Goal: Task Accomplishment & Management: Manage account settings

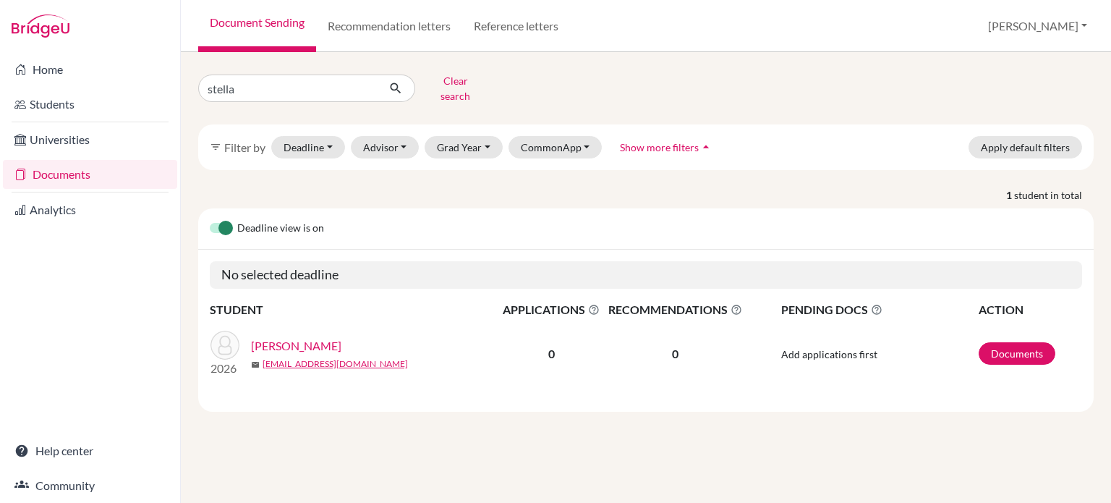
click at [87, 166] on link "Documents" at bounding box center [90, 174] width 174 height 29
click at [447, 83] on button "Clear search" at bounding box center [455, 88] width 80 height 38
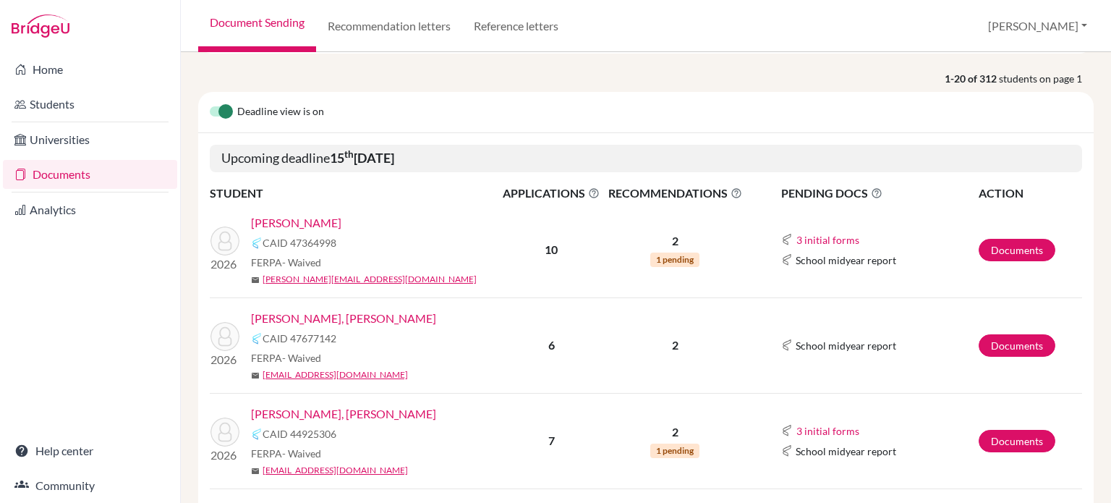
scroll to position [107, 0]
click at [802, 245] on button "3 initial forms" at bounding box center [828, 239] width 64 height 17
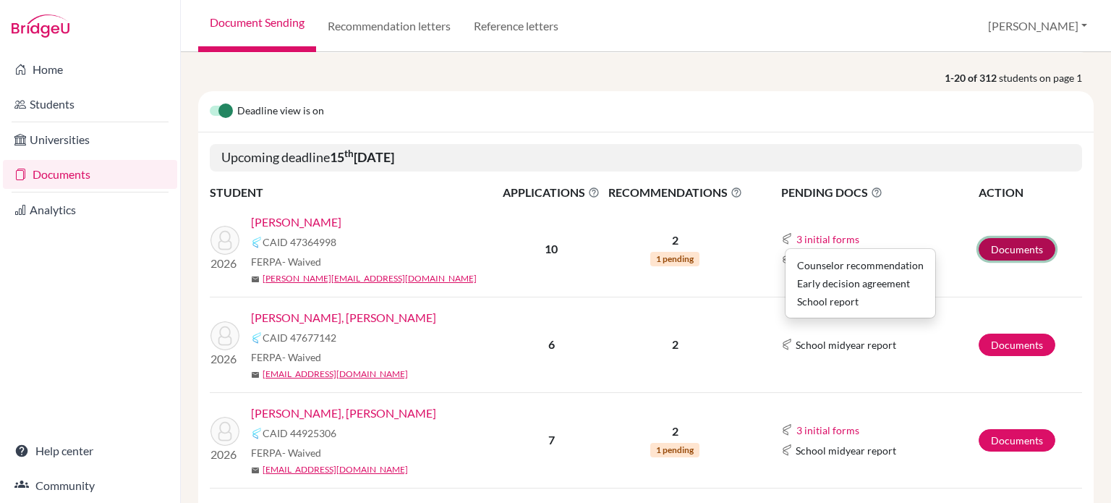
click at [993, 252] on link "Documents" at bounding box center [1017, 249] width 77 height 22
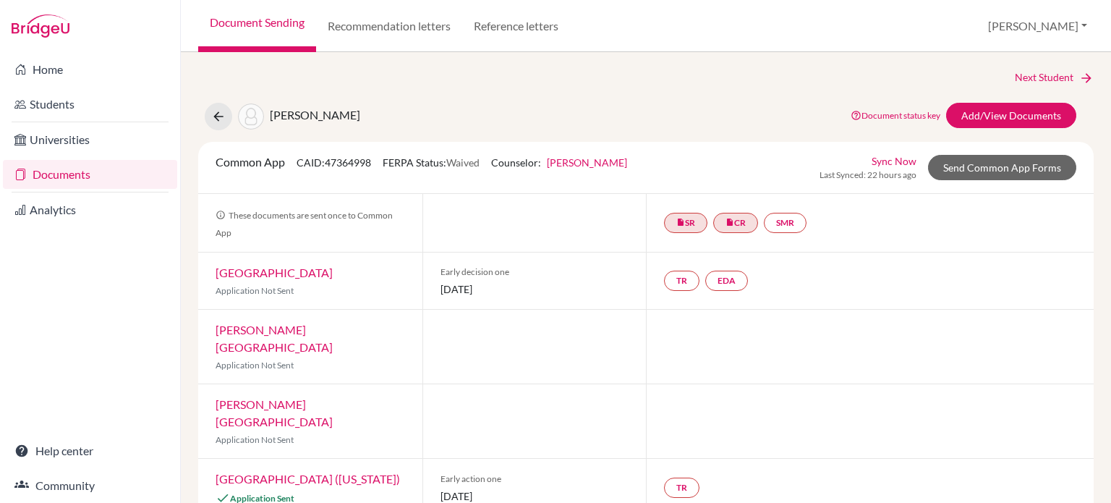
scroll to position [32, 0]
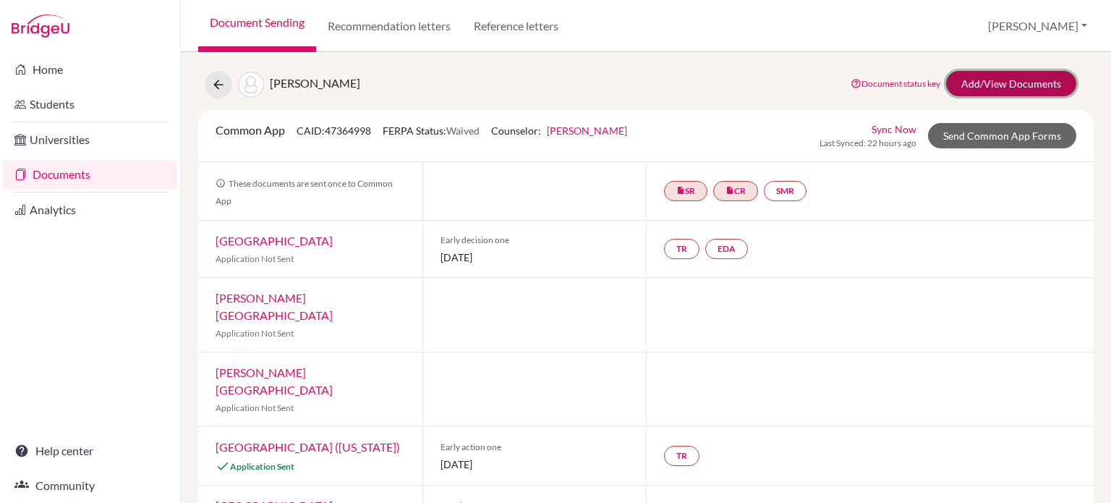
click at [1002, 75] on link "Add/View Documents" at bounding box center [1011, 83] width 130 height 25
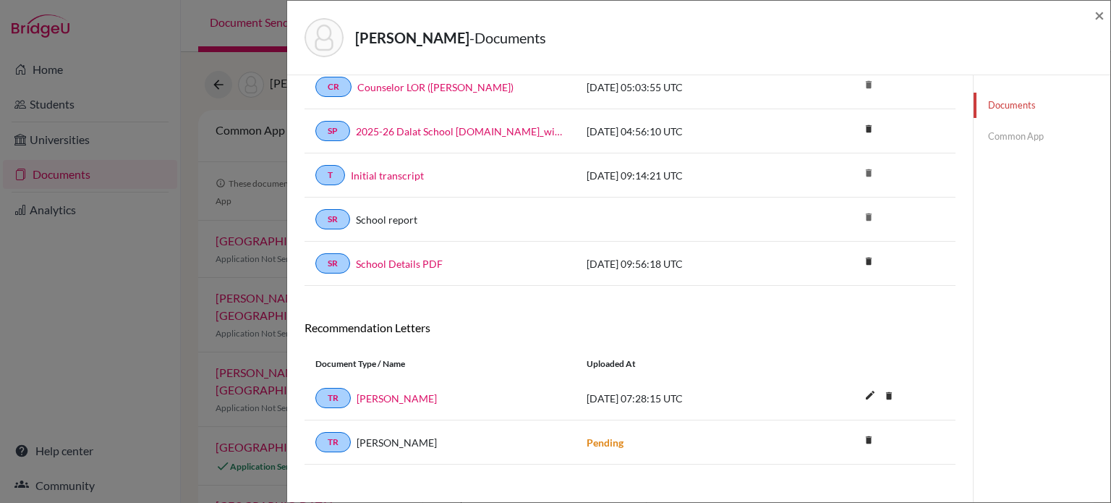
scroll to position [134, 0]
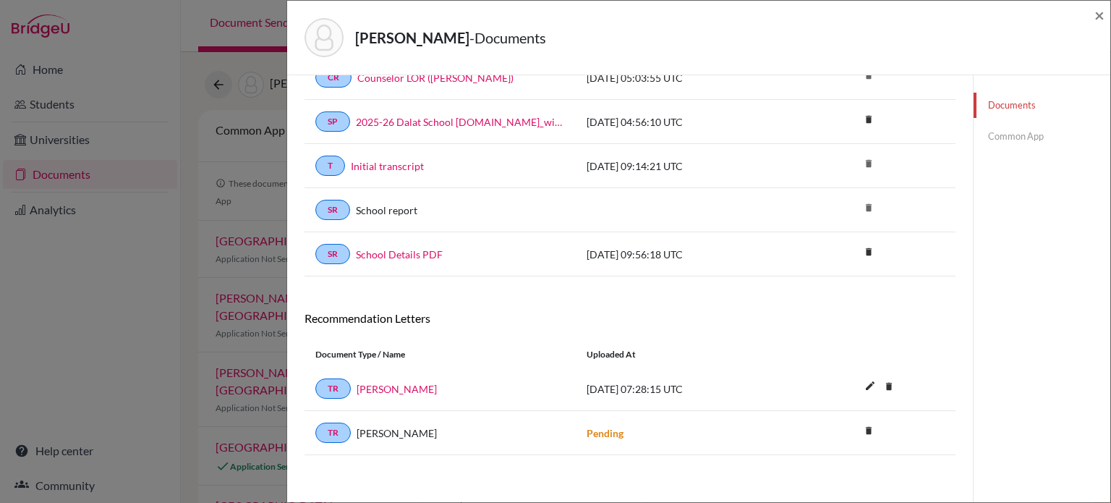
click at [1005, 139] on link "Common App" at bounding box center [1042, 136] width 137 height 25
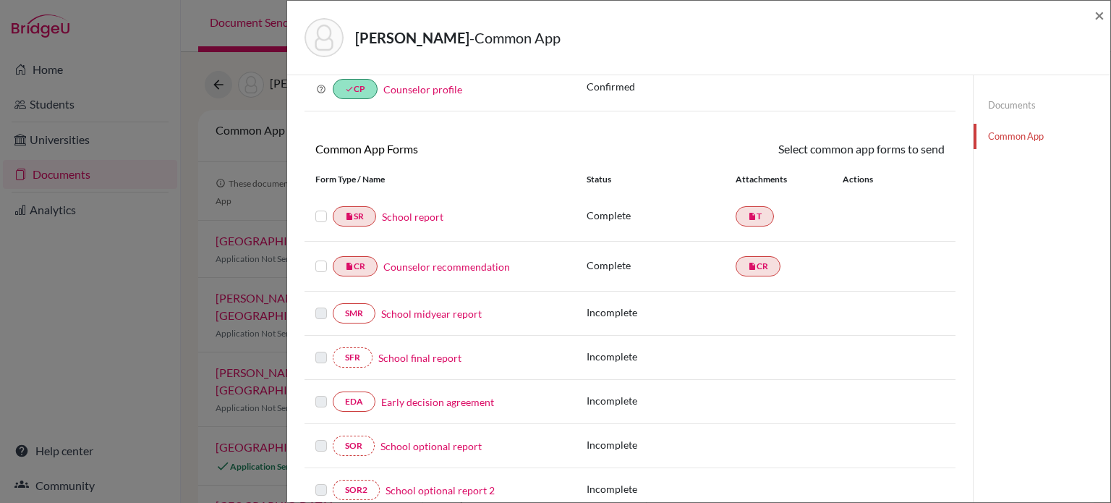
scroll to position [134, 0]
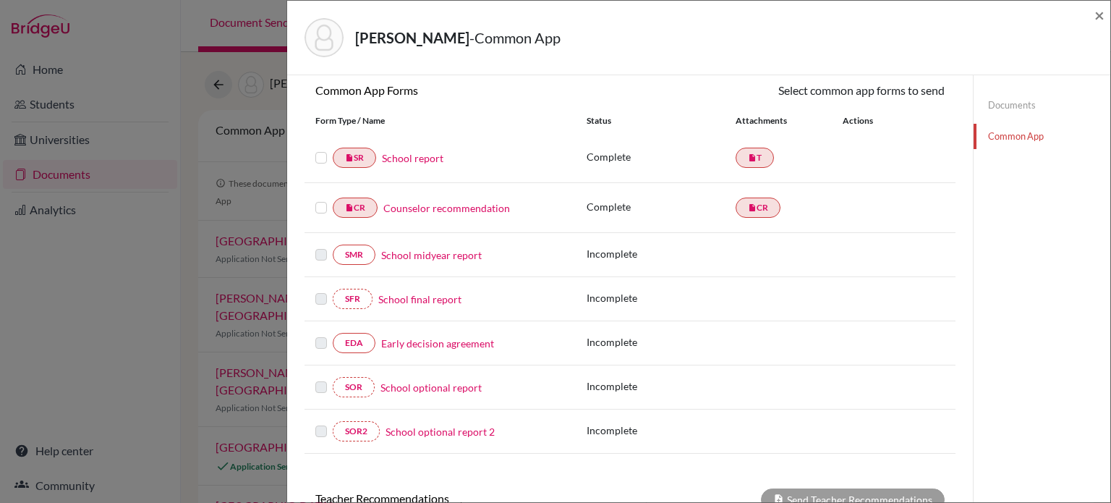
click at [322, 149] on label at bounding box center [321, 149] width 12 height 0
click at [0, 0] on input "checkbox" at bounding box center [0, 0] width 0 height 0
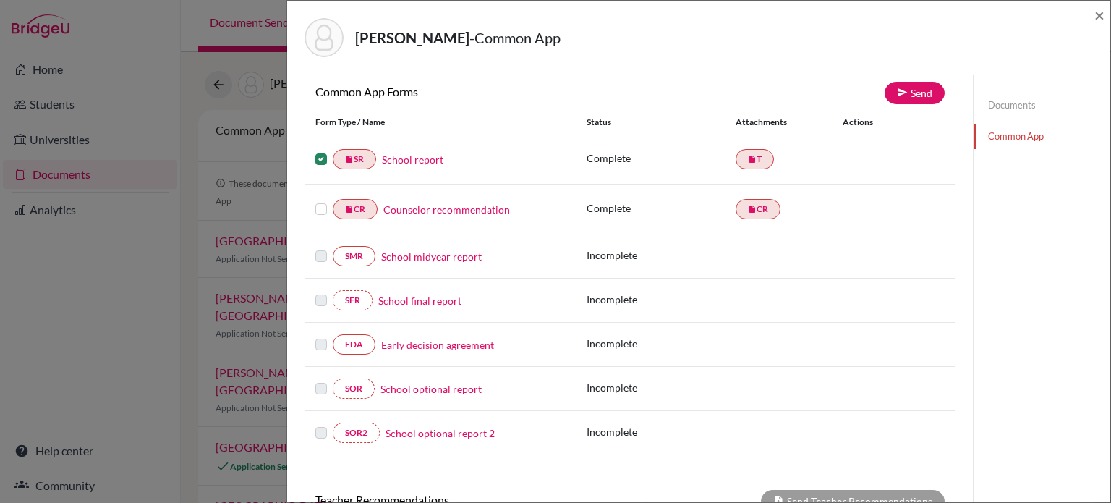
click at [321, 200] on label at bounding box center [321, 200] width 12 height 0
click at [0, 0] on input "checkbox" at bounding box center [0, 0] width 0 height 0
click at [321, 200] on label at bounding box center [321, 200] width 12 height 0
click at [0, 0] on input "checkbox" at bounding box center [0, 0] width 0 height 0
click at [317, 150] on label at bounding box center [321, 150] width 12 height 0
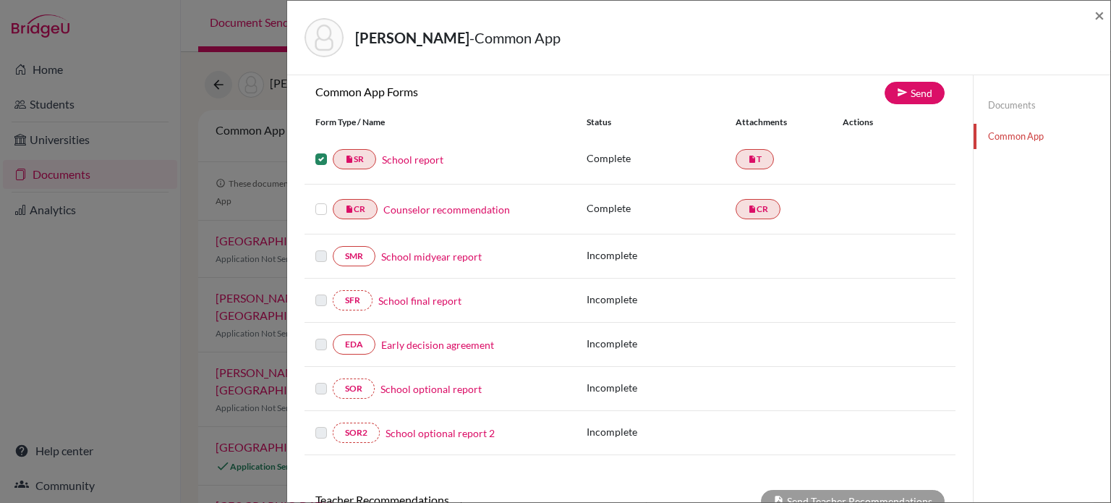
click at [0, 0] on input "checkbox" at bounding box center [0, 0] width 0 height 0
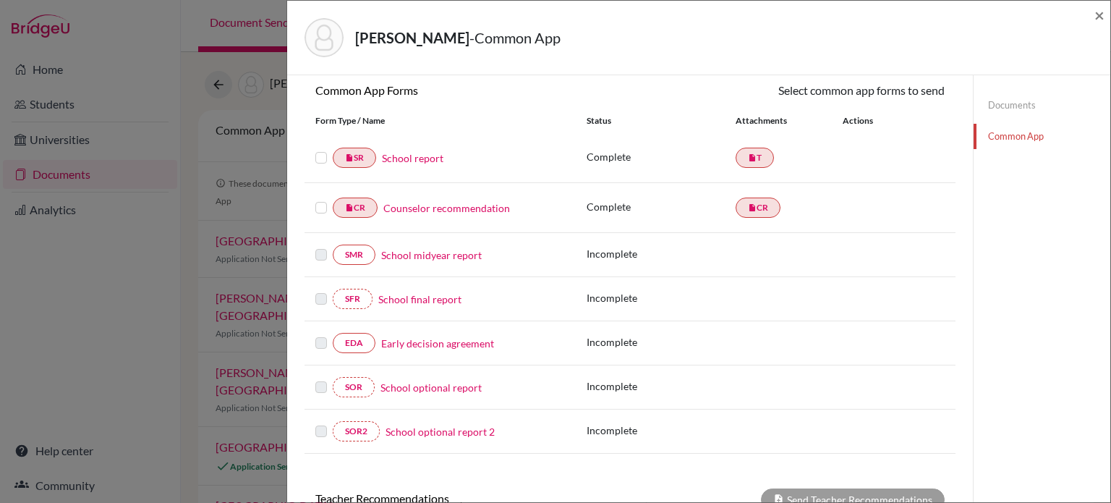
click at [420, 341] on link "Early decision agreement" at bounding box center [437, 343] width 113 height 15
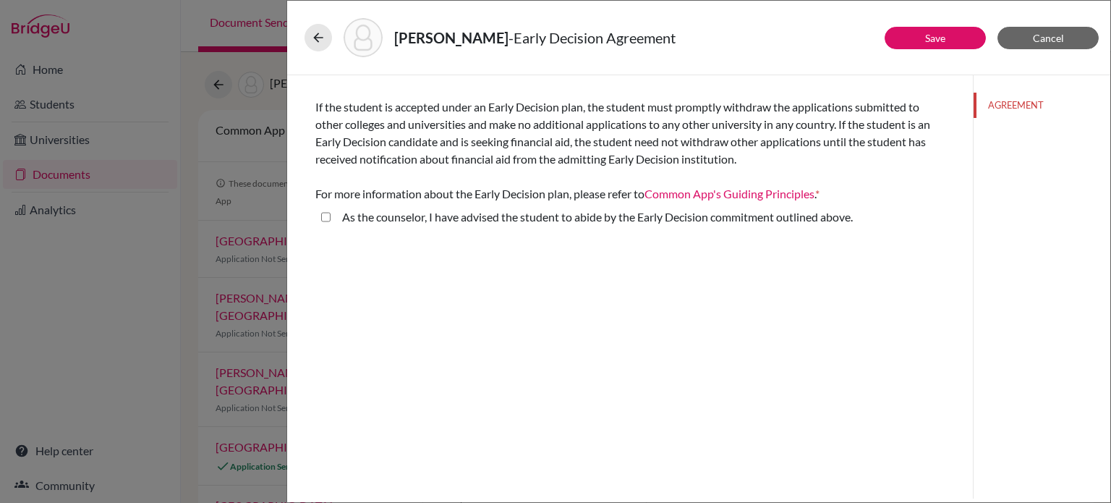
click at [325, 220] on above\ "As the counselor, I have advised the student to abide by the Early Decision com…" at bounding box center [325, 216] width 9 height 17
checkbox above\ "false"
click at [315, 50] on button at bounding box center [318, 37] width 27 height 27
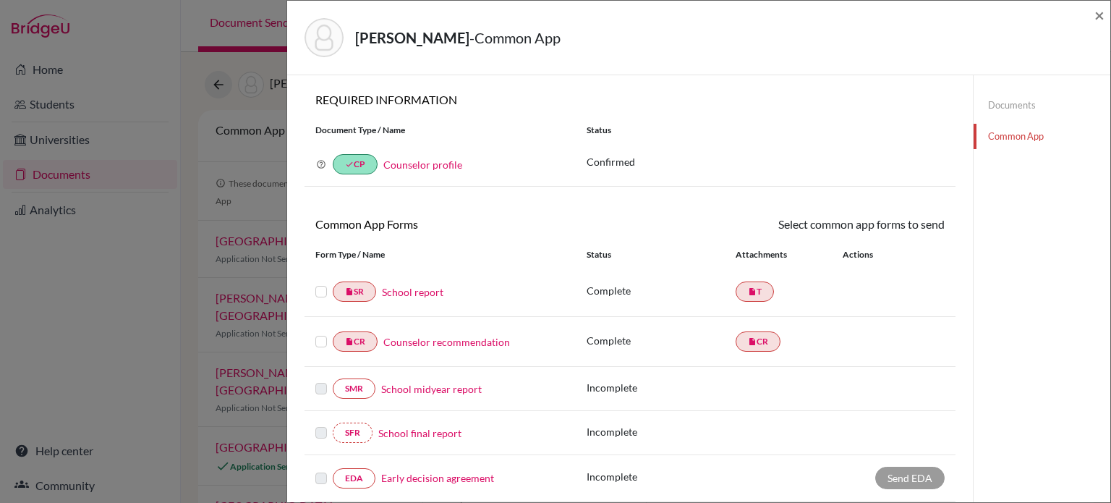
click at [323, 283] on label at bounding box center [321, 283] width 12 height 0
click at [0, 0] on input "checkbox" at bounding box center [0, 0] width 0 height 0
click at [323, 334] on label at bounding box center [321, 334] width 12 height 0
click at [0, 0] on input "checkbox" at bounding box center [0, 0] width 0 height 0
click at [914, 226] on link "Send" at bounding box center [915, 227] width 60 height 22
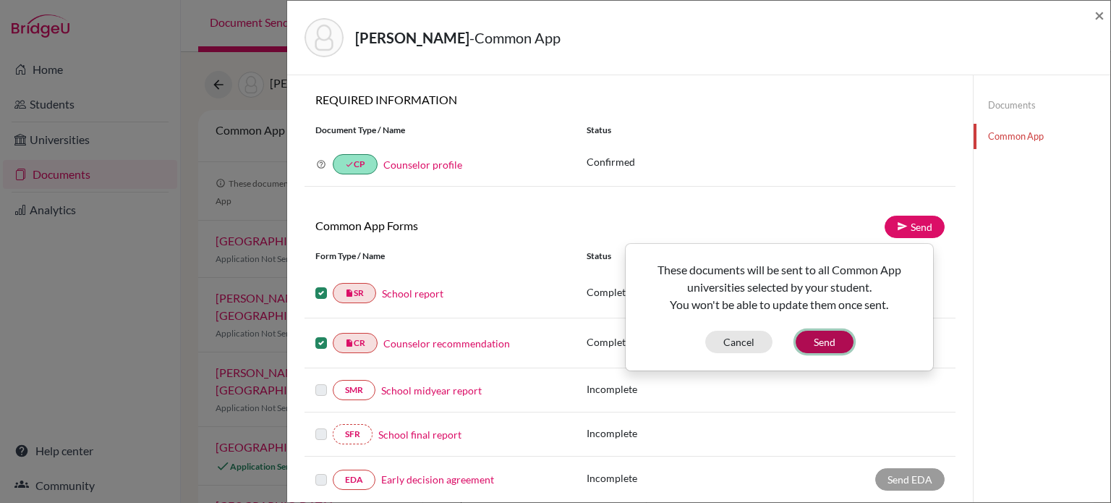
click at [834, 341] on button "Send" at bounding box center [825, 342] width 58 height 22
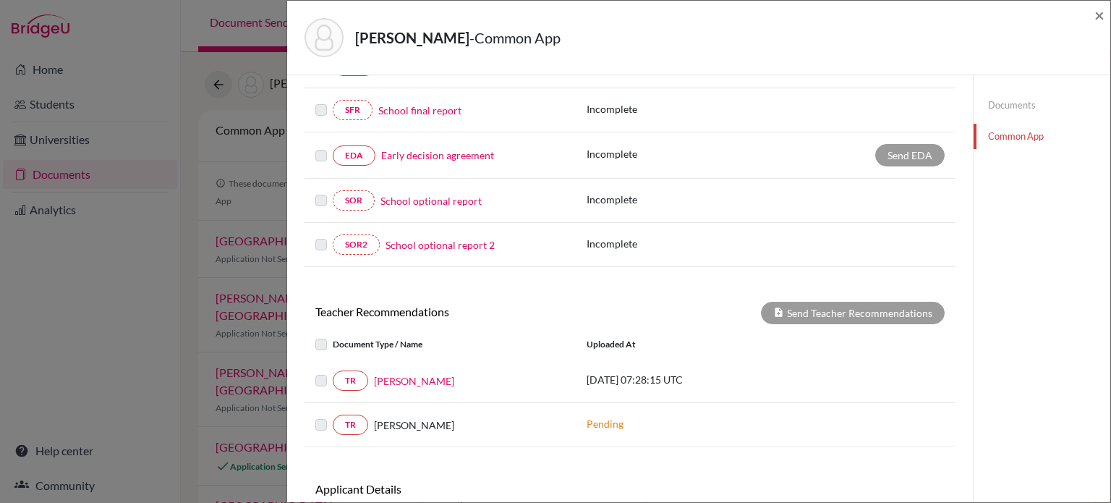
scroll to position [354, 0]
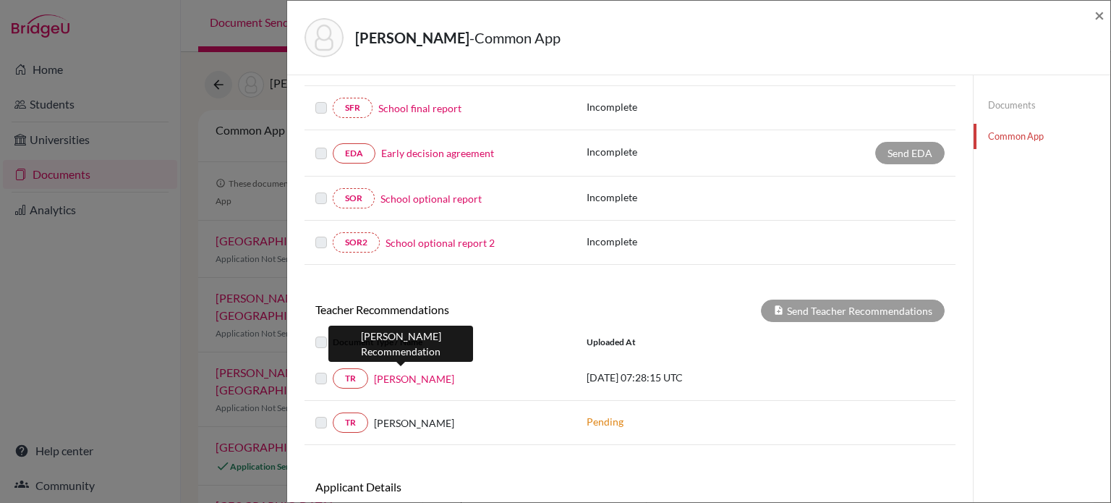
click at [412, 379] on link "Grace Riffey" at bounding box center [414, 378] width 80 height 15
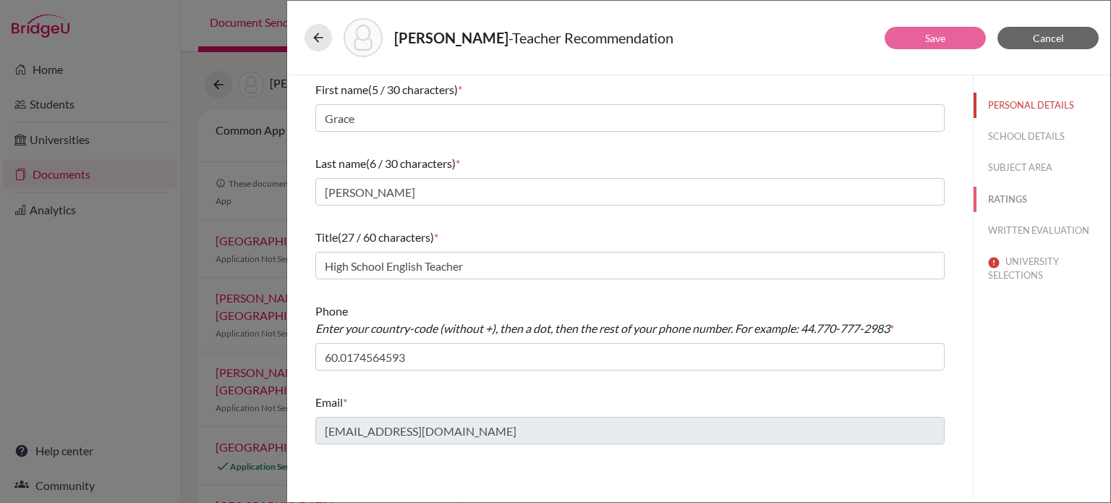
click at [1021, 196] on button "RATINGS" at bounding box center [1042, 199] width 137 height 25
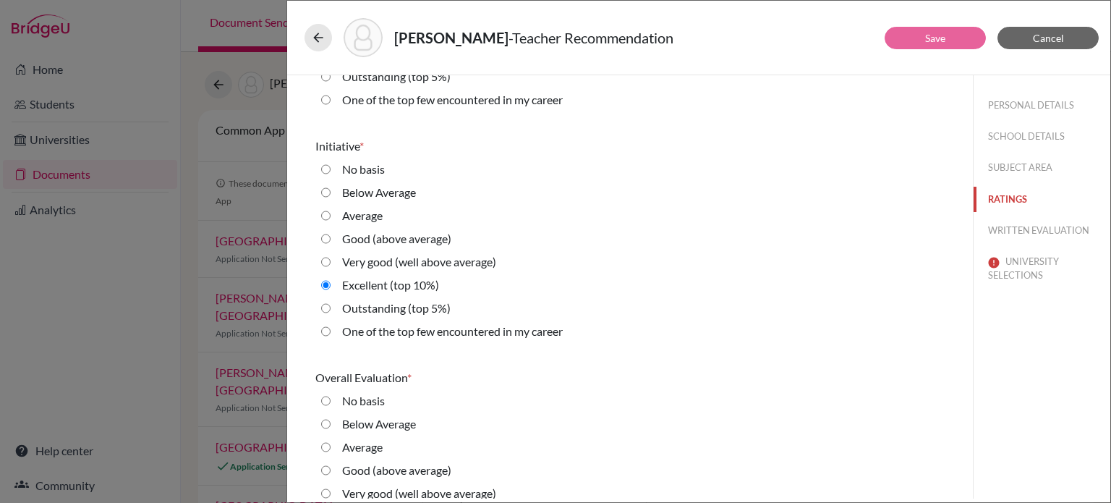
scroll to position [3268, 0]
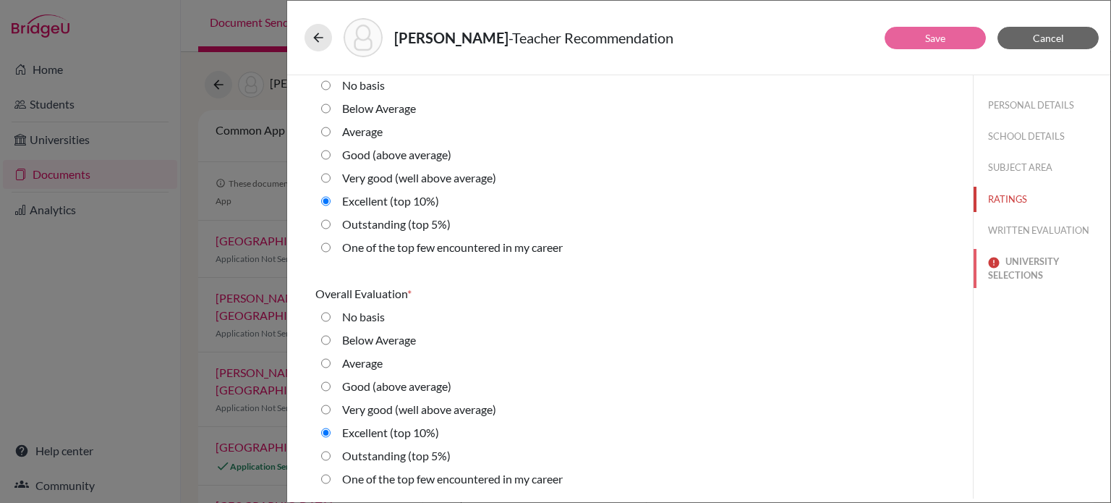
click at [1022, 258] on button "UNIVERSITY SELECTIONS" at bounding box center [1042, 268] width 137 height 39
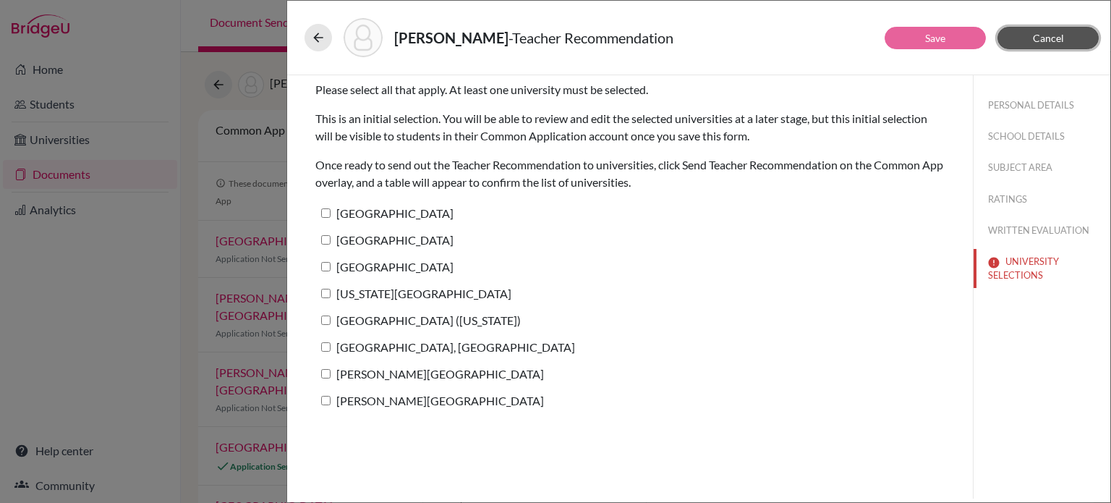
click at [1047, 43] on span "Cancel" at bounding box center [1048, 38] width 31 height 12
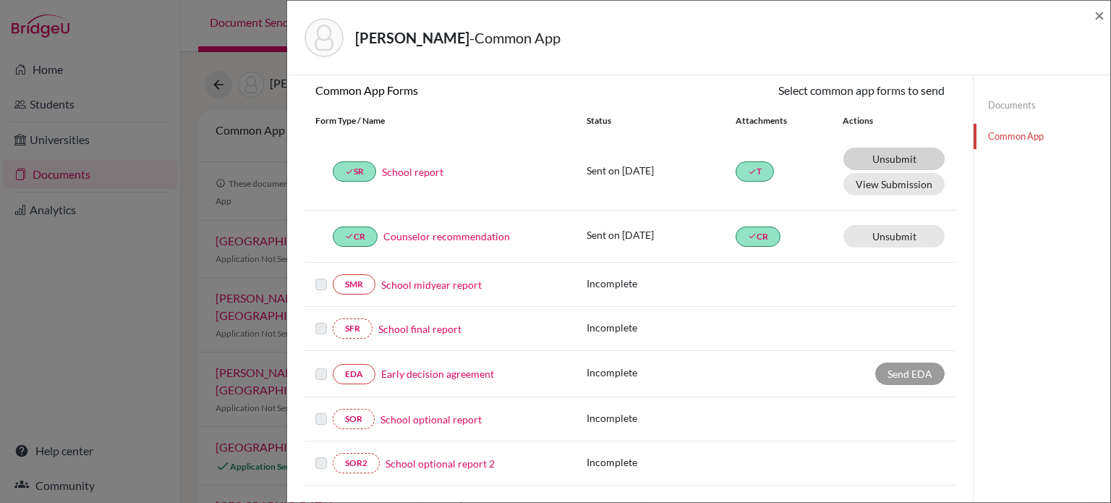
scroll to position [122, 0]
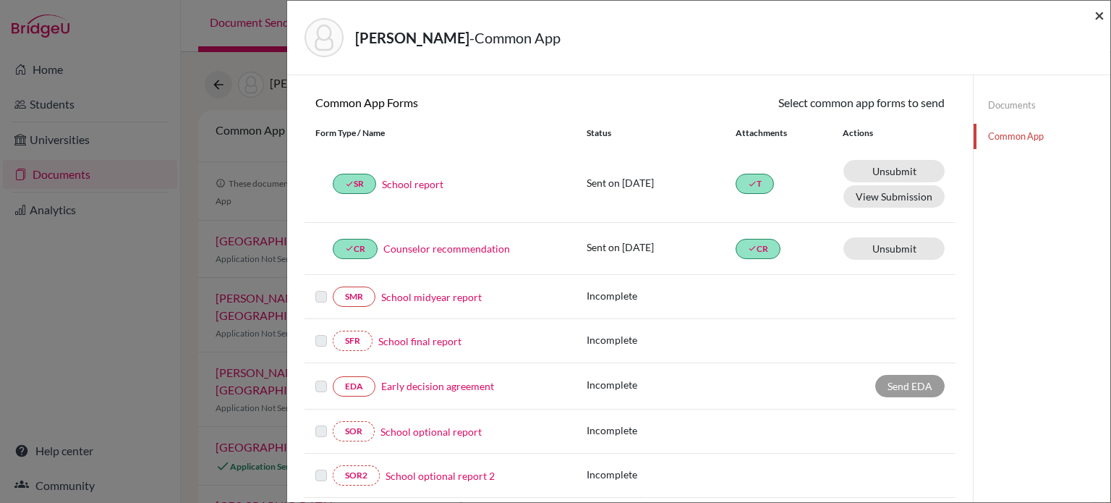
click at [1096, 13] on span "×" at bounding box center [1100, 14] width 10 height 21
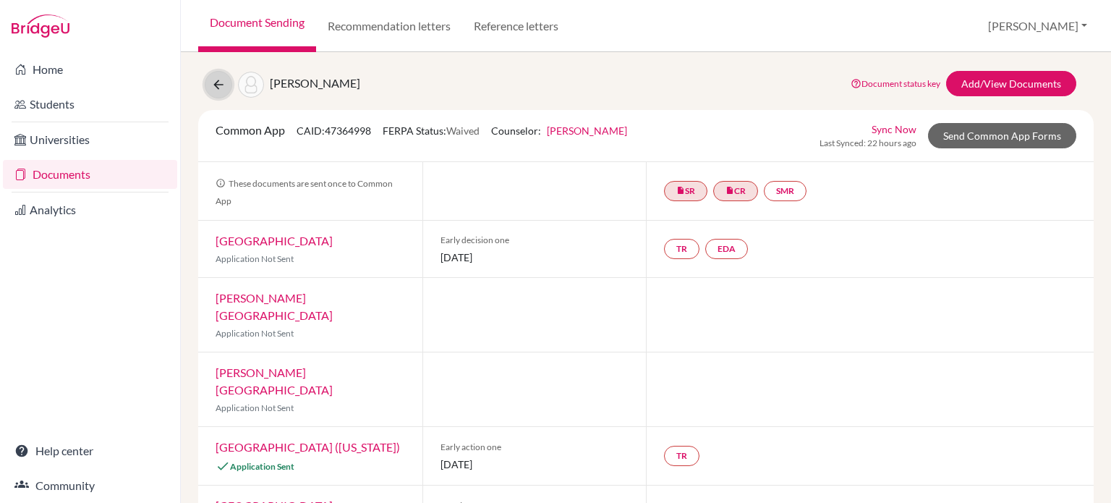
click at [225, 82] on icon at bounding box center [218, 84] width 14 height 14
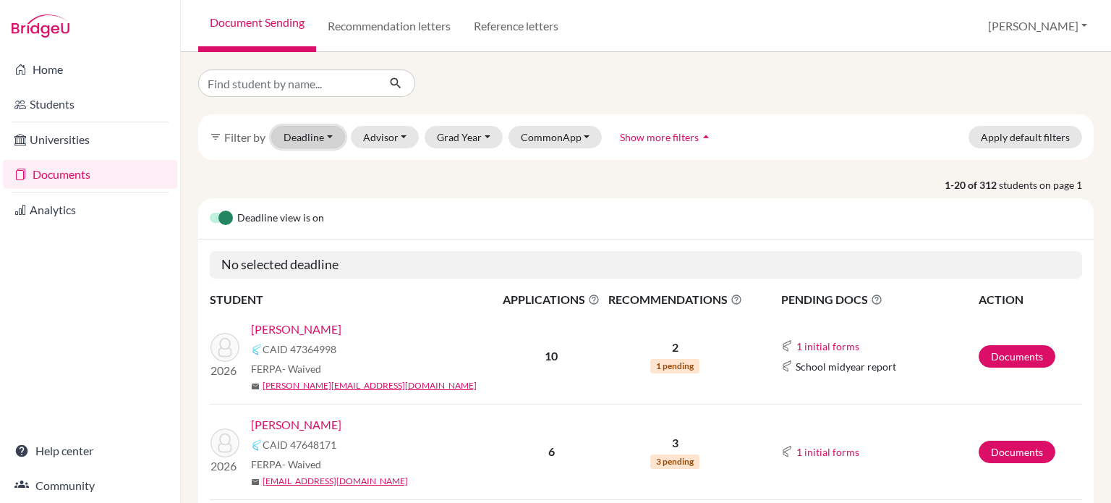
click at [304, 134] on button "Deadline - Select a date range Or double click for a single date selection Toda…" at bounding box center [308, 137] width 74 height 22
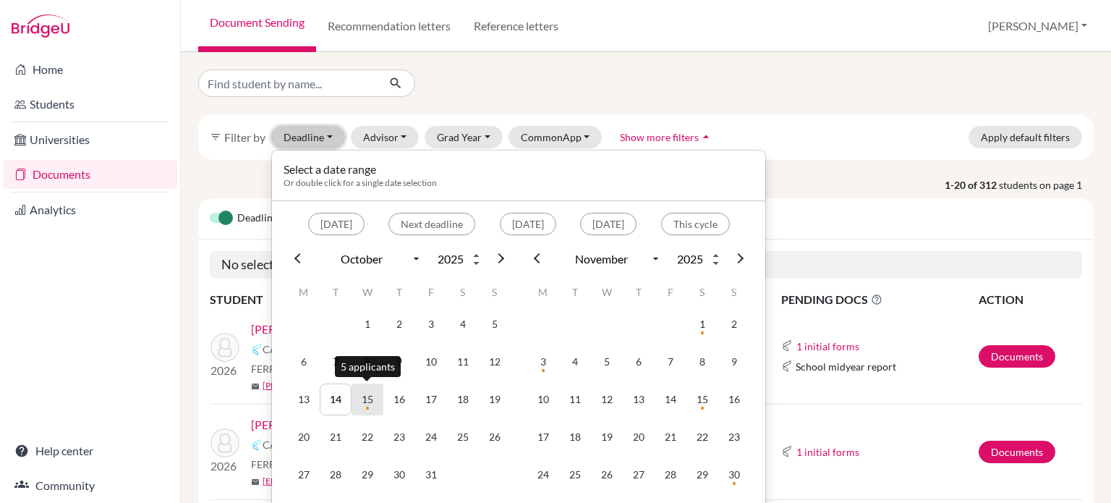
click at [371, 399] on td "15" at bounding box center [368, 399] width 32 height 32
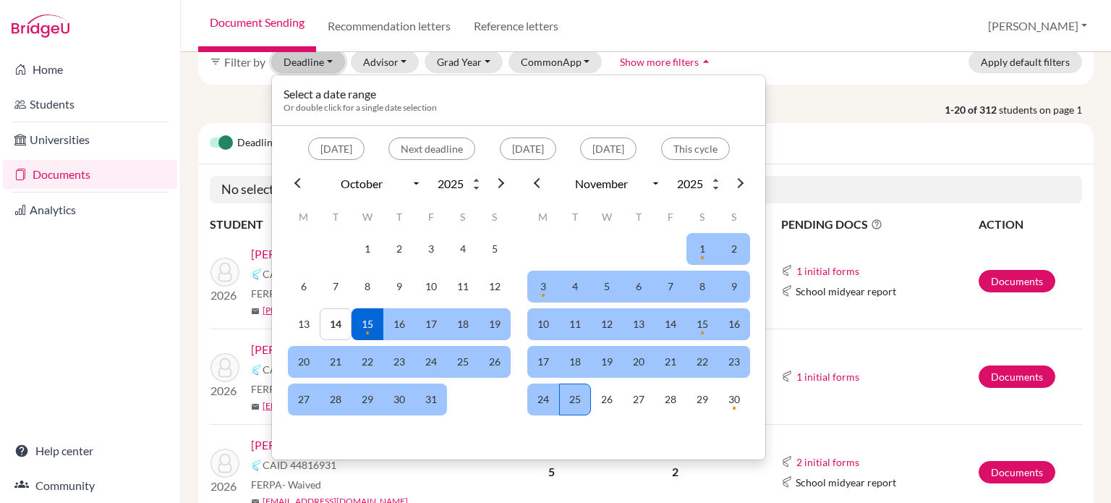
scroll to position [68, 0]
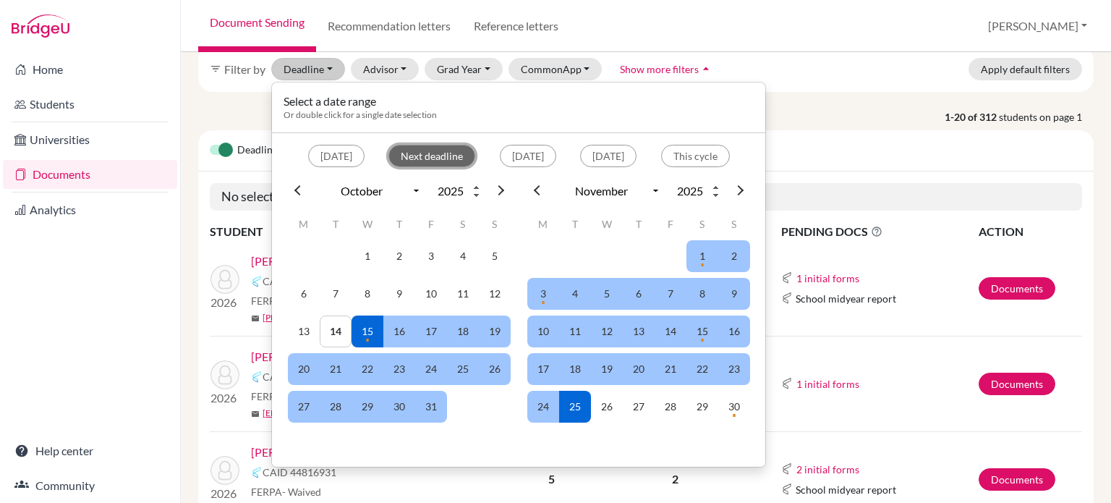
click at [399, 150] on button "Next deadline" at bounding box center [431, 156] width 87 height 22
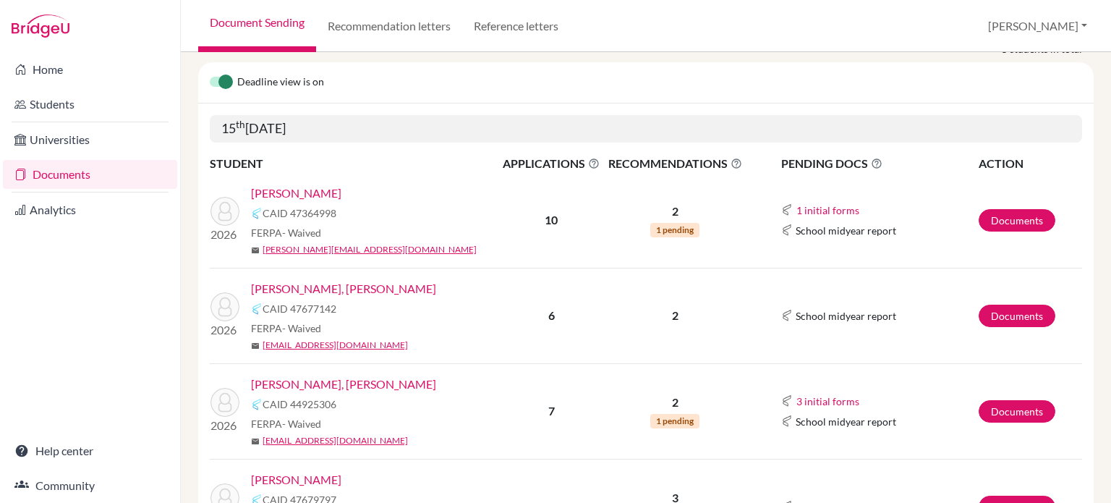
scroll to position [187, 0]
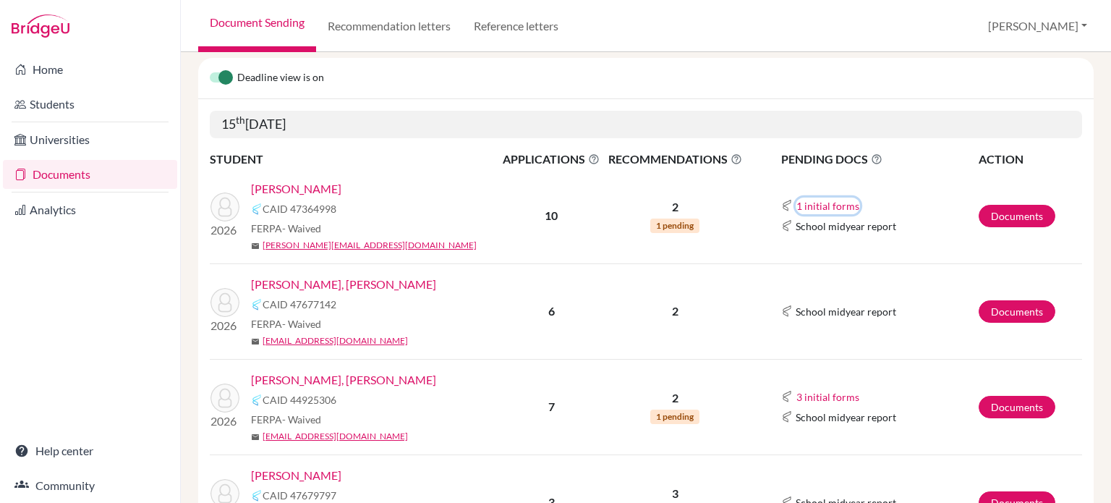
click at [830, 205] on button "1 initial forms" at bounding box center [828, 205] width 64 height 17
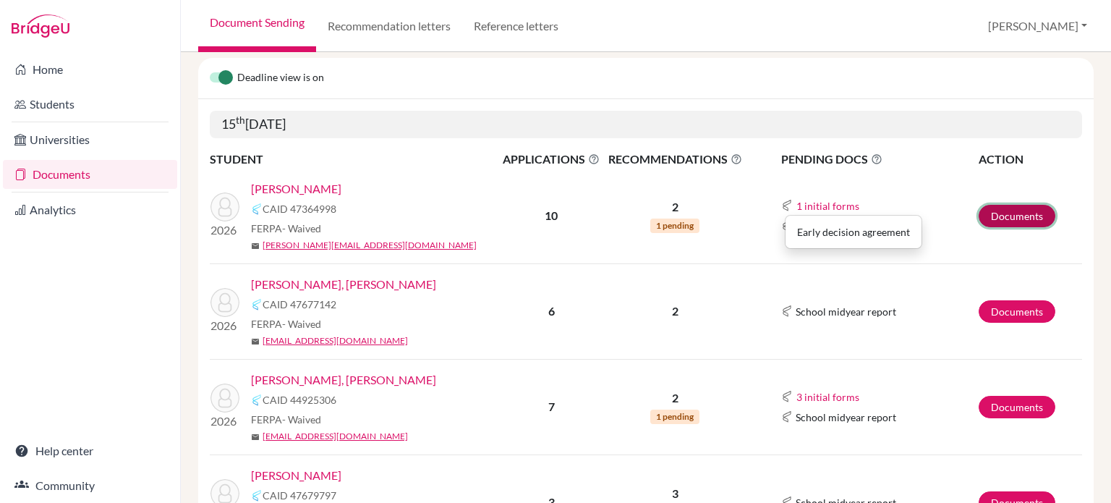
click at [1016, 209] on link "Documents" at bounding box center [1017, 216] width 77 height 22
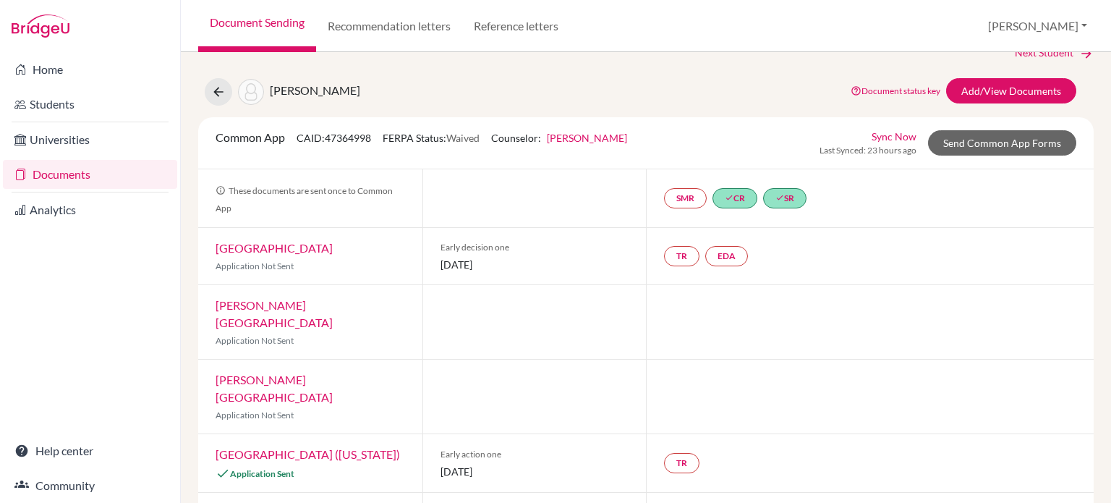
scroll to position [23, 0]
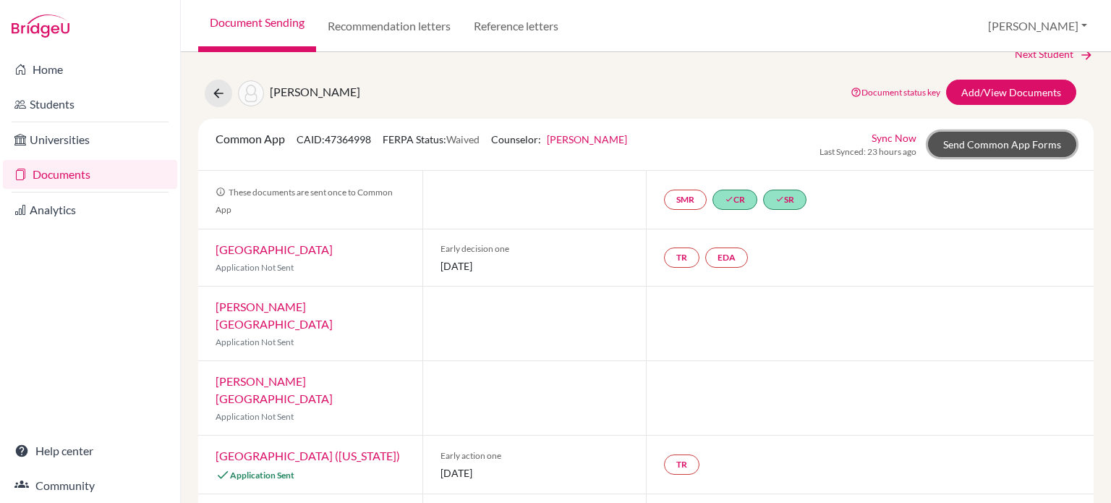
click at [993, 141] on link "Send Common App Forms" at bounding box center [1002, 144] width 148 height 25
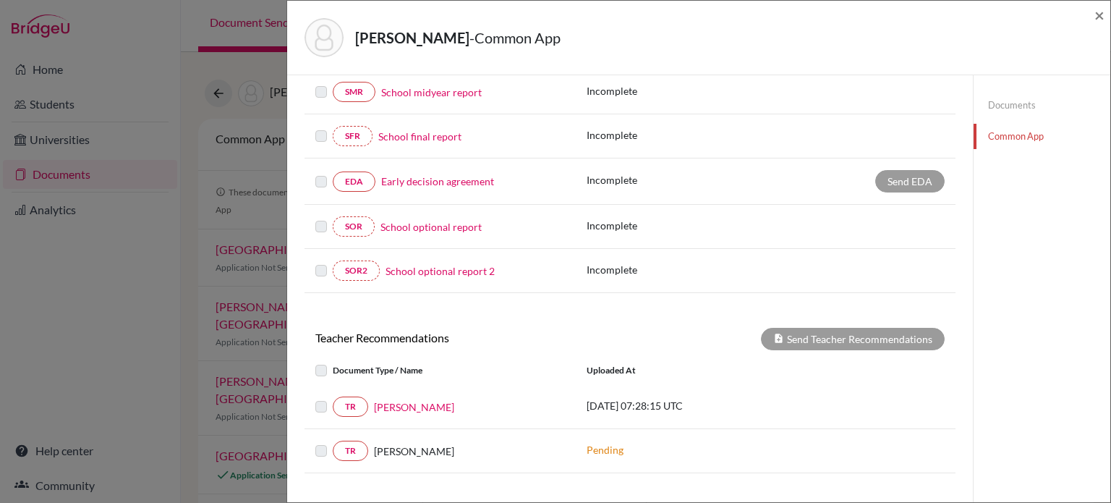
scroll to position [373, 0]
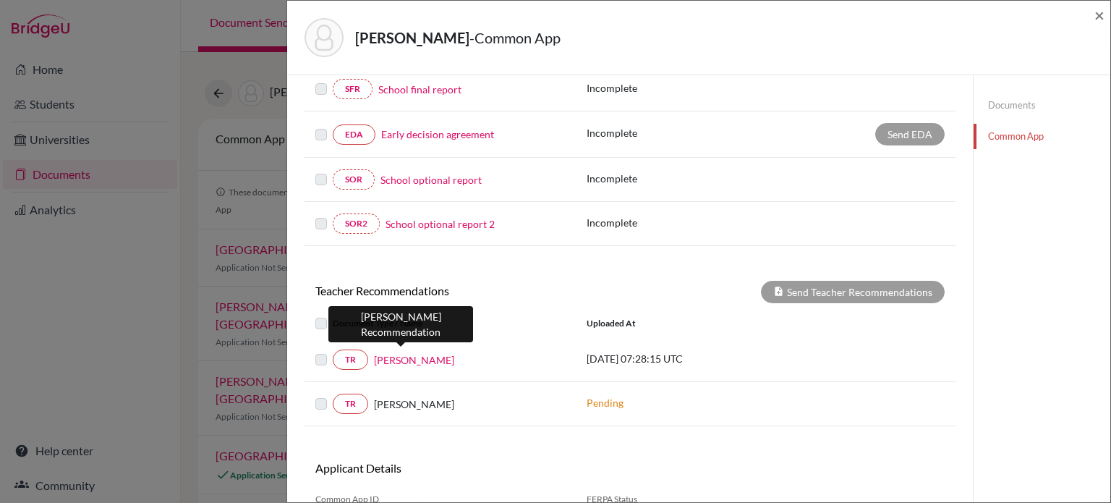
click at [401, 358] on link "Grace Riffey" at bounding box center [414, 359] width 80 height 15
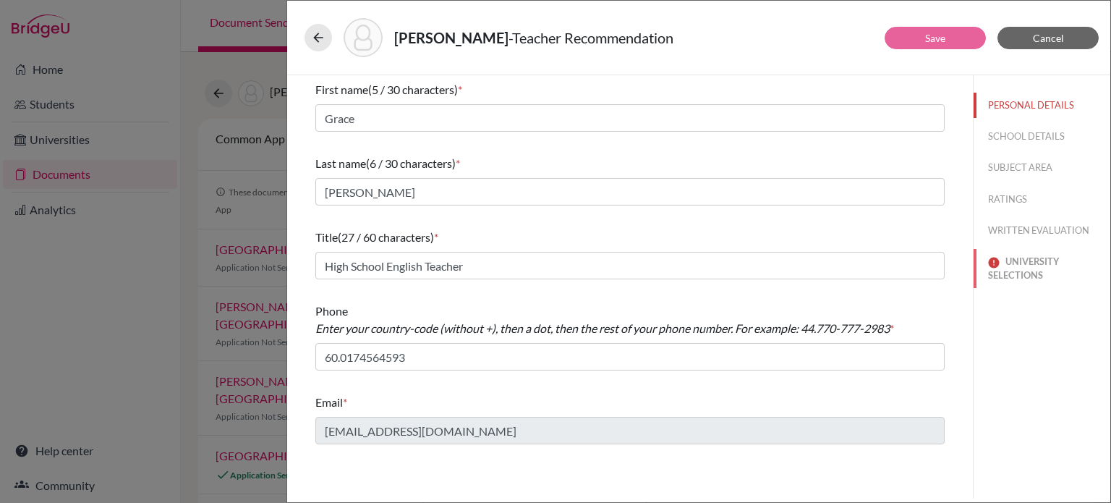
click at [1021, 280] on button "UNIVERSITY SELECTIONS" at bounding box center [1042, 268] width 137 height 39
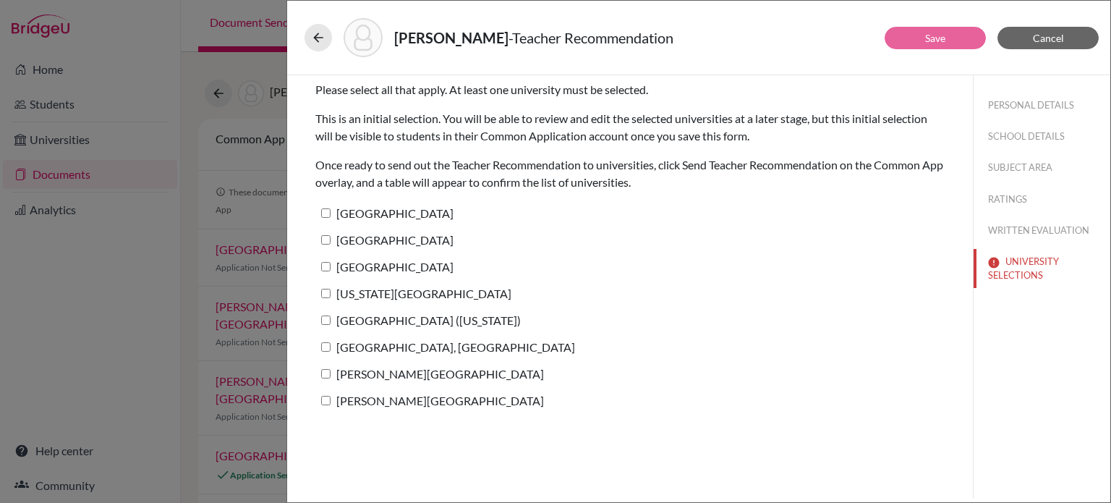
click at [370, 306] on div "North Carolina State University" at bounding box center [629, 296] width 629 height 27
click at [328, 318] on input "[GEOGRAPHIC_DATA] ([US_STATE])" at bounding box center [325, 319] width 9 height 9
checkbox input "true"
click at [957, 47] on button "Save" at bounding box center [935, 38] width 101 height 22
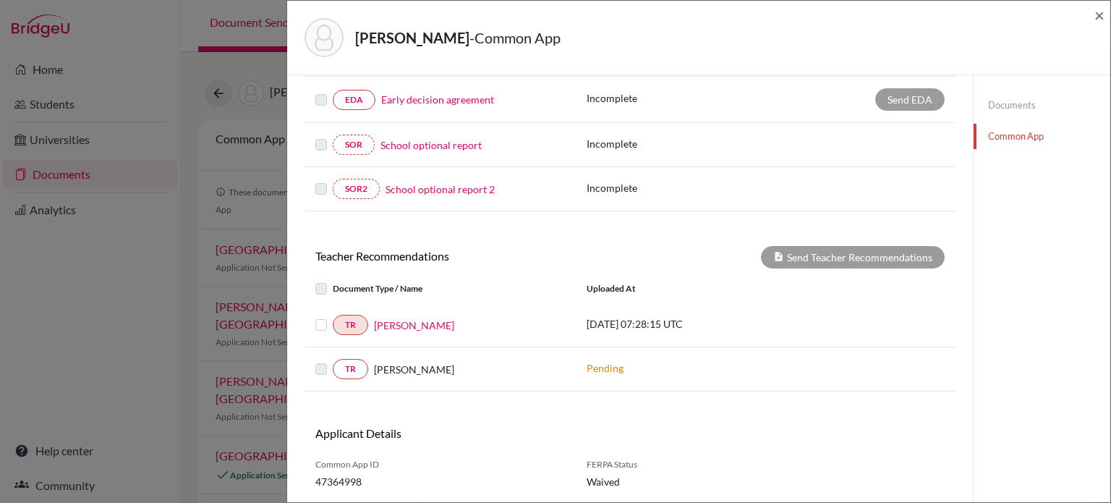
scroll to position [416, 0]
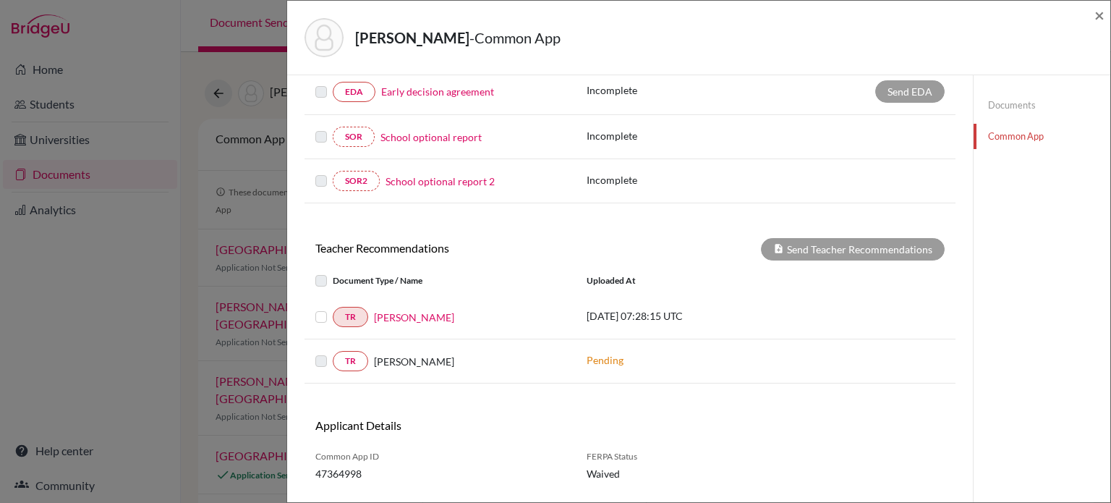
click at [333, 308] on label at bounding box center [333, 308] width 0 height 0
click at [0, 0] on input "checkbox" at bounding box center [0, 0] width 0 height 0
click at [872, 250] on button "Send Teacher Recommendations" at bounding box center [853, 249] width 184 height 22
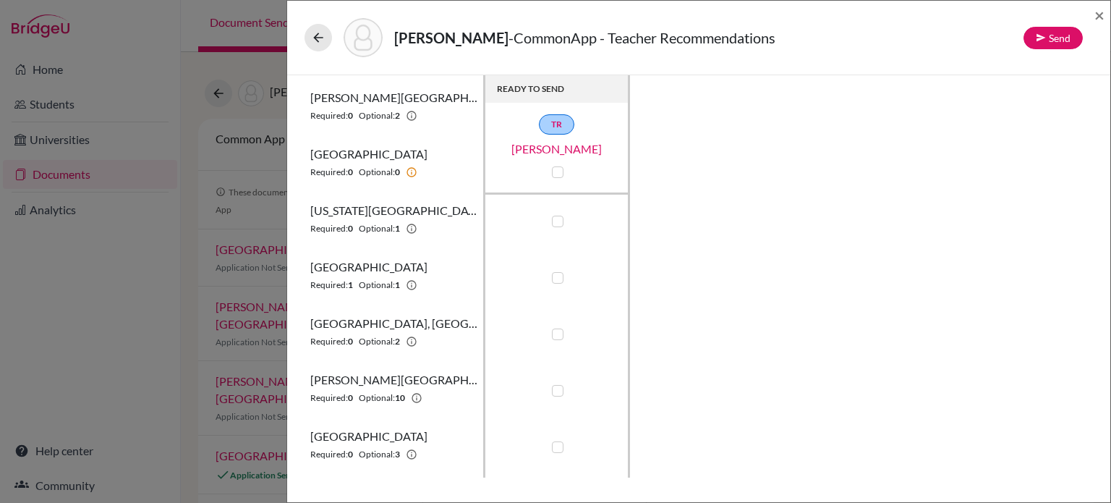
scroll to position [175, 0]
click at [1051, 34] on button "Send" at bounding box center [1053, 38] width 59 height 22
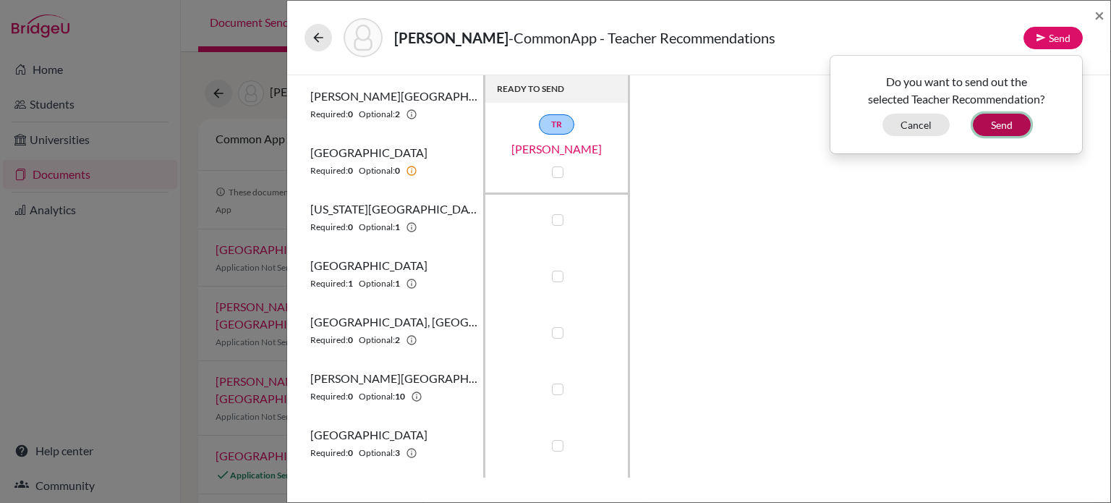
click at [1010, 124] on button "Send" at bounding box center [1002, 125] width 58 height 22
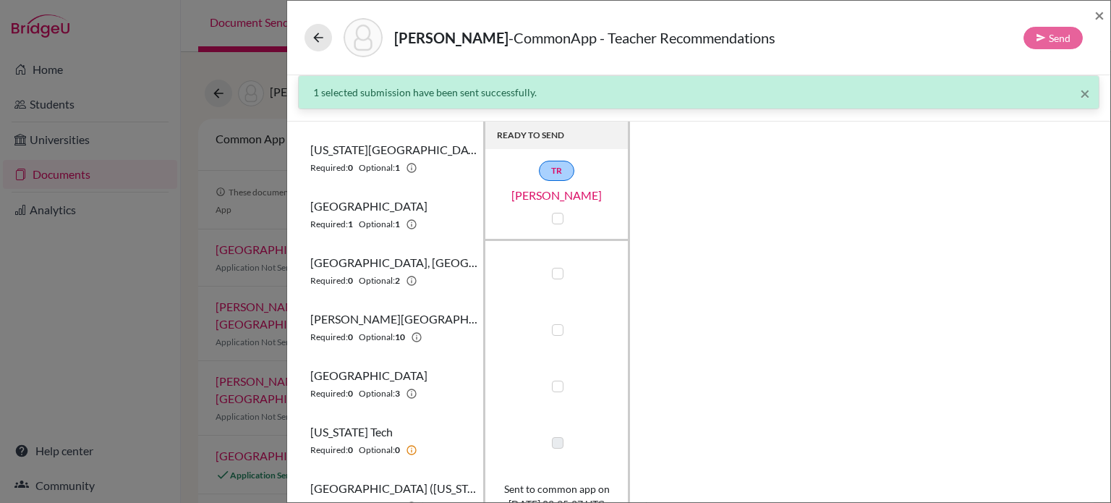
scroll to position [20, 0]
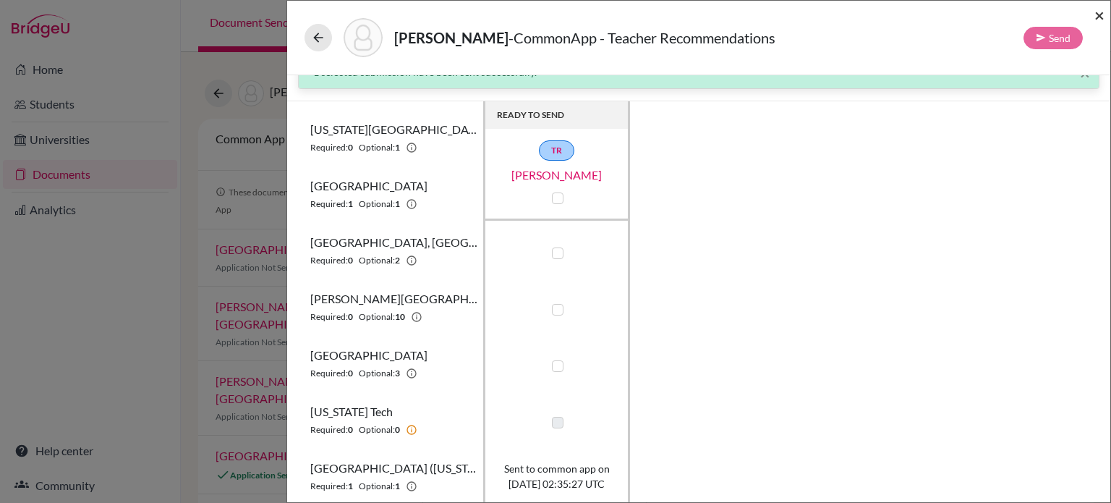
click at [1097, 16] on span "×" at bounding box center [1100, 14] width 10 height 21
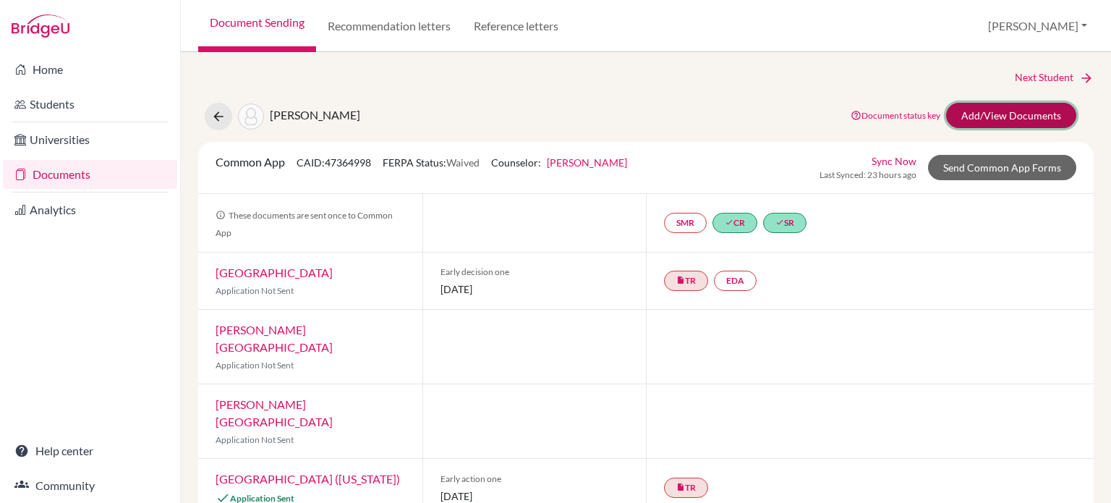
click at [1040, 118] on link "Add/View Documents" at bounding box center [1011, 115] width 130 height 25
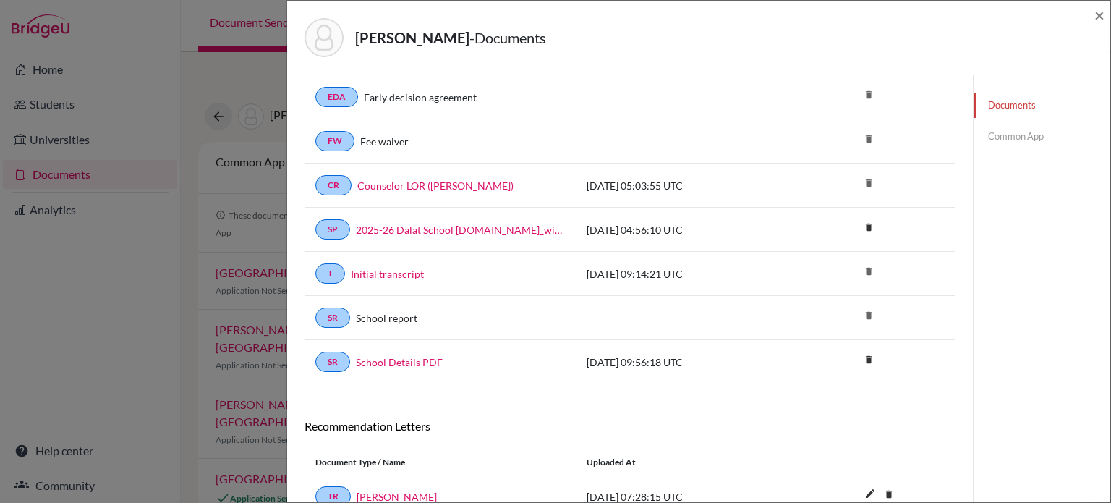
scroll to position [54, 0]
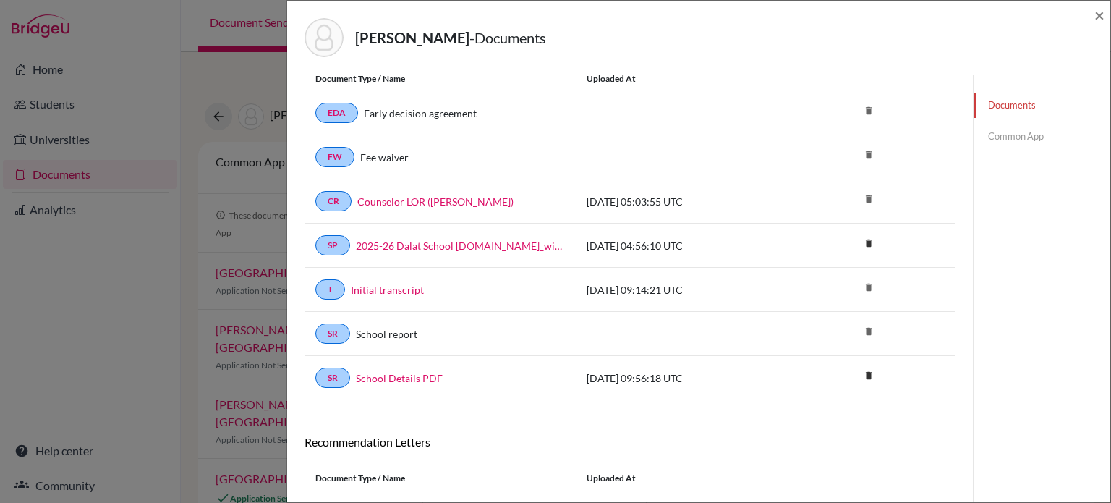
click at [1007, 140] on link "Common App" at bounding box center [1042, 136] width 137 height 25
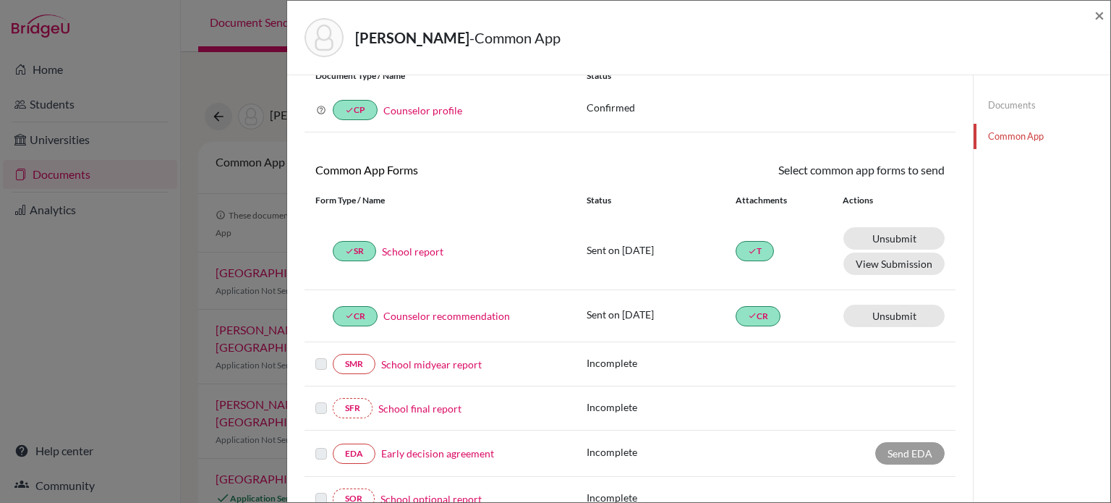
scroll to position [447, 0]
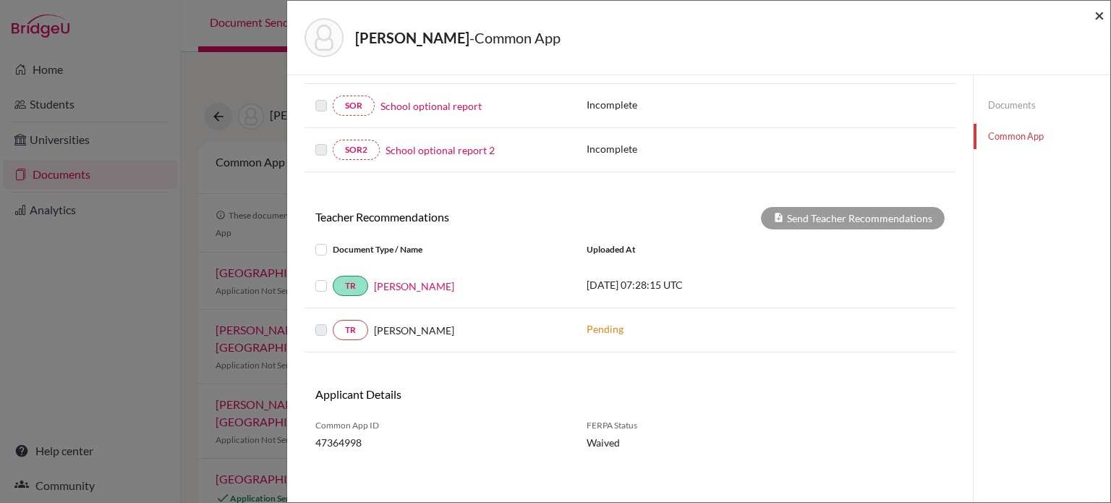
click at [1100, 22] on span "×" at bounding box center [1100, 14] width 10 height 21
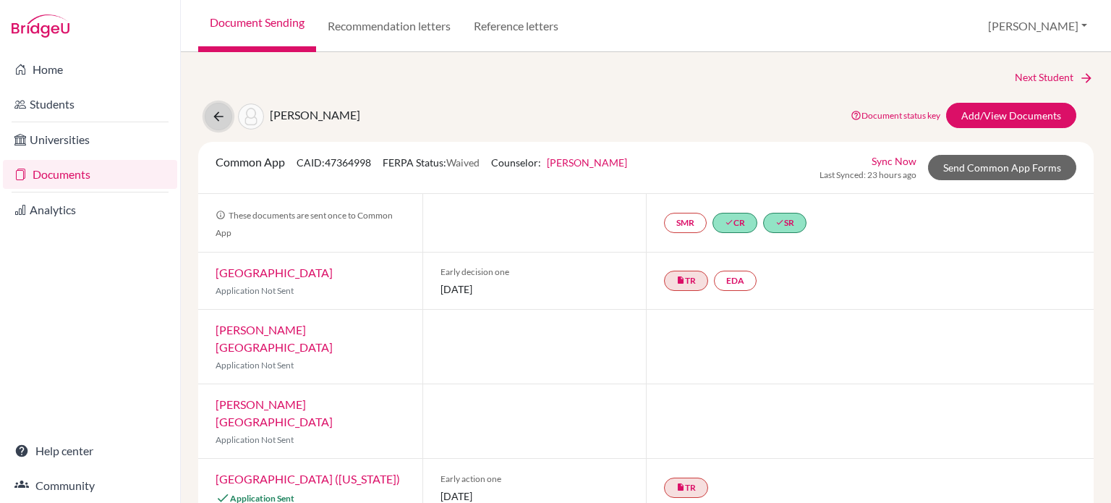
click at [213, 123] on icon at bounding box center [218, 116] width 14 height 14
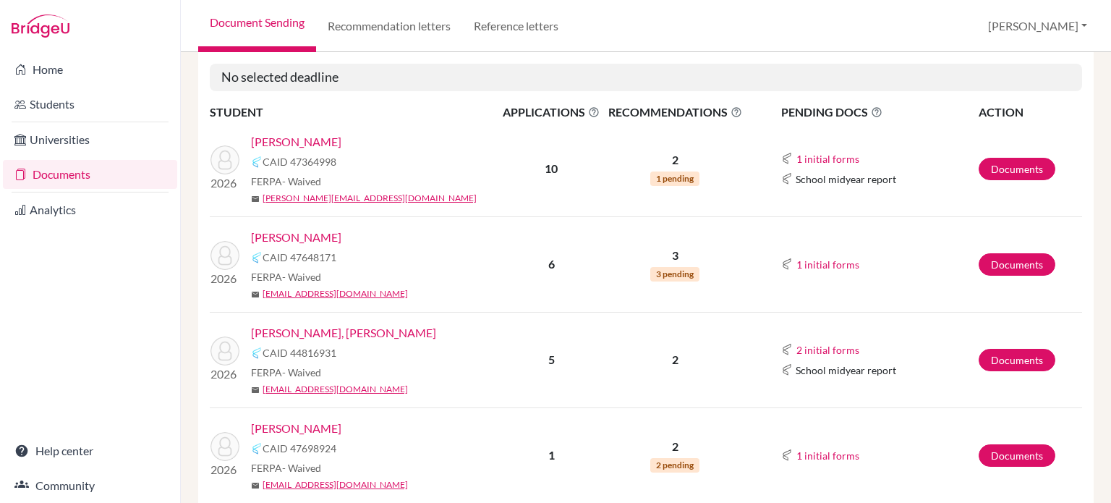
scroll to position [188, 0]
click at [1021, 263] on link "Documents" at bounding box center [1017, 263] width 77 height 22
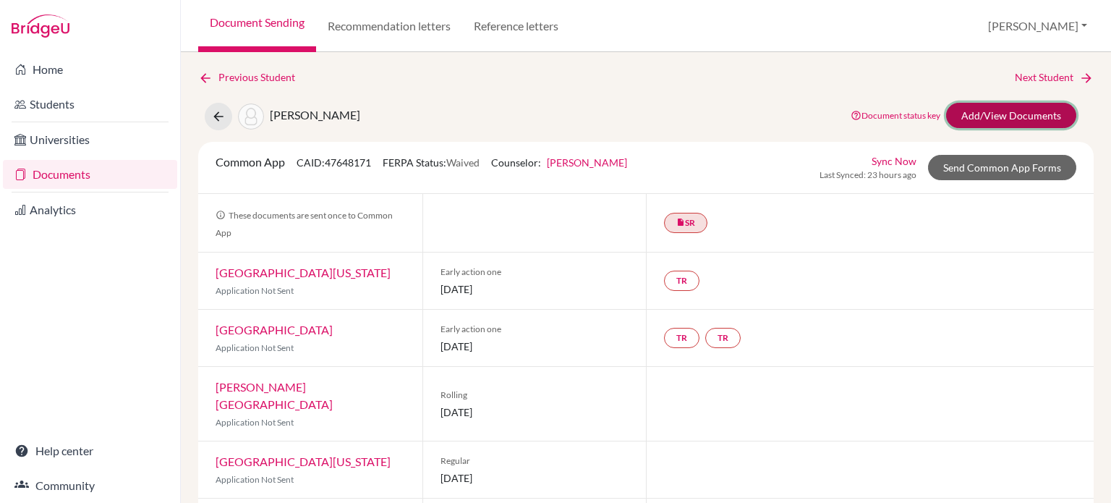
click at [1001, 112] on link "Add/View Documents" at bounding box center [1011, 115] width 130 height 25
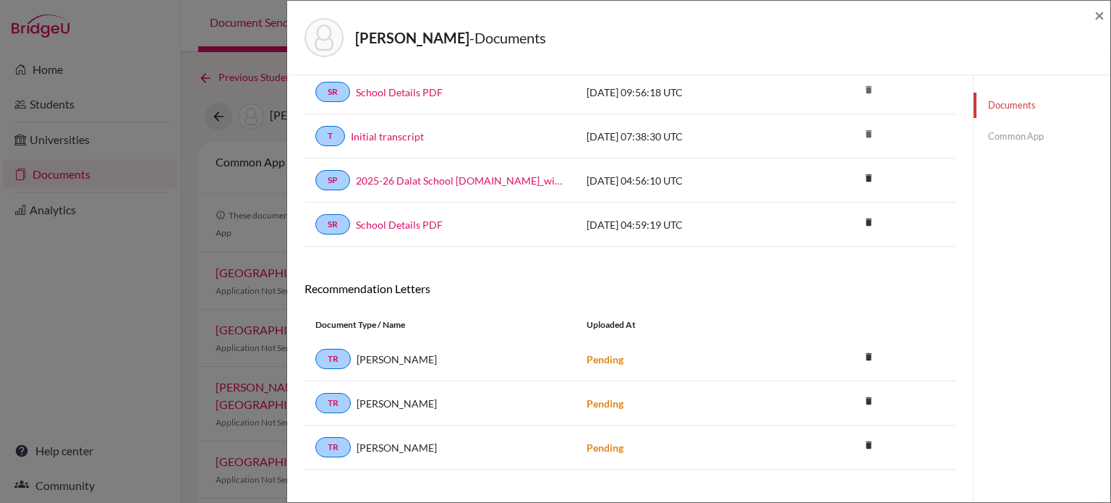
scroll to position [178, 0]
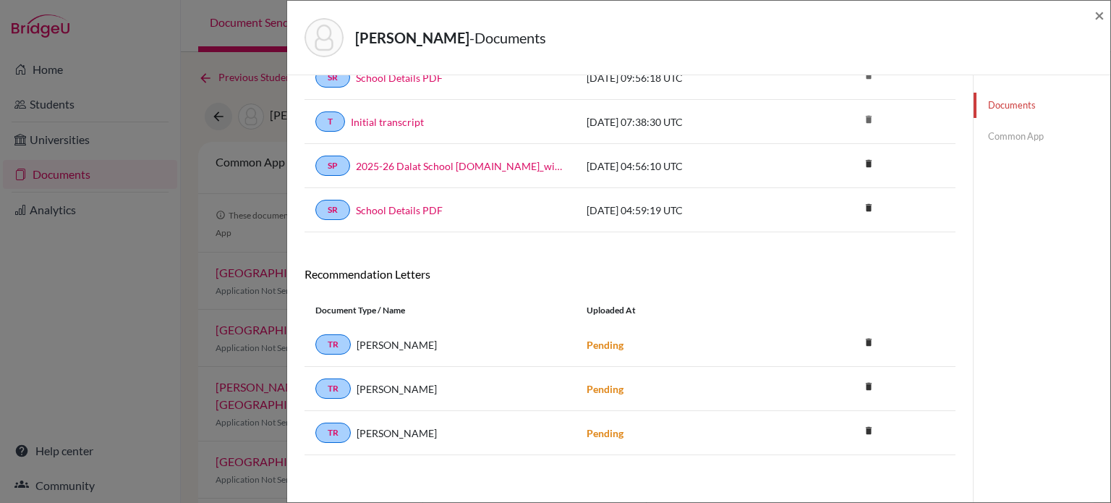
click at [1007, 145] on link "Common App" at bounding box center [1042, 136] width 137 height 25
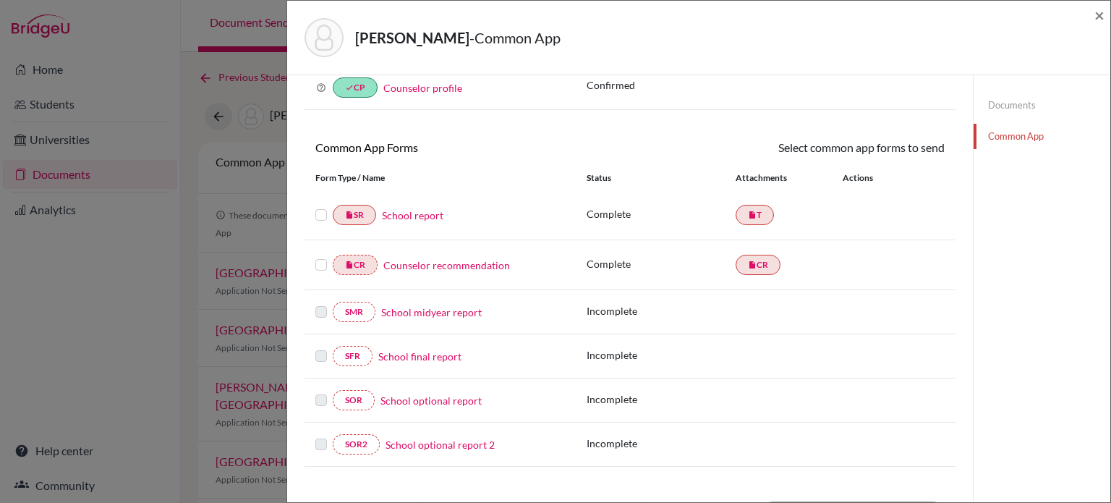
scroll to position [77, 0]
click at [324, 205] on label at bounding box center [321, 205] width 12 height 0
click at [0, 0] on input "checkbox" at bounding box center [0, 0] width 0 height 0
click at [325, 257] on label at bounding box center [321, 257] width 12 height 0
click at [0, 0] on input "checkbox" at bounding box center [0, 0] width 0 height 0
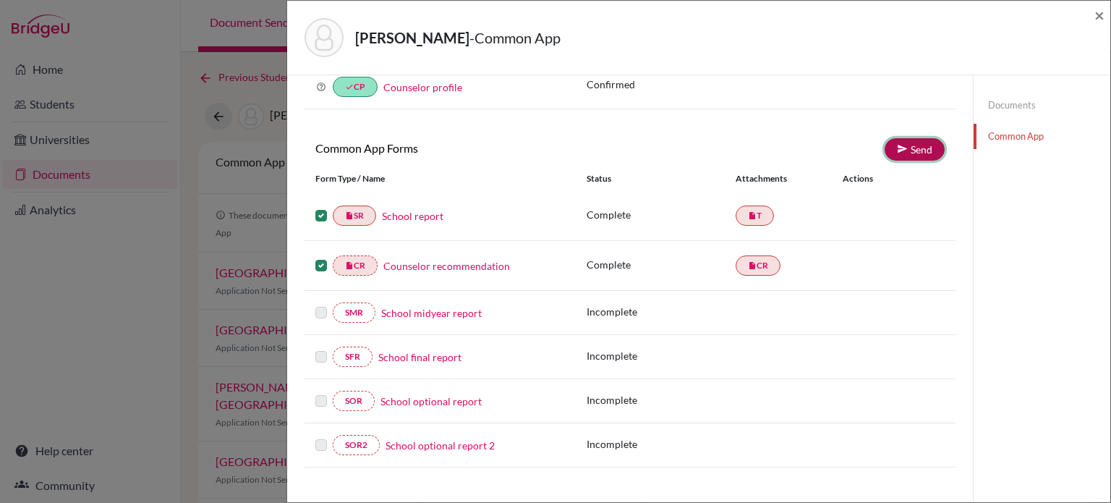
click at [910, 153] on link "Send" at bounding box center [915, 149] width 60 height 22
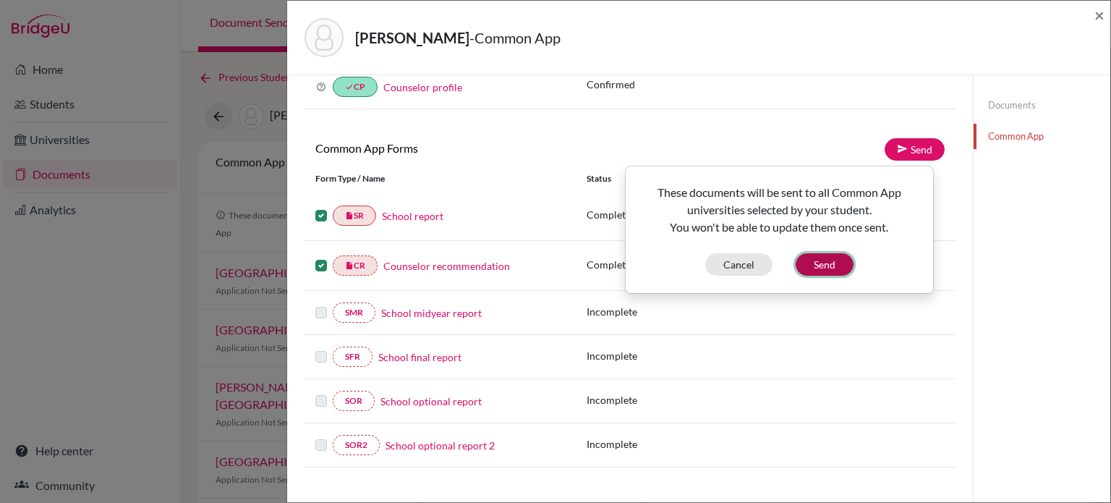
click at [833, 271] on button "Send" at bounding box center [825, 264] width 58 height 22
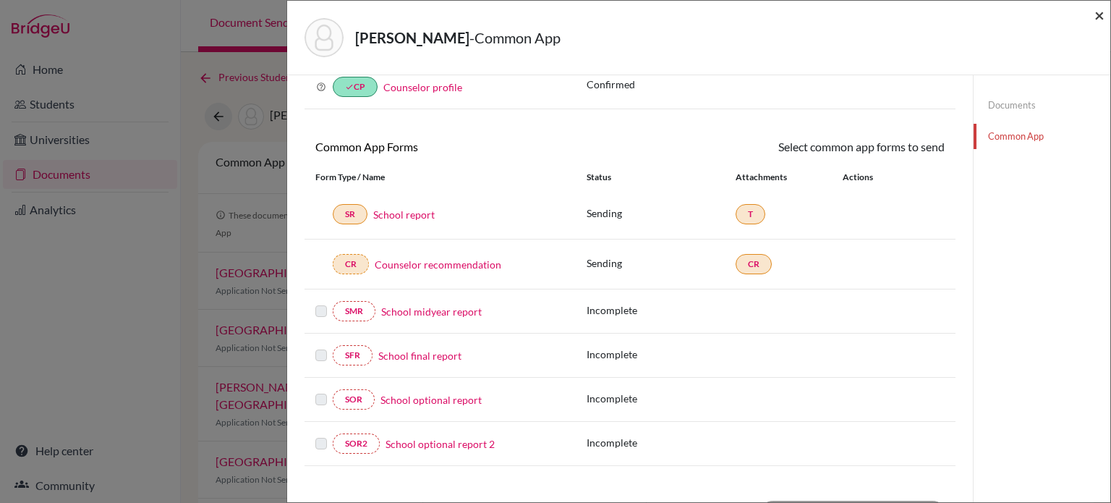
click at [1103, 20] on span "×" at bounding box center [1100, 14] width 10 height 21
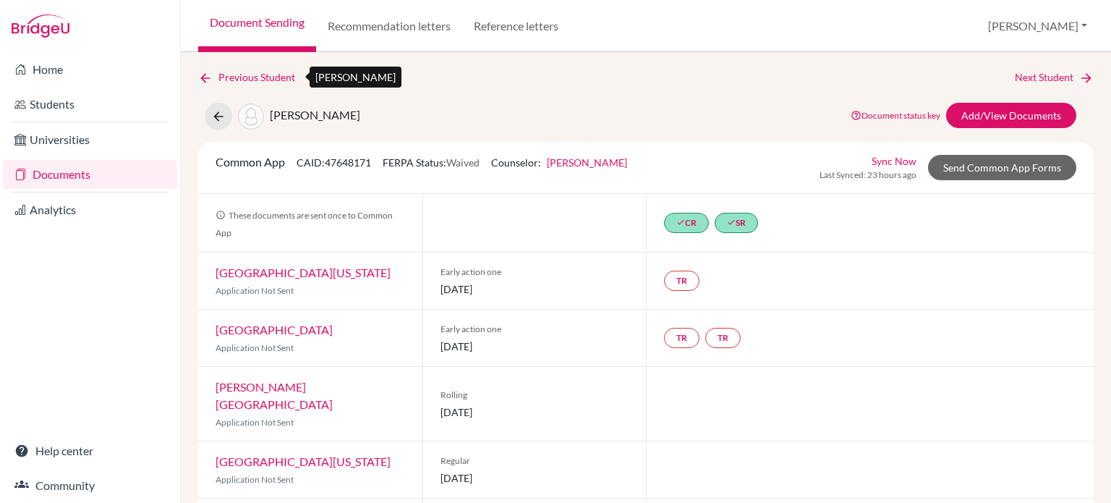
click at [206, 77] on icon at bounding box center [205, 78] width 14 height 14
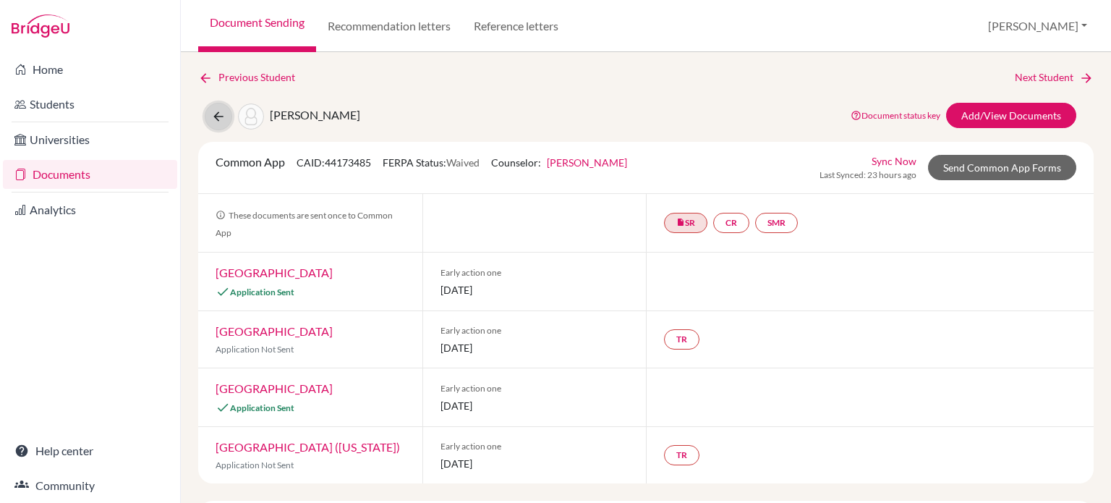
click at [218, 121] on icon at bounding box center [218, 116] width 14 height 14
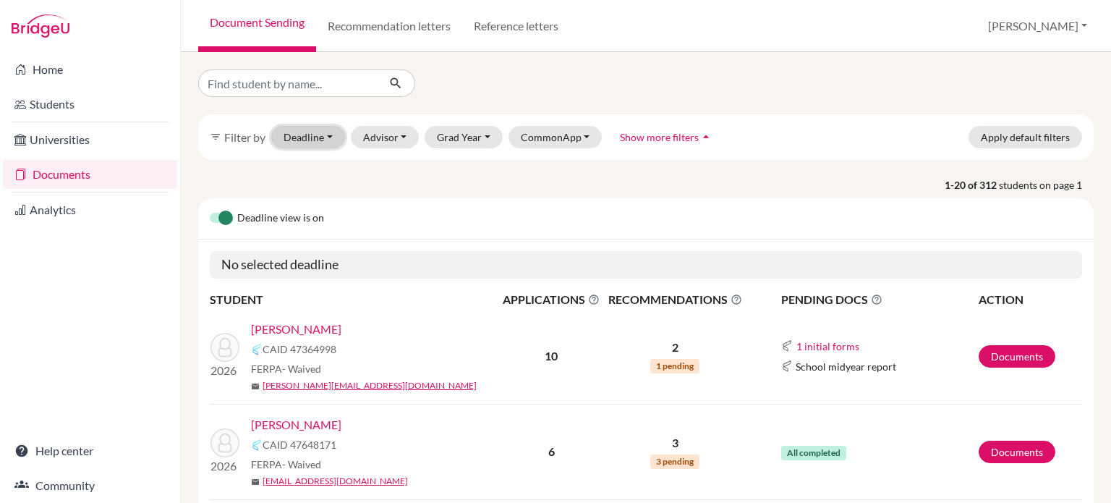
click at [333, 132] on button "Deadline - Select a date range Or double click for a single date selection [DAT…" at bounding box center [308, 137] width 74 height 22
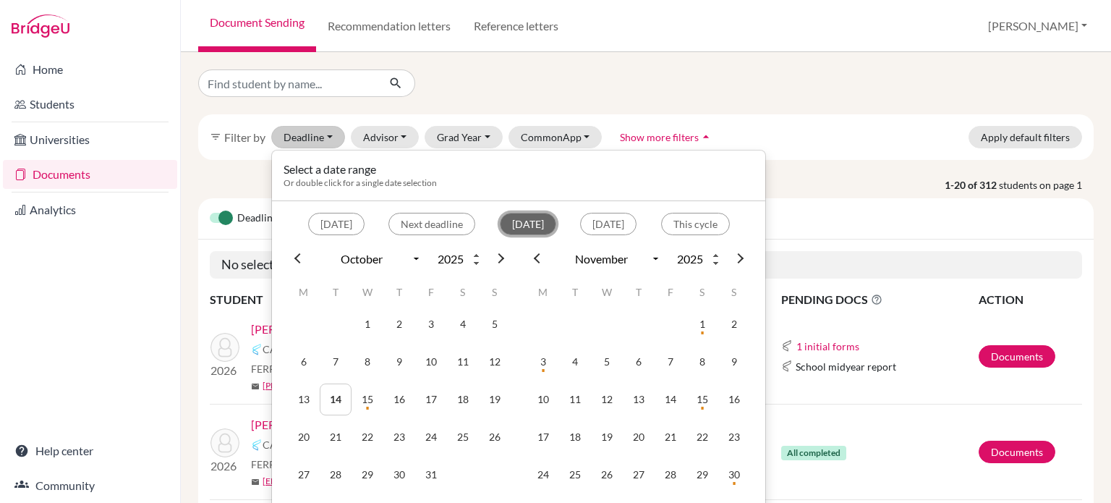
click at [500, 222] on button "[DATE]" at bounding box center [528, 224] width 56 height 22
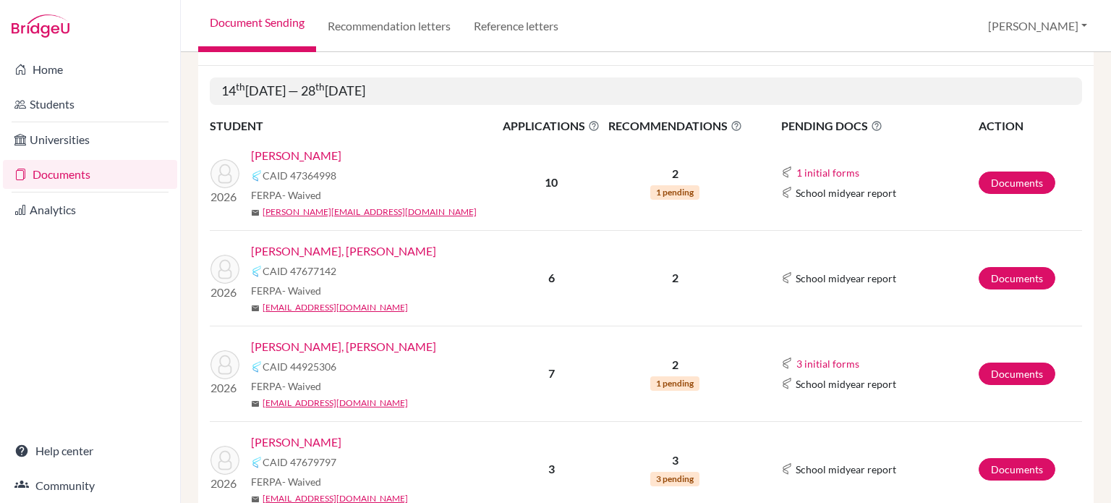
scroll to position [230, 0]
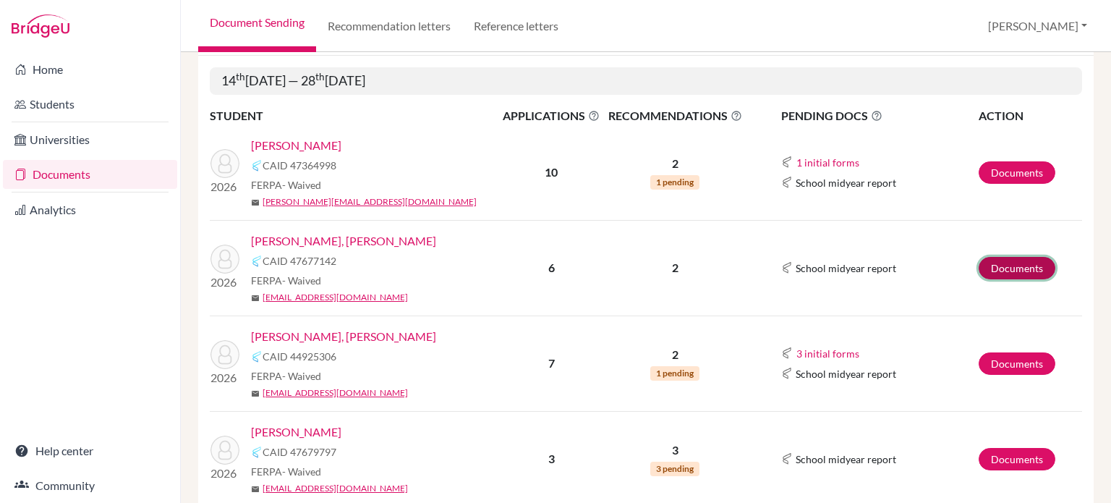
click at [1027, 271] on link "Documents" at bounding box center [1017, 268] width 77 height 22
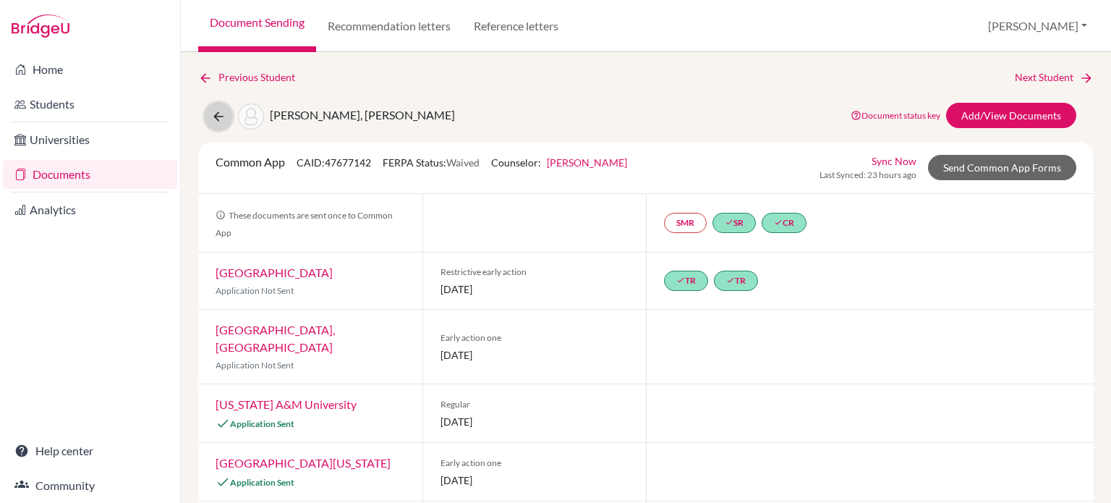
click at [219, 125] on button at bounding box center [218, 116] width 27 height 27
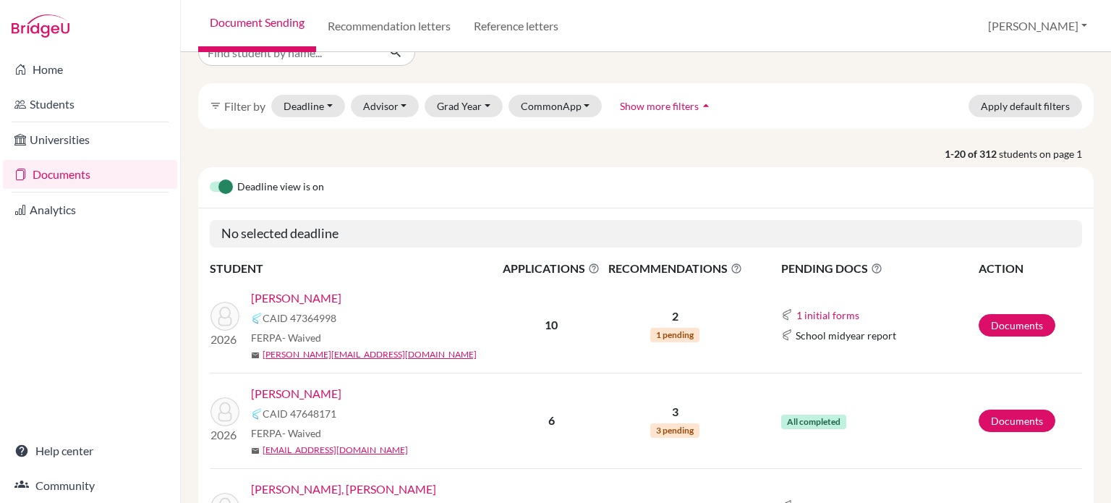
scroll to position [32, 0]
click at [320, 110] on button "Deadline - Select a date range Or double click for a single date selection Toda…" at bounding box center [308, 105] width 74 height 22
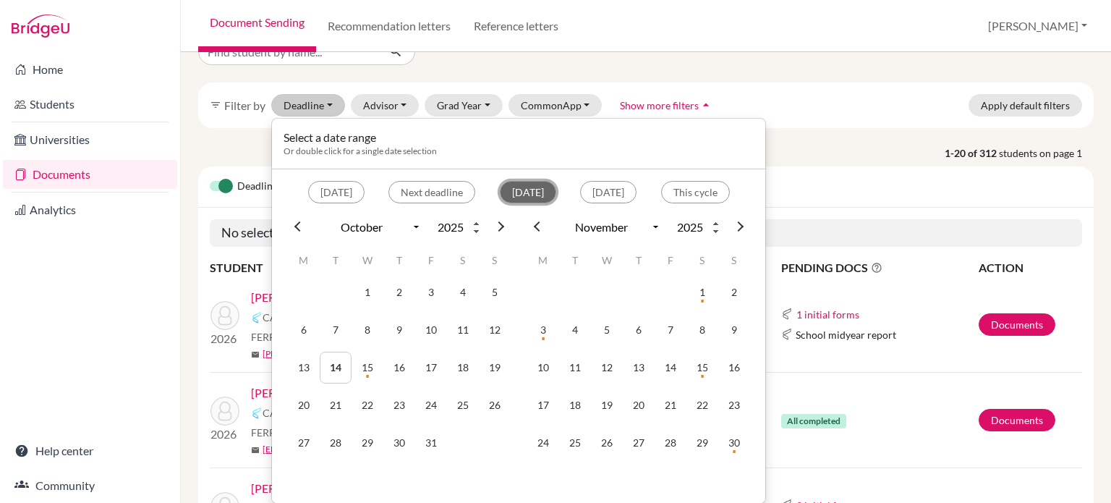
click at [500, 187] on button "[DATE]" at bounding box center [528, 192] width 56 height 22
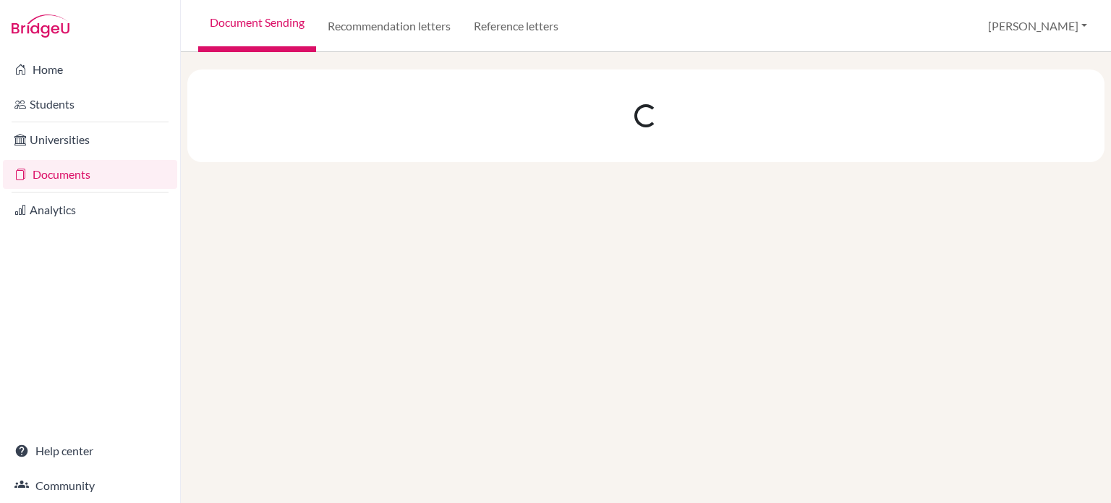
scroll to position [0, 0]
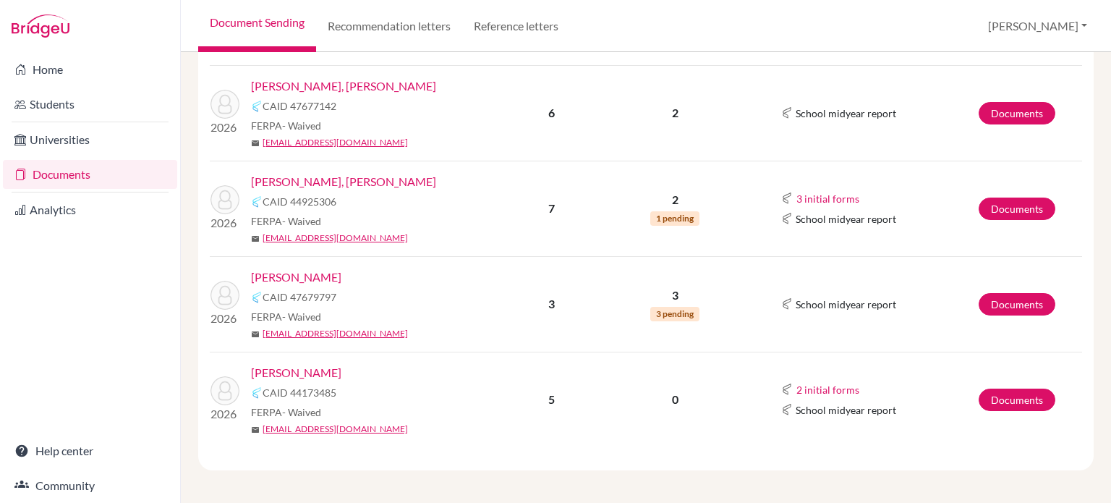
scroll to position [385, 0]
click at [986, 211] on link "Documents" at bounding box center [1017, 208] width 77 height 22
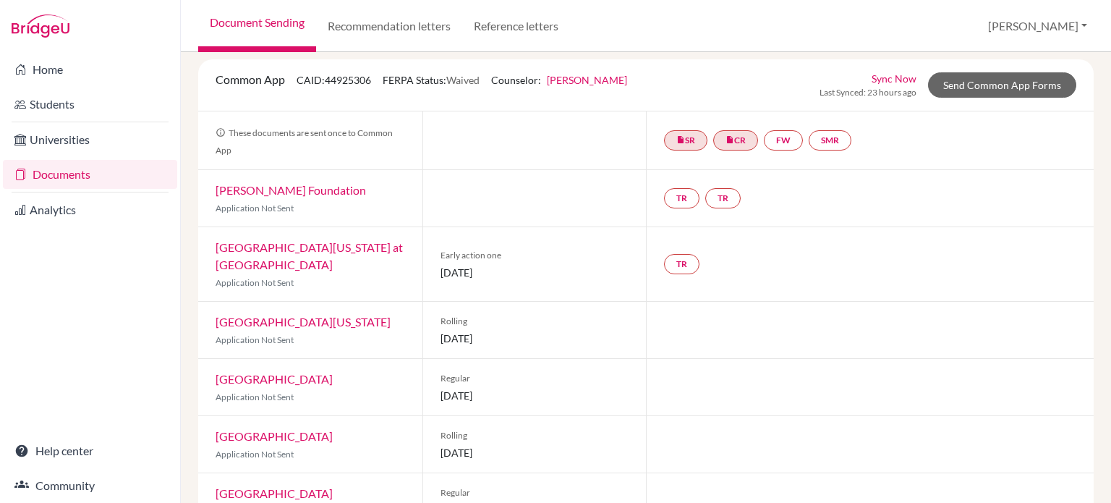
scroll to position [84, 0]
click at [987, 83] on link "Send Common App Forms" at bounding box center [1002, 83] width 148 height 25
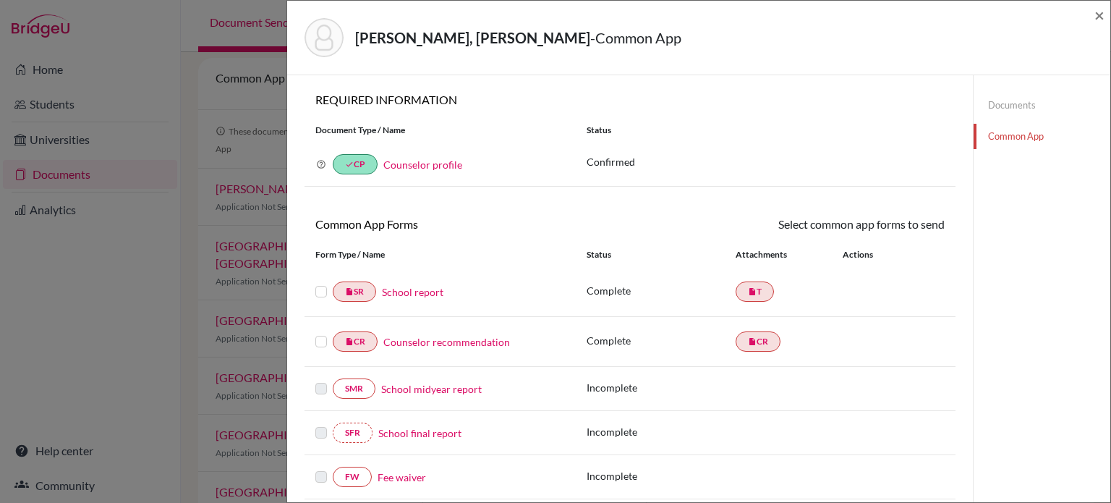
scroll to position [398, 0]
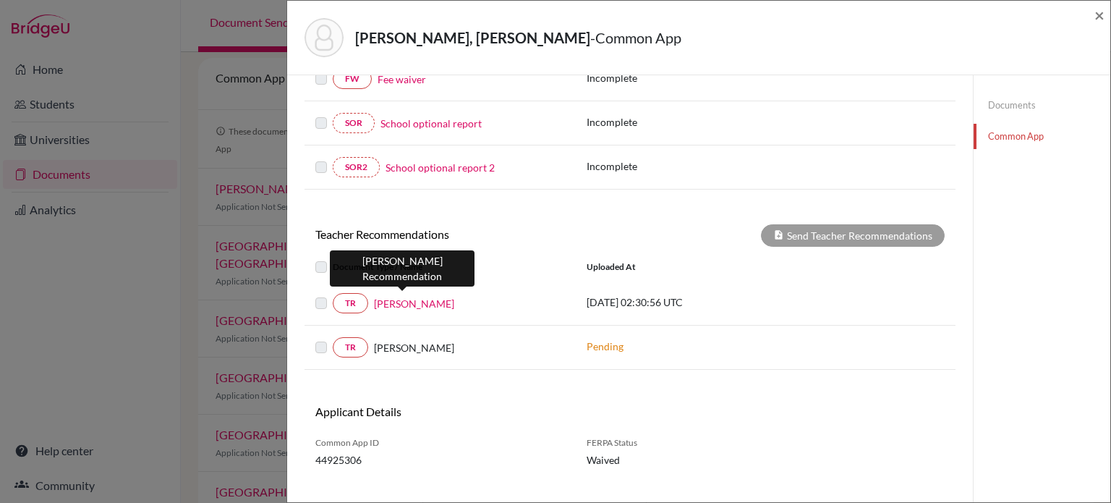
click at [414, 297] on link "Sara Kearney" at bounding box center [414, 303] width 80 height 15
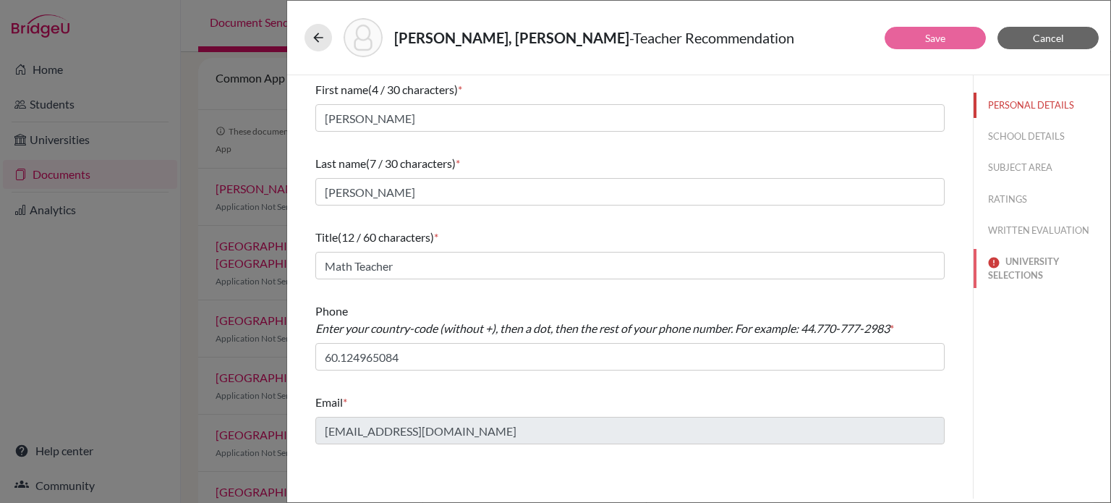
click at [1053, 262] on button "UNIVERSITY SELECTIONS" at bounding box center [1042, 268] width 137 height 39
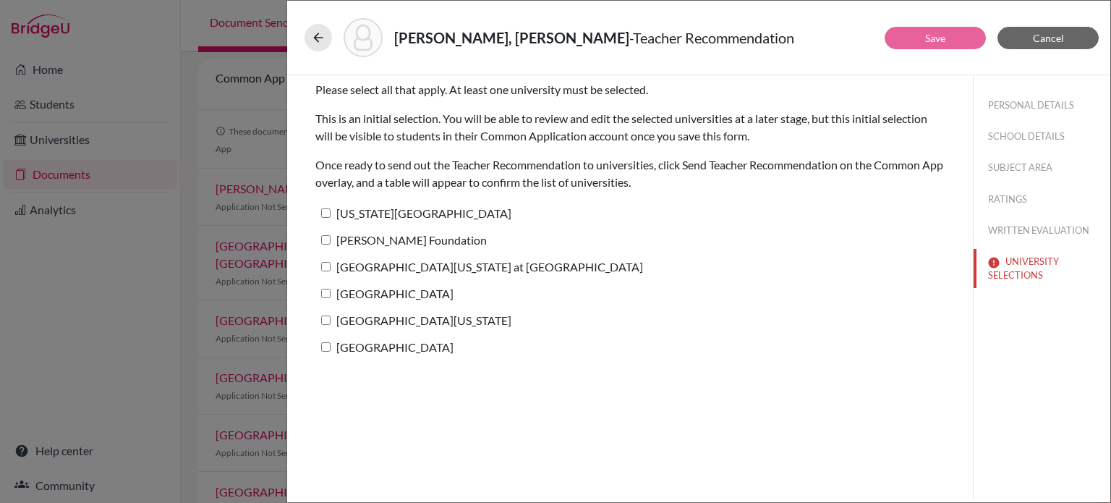
click at [327, 266] on input "University of North Carolina at Chapel Hill" at bounding box center [325, 266] width 9 height 9
checkbox input "true"
click at [323, 213] on input "Oklahoma Baptist University" at bounding box center [325, 212] width 9 height 9
checkbox input "true"
click at [326, 240] on input "Jack Kent Cooke Foundation" at bounding box center [325, 239] width 9 height 9
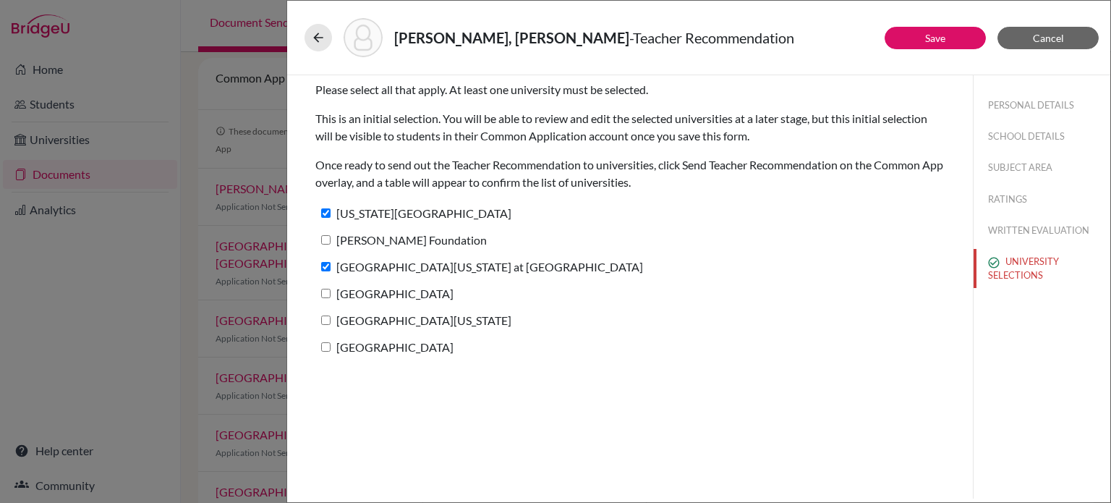
checkbox input "true"
click at [325, 297] on input "Baylor University" at bounding box center [325, 293] width 9 height 9
checkbox input "true"
click at [327, 318] on input "University of Oklahoma" at bounding box center [325, 319] width 9 height 9
checkbox input "true"
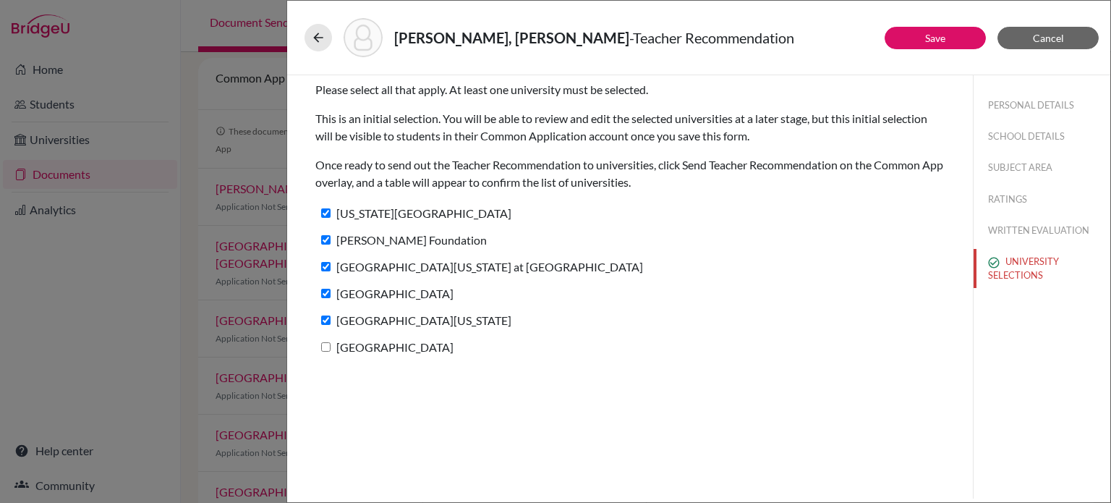
click at [329, 350] on input "Dallas Baptist University" at bounding box center [325, 346] width 9 height 9
checkbox input "true"
click at [942, 35] on link "Save" at bounding box center [935, 38] width 20 height 12
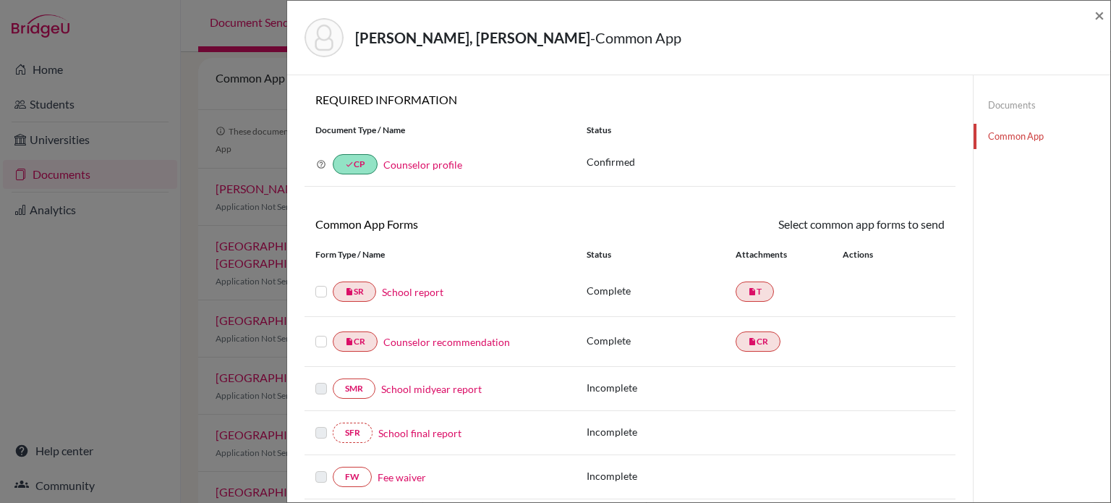
click at [323, 284] on div at bounding box center [323, 291] width 17 height 17
click at [318, 297] on div at bounding box center [323, 291] width 17 height 17
click at [318, 283] on label at bounding box center [321, 283] width 12 height 0
click at [0, 0] on input "checkbox" at bounding box center [0, 0] width 0 height 0
click at [318, 334] on label at bounding box center [321, 334] width 12 height 0
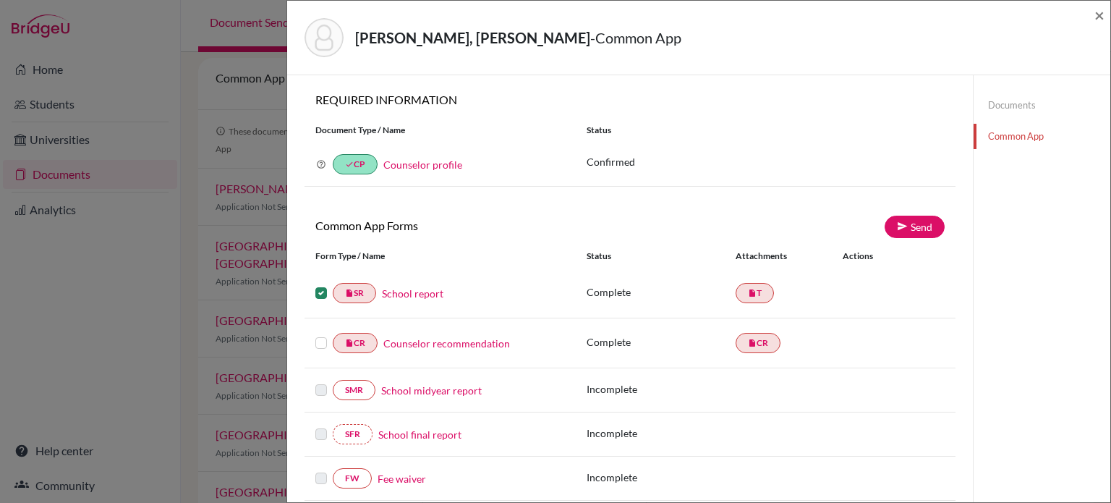
click at [0, 0] on input "checkbox" at bounding box center [0, 0] width 0 height 0
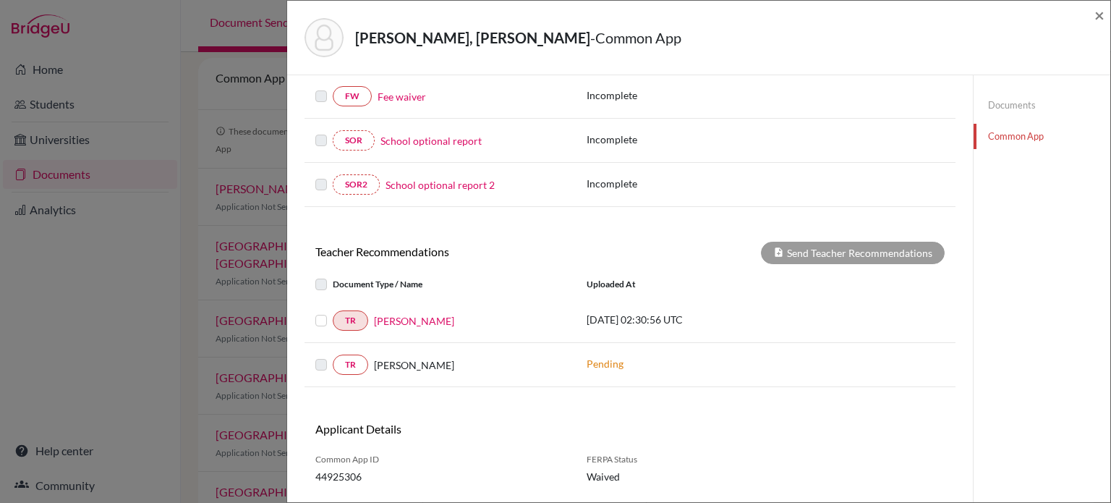
scroll to position [388, 0]
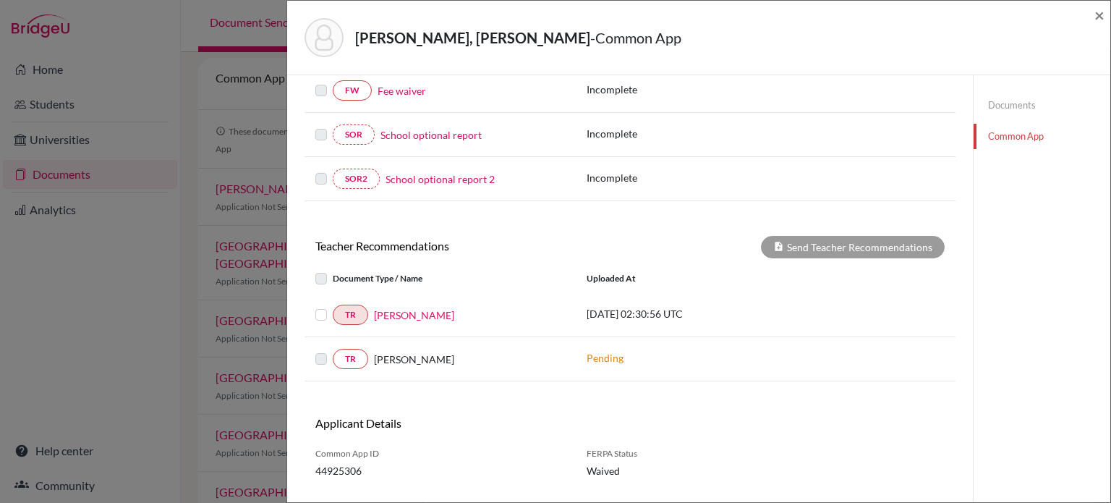
click at [333, 306] on label at bounding box center [333, 306] width 0 height 0
click at [0, 0] on input "checkbox" at bounding box center [0, 0] width 0 height 0
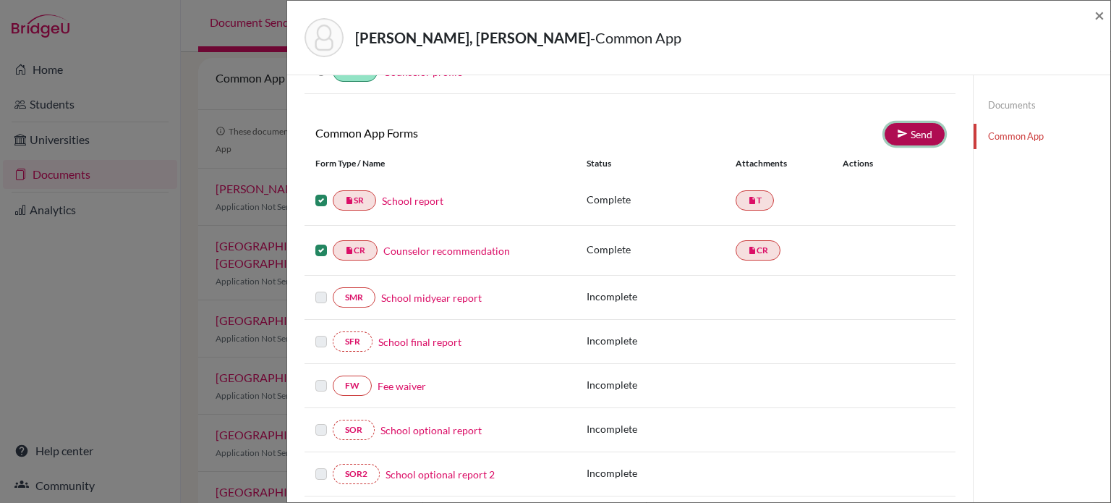
click at [912, 129] on link "Send" at bounding box center [915, 134] width 60 height 22
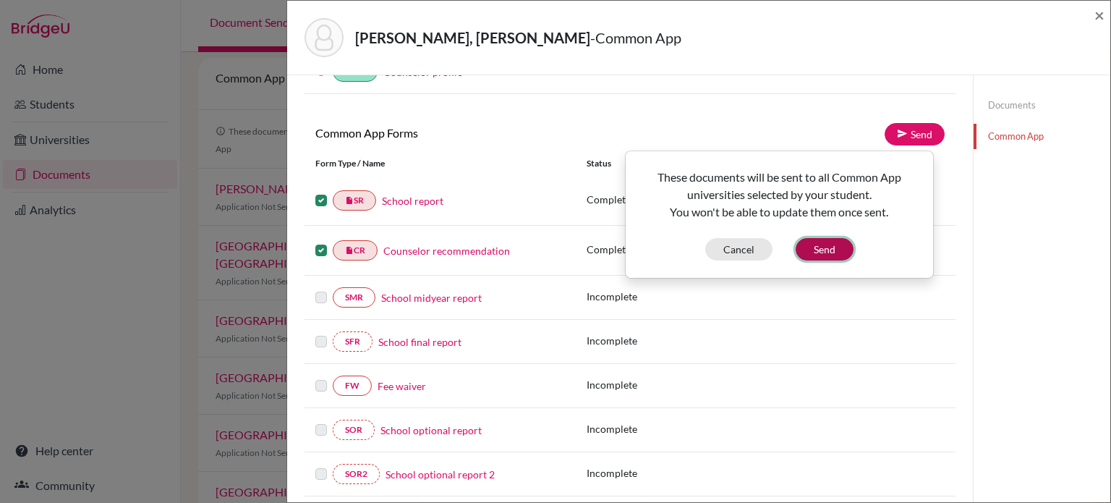
click at [836, 243] on button "Send" at bounding box center [825, 249] width 58 height 22
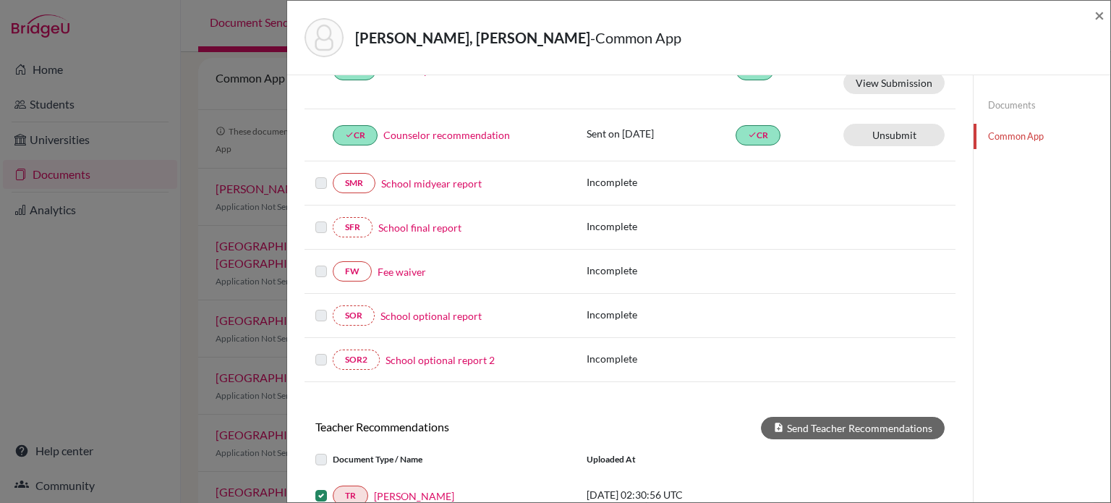
scroll to position [224, 0]
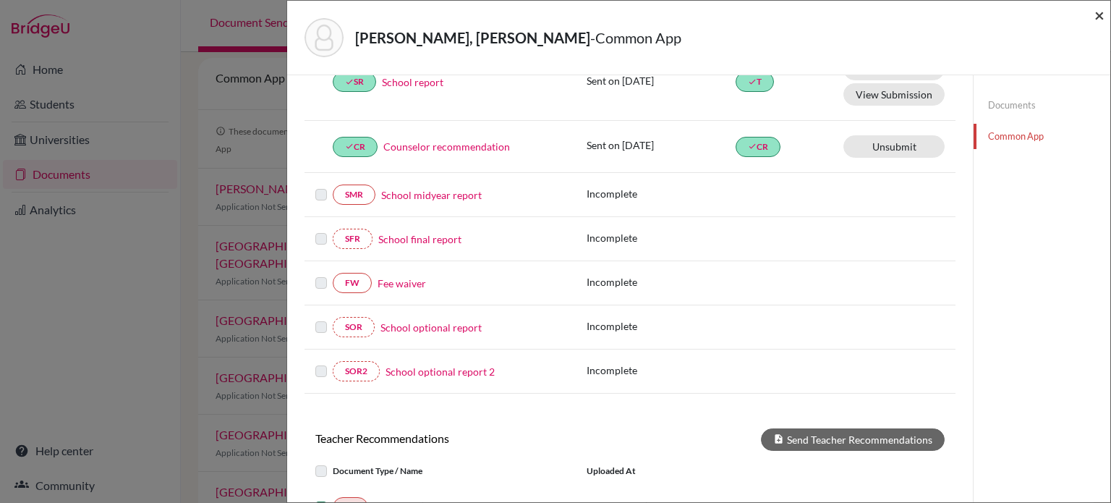
click at [1097, 20] on span "×" at bounding box center [1100, 14] width 10 height 21
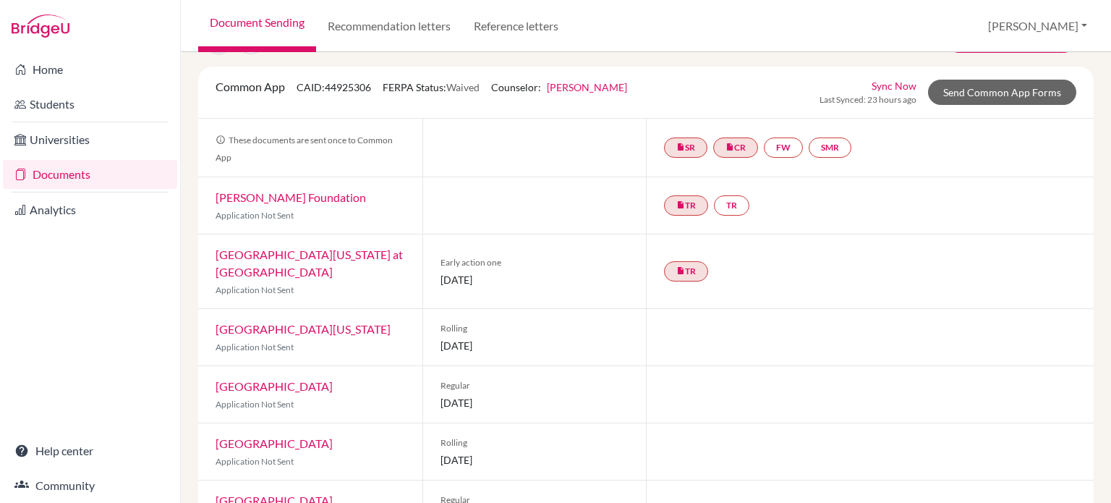
scroll to position [3, 0]
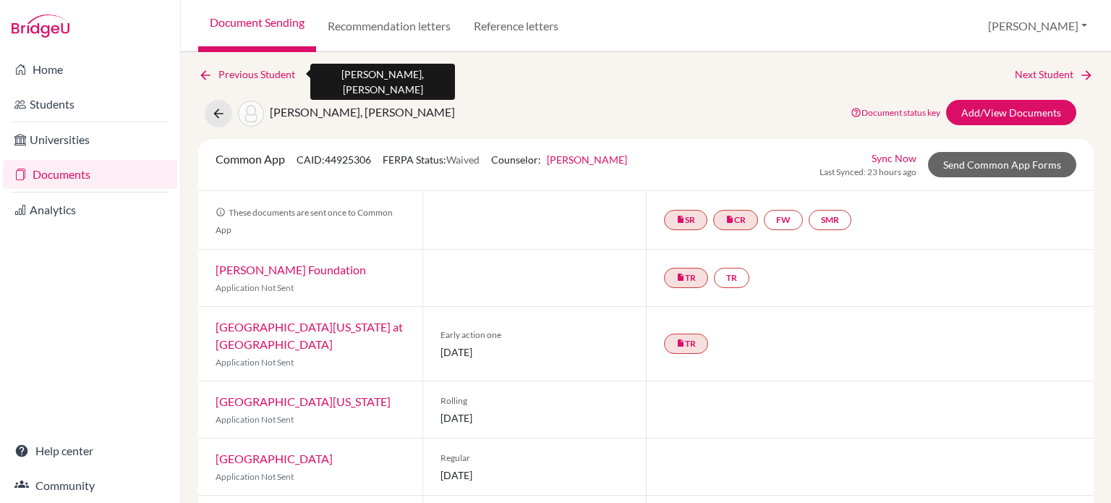
click at [203, 79] on icon at bounding box center [205, 75] width 14 height 14
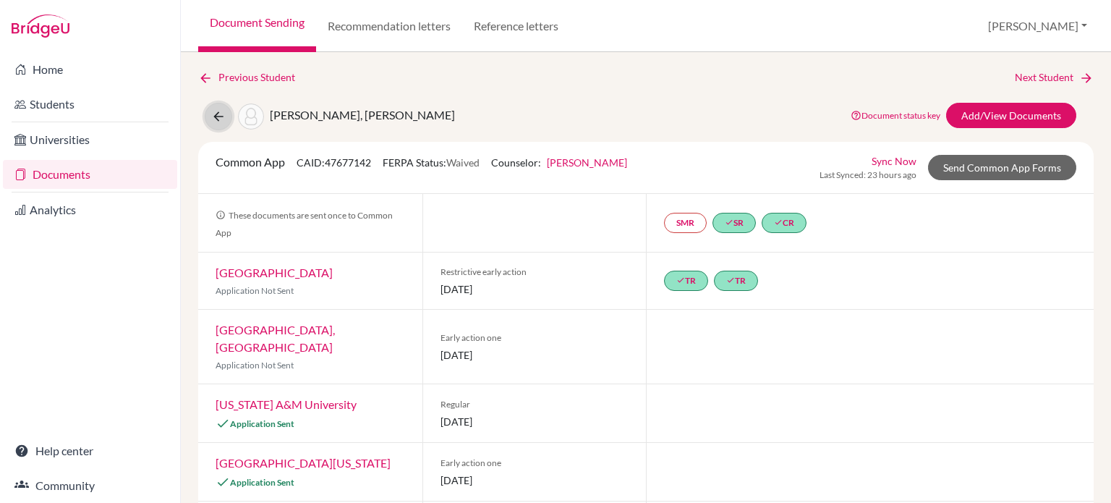
click at [223, 117] on icon at bounding box center [218, 116] width 14 height 14
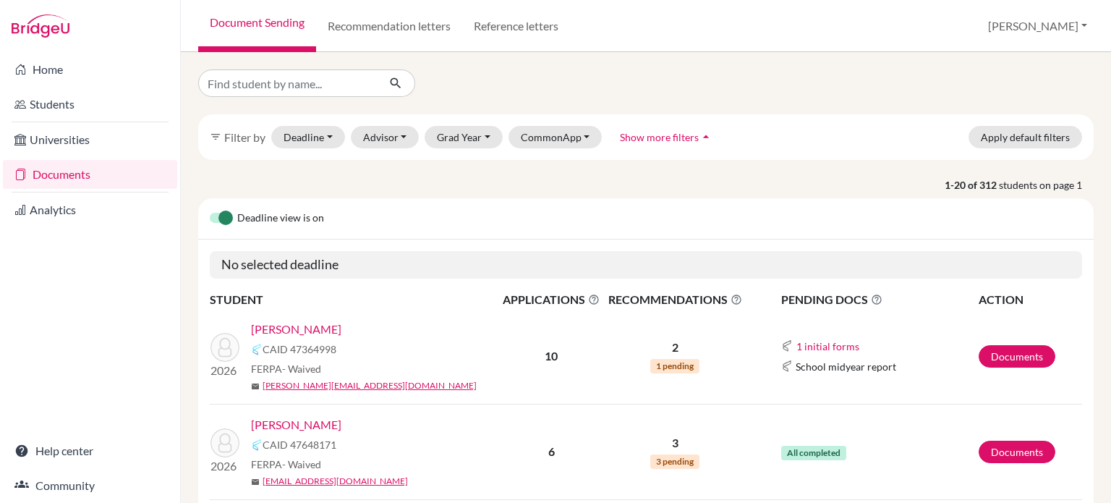
scroll to position [300, 0]
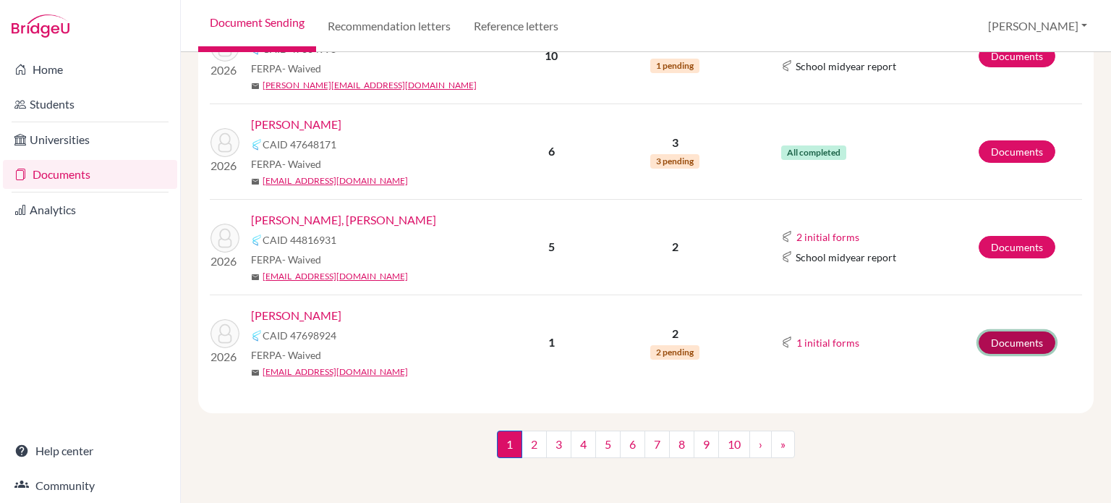
click at [1003, 349] on link "Documents" at bounding box center [1017, 342] width 77 height 22
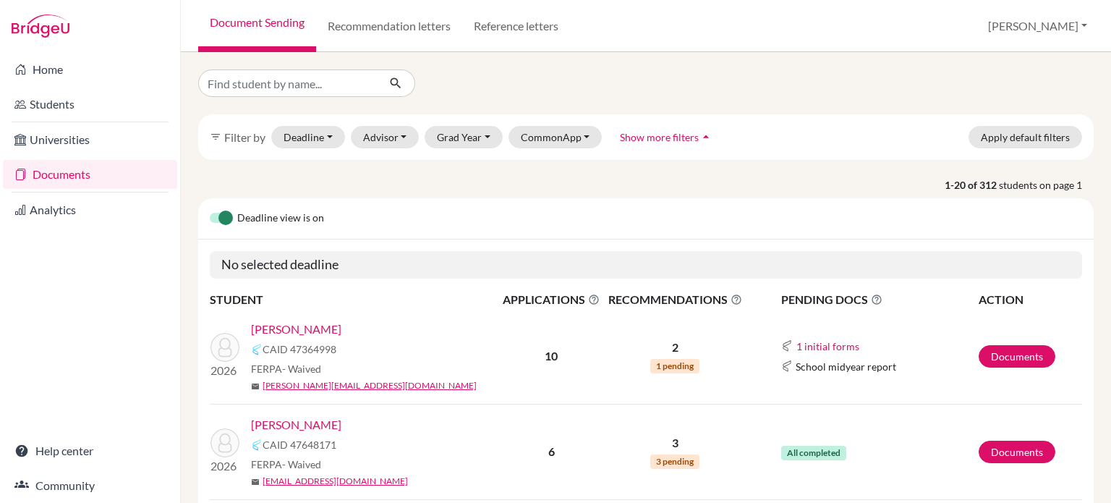
select select "10"
select select "11"
click at [310, 139] on button "Deadline - Select a date range Or double click for a single date selection Toda…" at bounding box center [308, 137] width 74 height 22
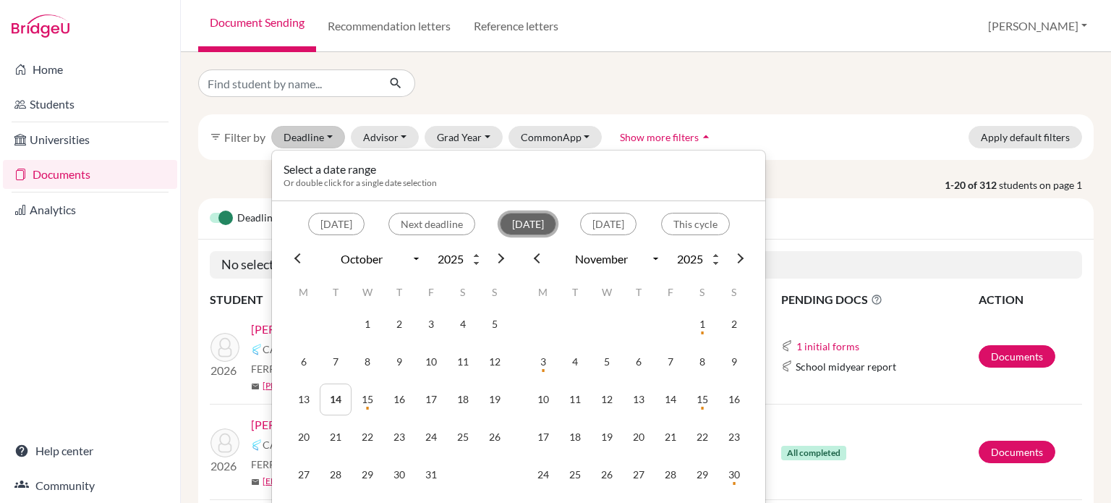
click at [504, 216] on button "[DATE]" at bounding box center [528, 224] width 56 height 22
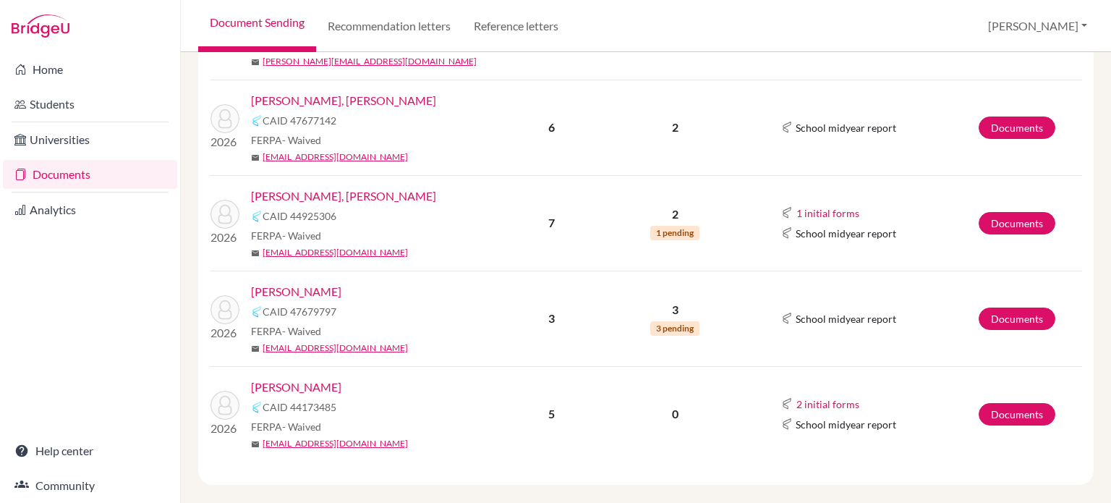
scroll to position [385, 0]
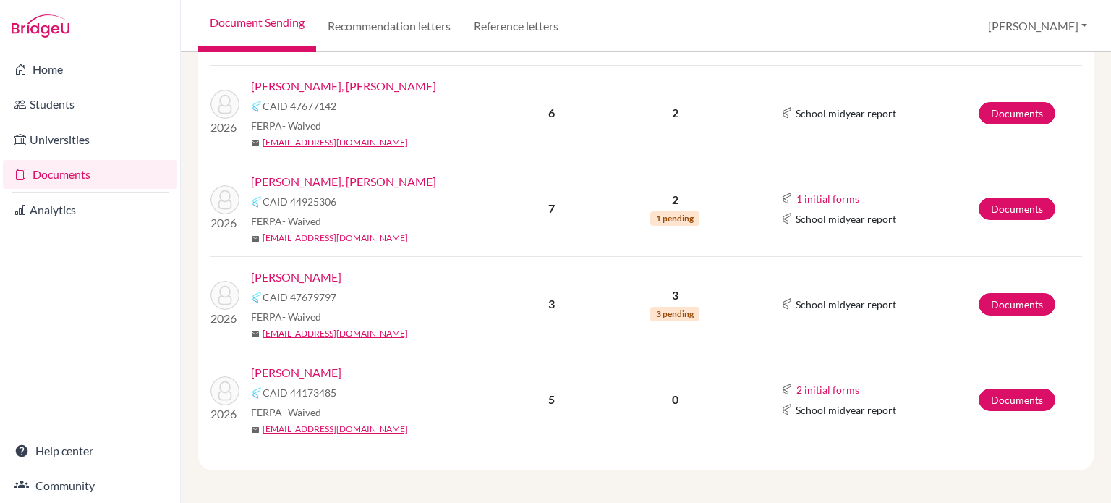
click at [308, 366] on link "Stevens, Joshua" at bounding box center [296, 372] width 90 height 17
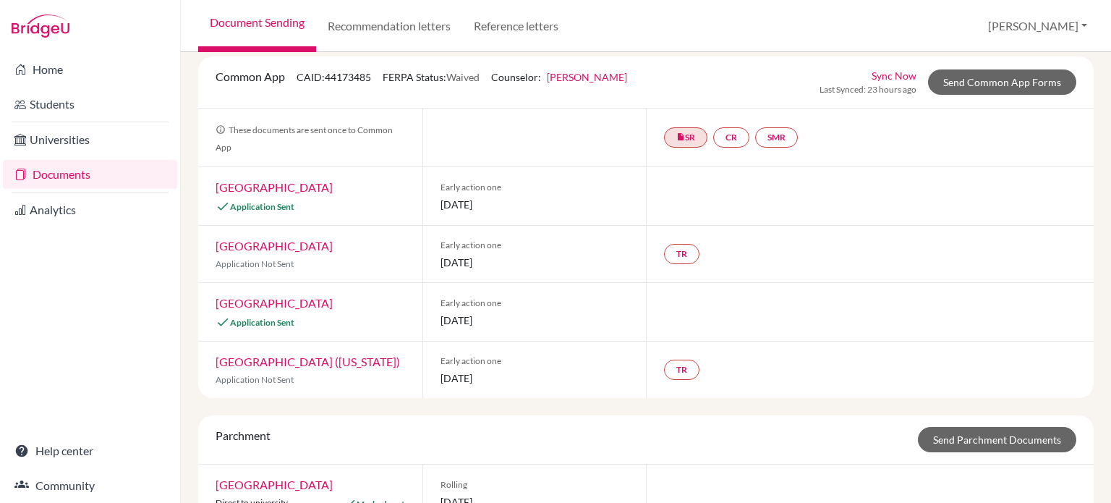
scroll to position [37, 0]
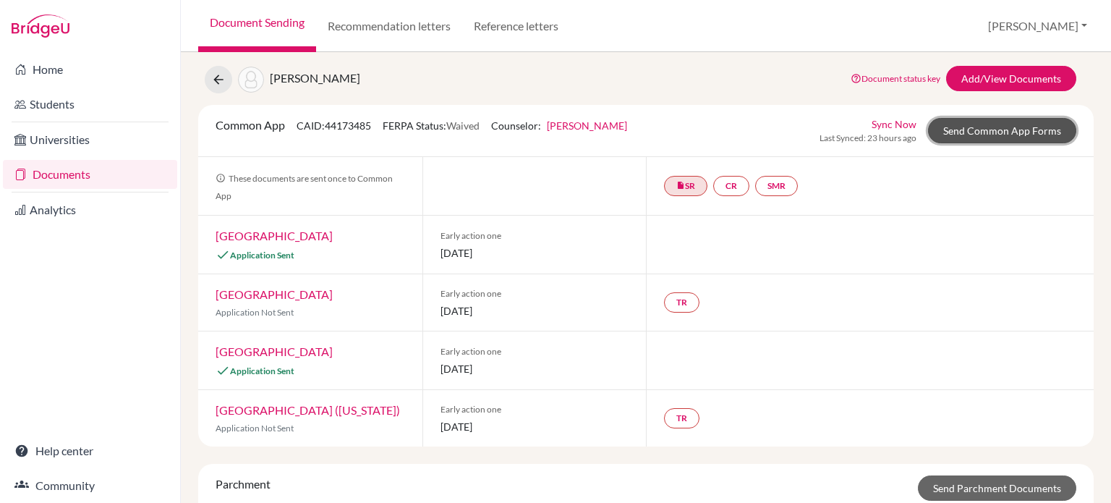
click at [993, 124] on link "Send Common App Forms" at bounding box center [1002, 130] width 148 height 25
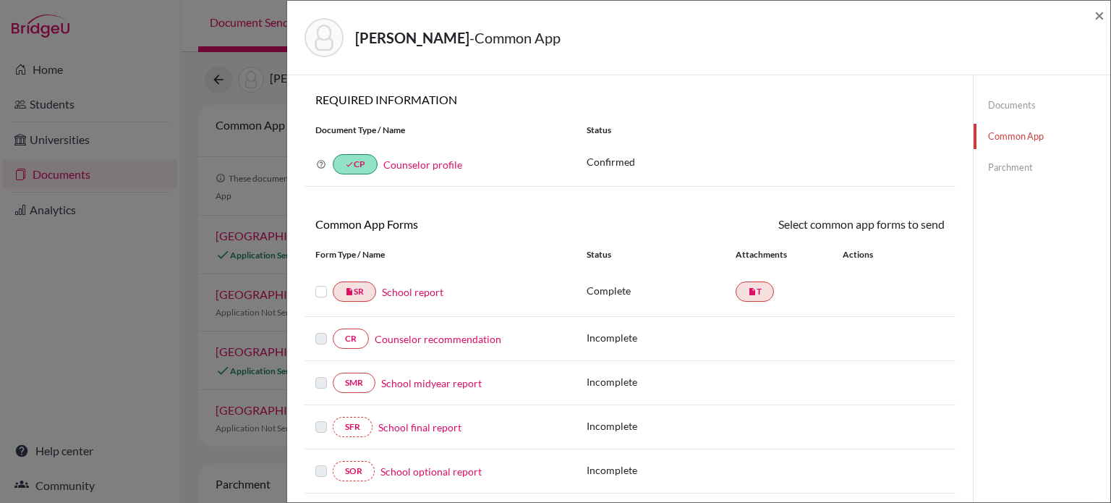
click at [324, 283] on label at bounding box center [321, 283] width 12 height 0
click at [0, 0] on input "checkbox" at bounding box center [0, 0] width 0 height 0
click at [912, 218] on link "Send" at bounding box center [915, 227] width 60 height 22
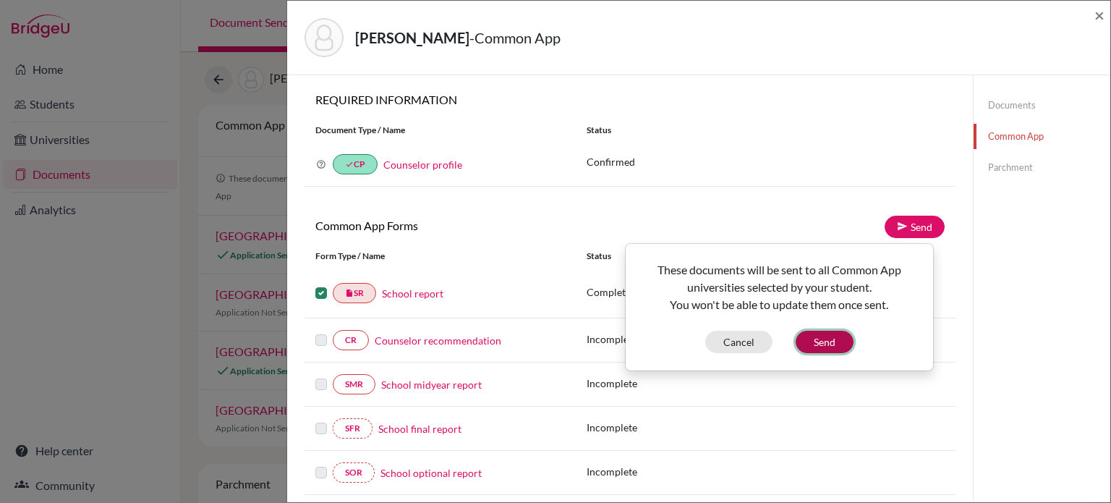
click at [831, 345] on button "Send" at bounding box center [825, 342] width 58 height 22
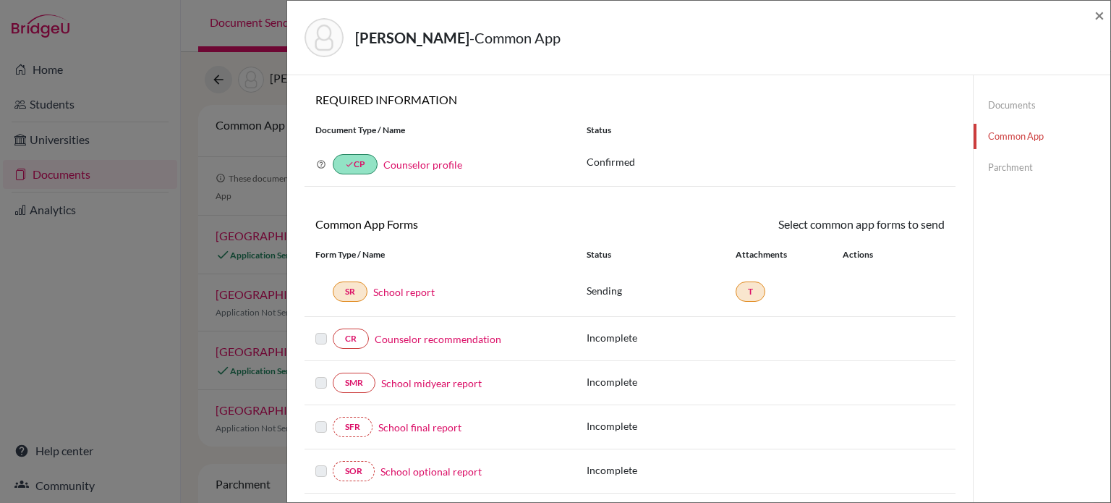
click at [1006, 182] on div "Documents Common App Parchment" at bounding box center [1042, 136] width 137 height 123
click at [997, 171] on link "Parchment" at bounding box center [1042, 167] width 137 height 25
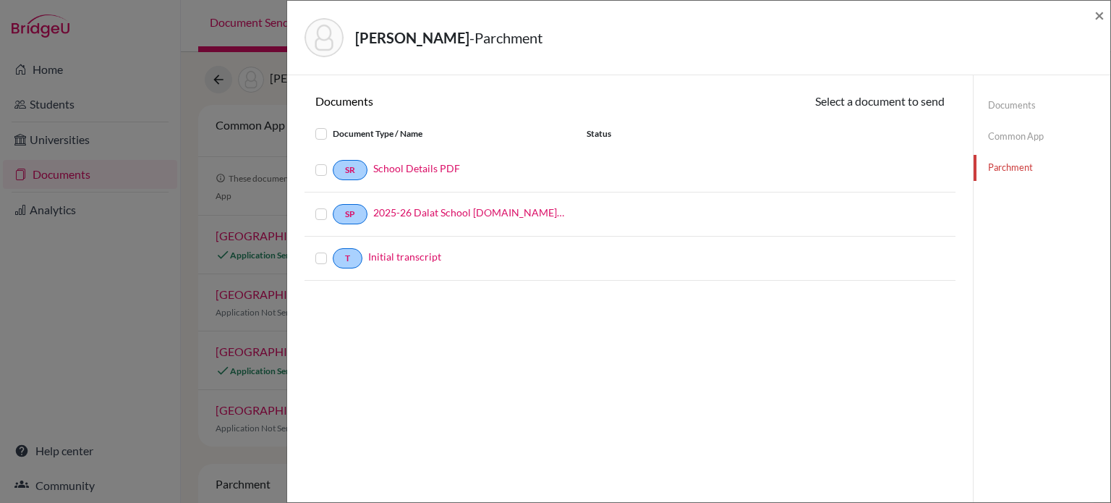
click at [333, 161] on label at bounding box center [333, 161] width 0 height 0
click at [0, 0] on input "checkbox" at bounding box center [0, 0] width 0 height 0
click at [333, 207] on label at bounding box center [333, 207] width 0 height 0
click at [0, 0] on input "checkbox" at bounding box center [0, 0] width 0 height 0
click at [327, 259] on div at bounding box center [323, 259] width 17 height 17
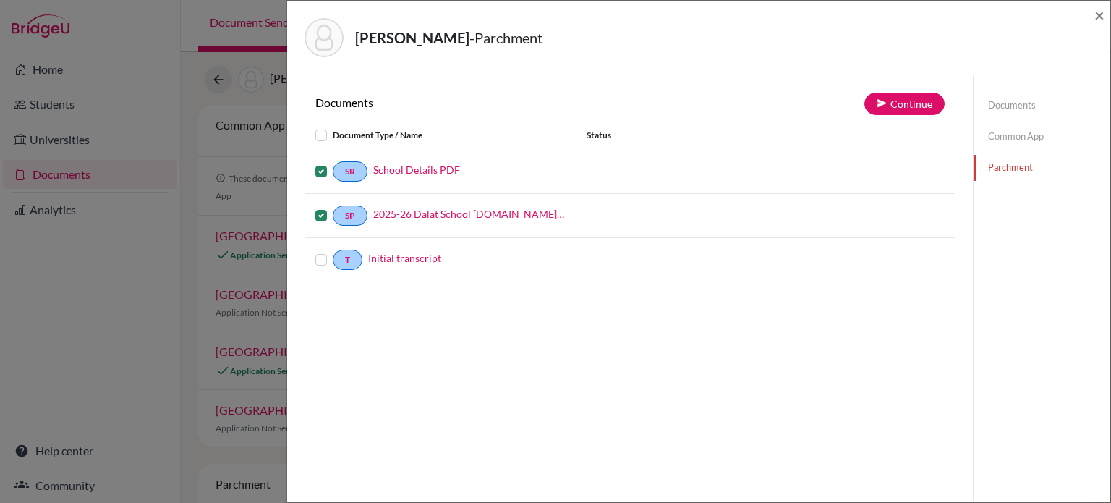
click at [333, 251] on label at bounding box center [333, 251] width 0 height 0
click at [0, 0] on input "checkbox" at bounding box center [0, 0] width 0 height 0
click at [888, 104] on button "Continue" at bounding box center [905, 104] width 80 height 22
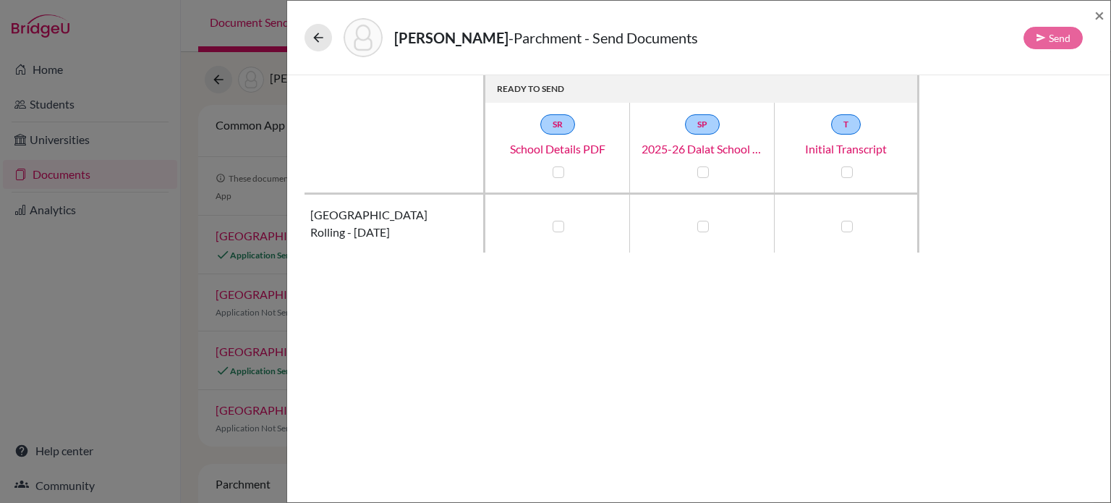
click at [556, 226] on label at bounding box center [559, 227] width 12 height 12
click at [556, 226] on input "checkbox" at bounding box center [555, 225] width 12 height 14
checkbox input "true"
click at [707, 231] on div at bounding box center [702, 226] width 17 height 17
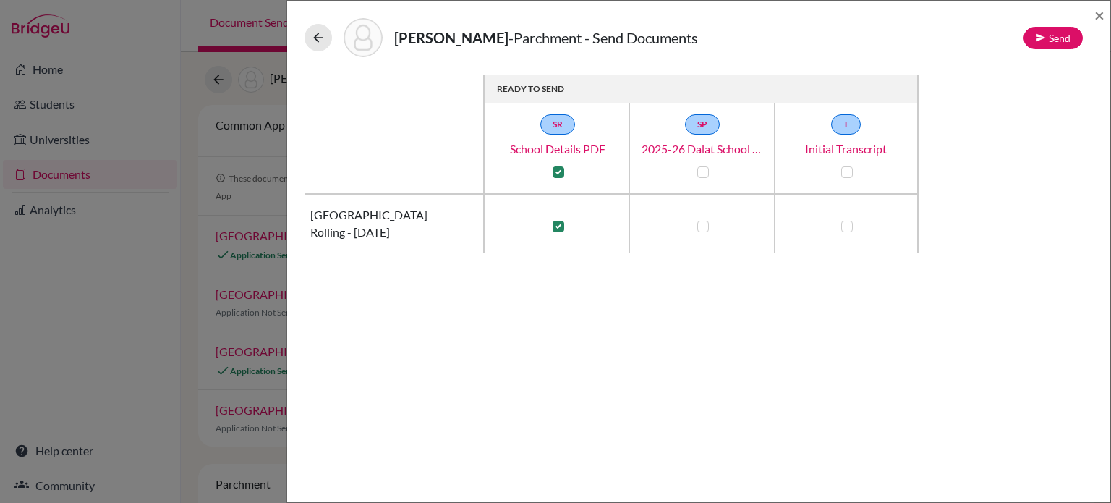
click at [707, 223] on label at bounding box center [703, 227] width 12 height 12
click at [705, 223] on input "checkbox" at bounding box center [700, 225] width 12 height 14
checkbox input "true"
click at [851, 222] on label at bounding box center [847, 227] width 12 height 12
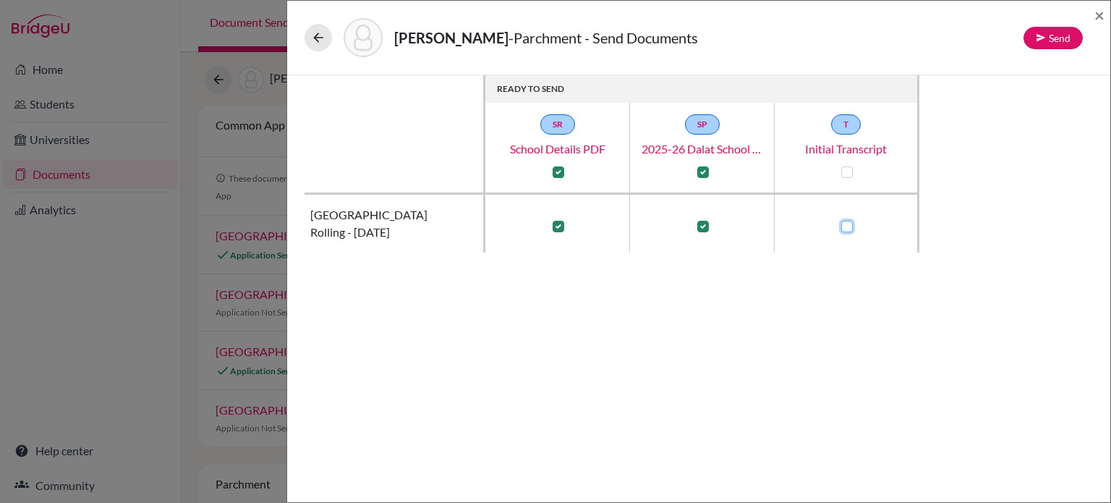
click at [849, 222] on input "checkbox" at bounding box center [844, 225] width 12 height 14
checkbox input "true"
click at [1056, 49] on div "Stevens, Joshua - Parchment - Send Documents Send" at bounding box center [694, 37] width 778 height 39
click at [1058, 33] on button "Send" at bounding box center [1053, 38] width 59 height 22
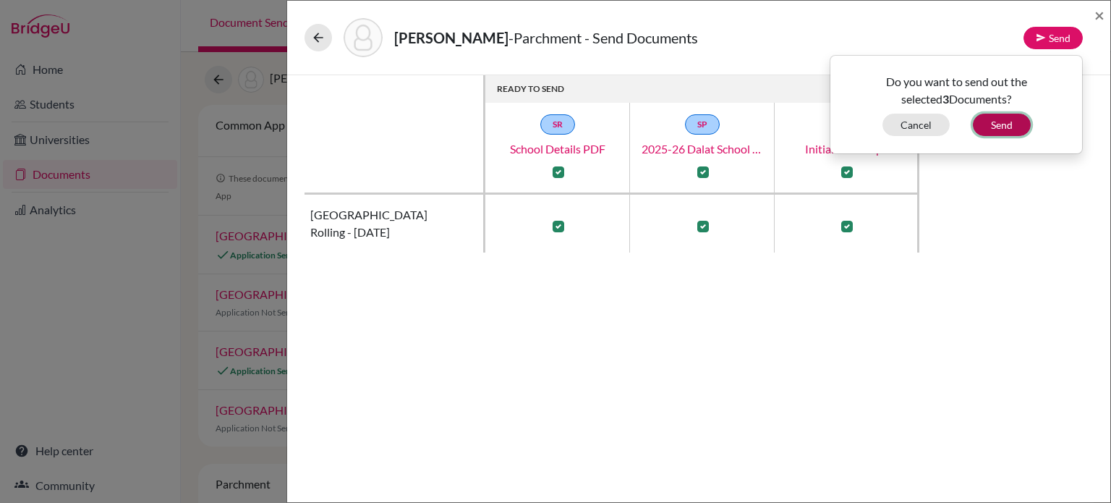
click at [993, 125] on button "Send" at bounding box center [1002, 125] width 58 height 22
checkbox input "false"
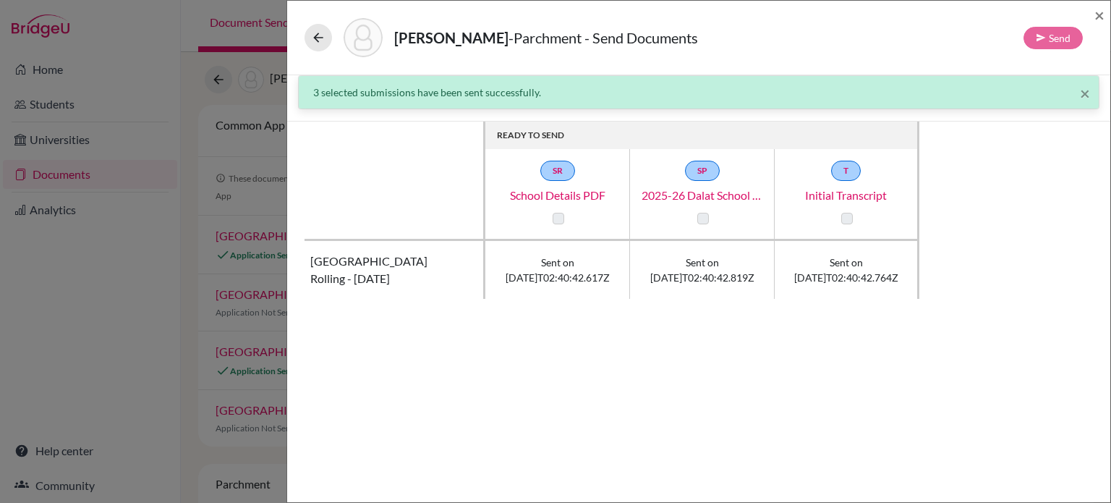
click at [310, 51] on div "Stevens, Joshua - Parchment - Send Documents Send" at bounding box center [694, 37] width 778 height 39
click at [313, 31] on icon at bounding box center [318, 37] width 14 height 14
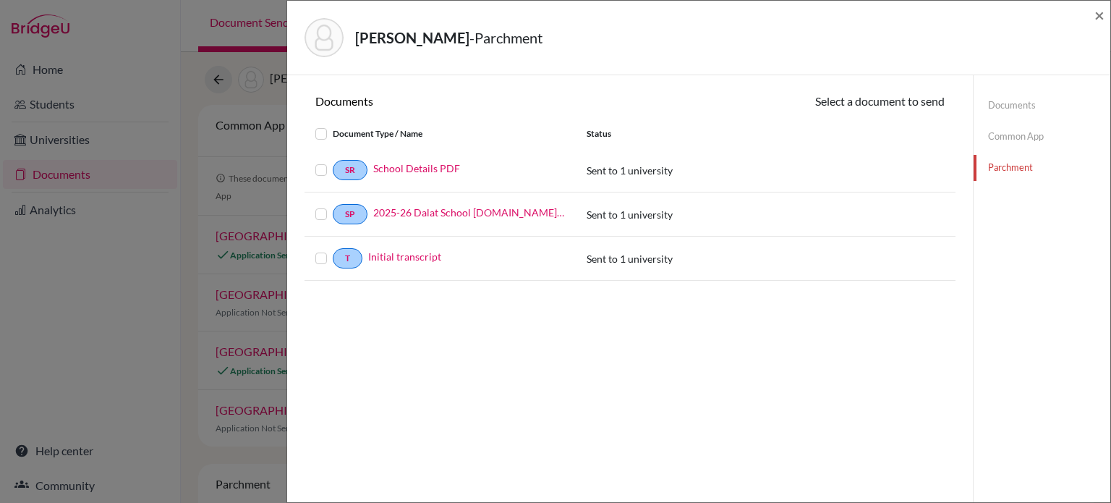
click at [1106, 17] on div "Stevens, Joshua - Parchment ×" at bounding box center [698, 38] width 823 height 75
click at [1102, 15] on span "×" at bounding box center [1100, 14] width 10 height 21
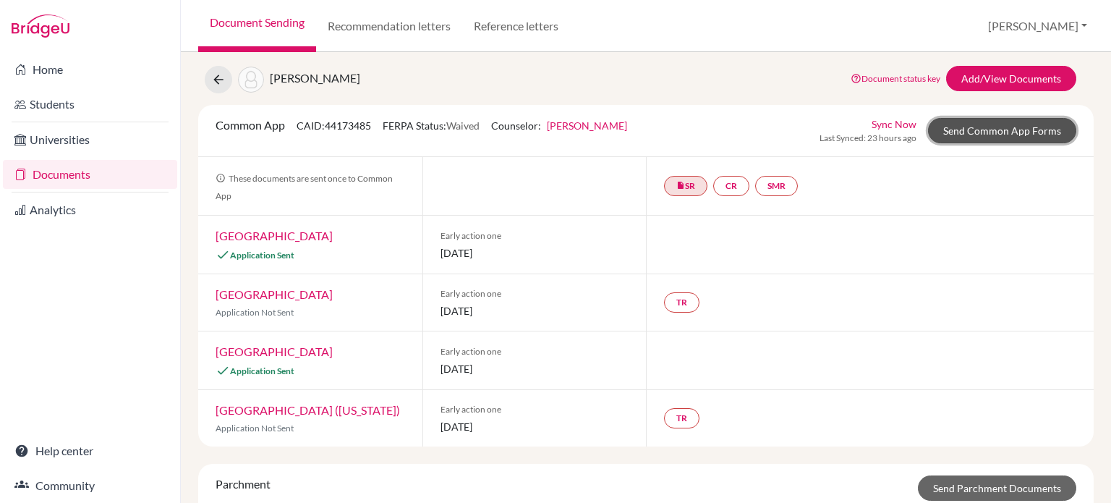
click at [984, 118] on link "Send Common App Forms" at bounding box center [1002, 130] width 148 height 25
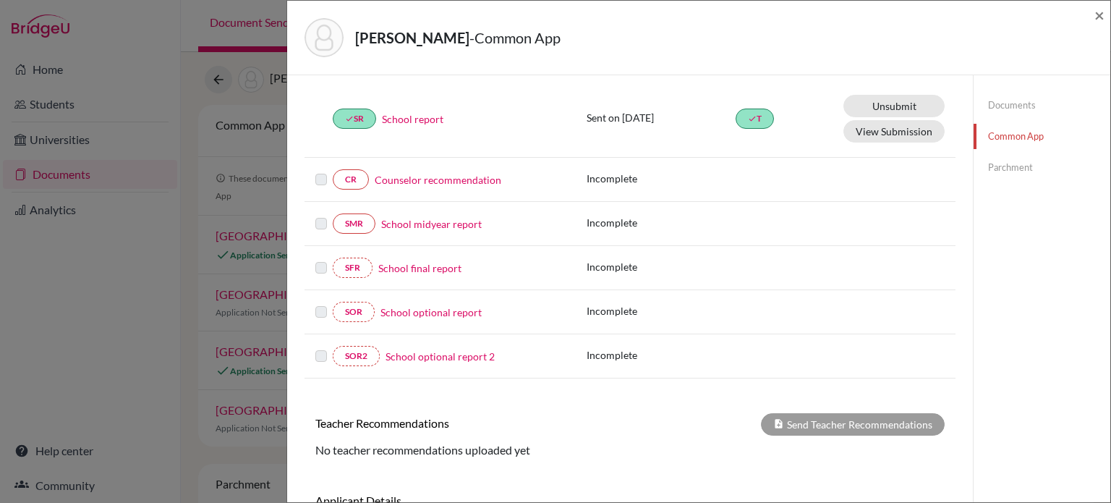
scroll to position [31, 0]
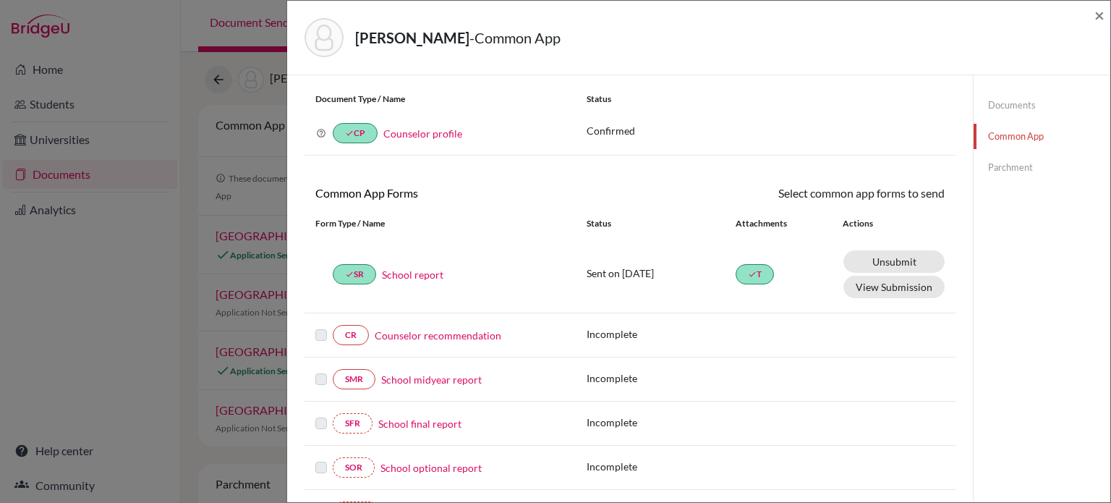
click at [1014, 167] on link "Parchment" at bounding box center [1042, 167] width 137 height 25
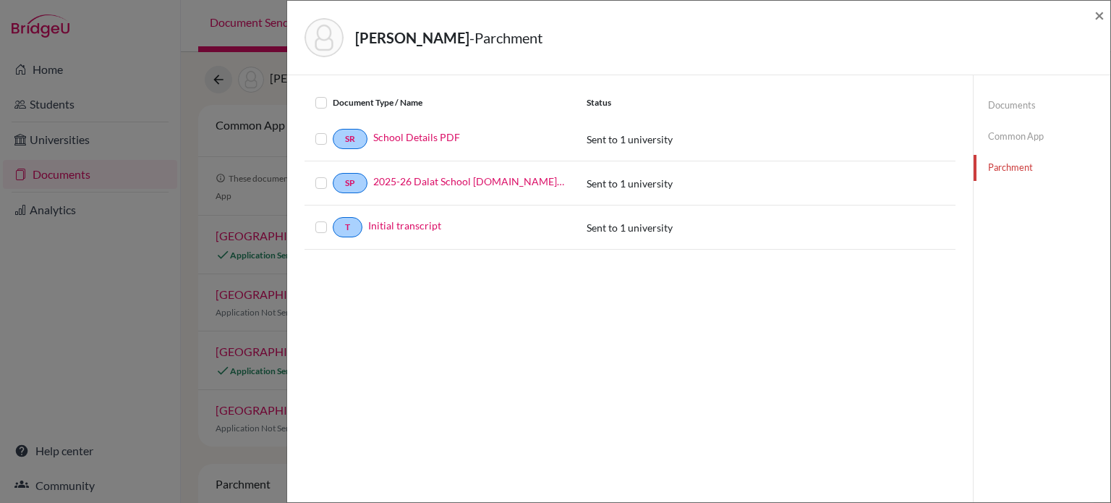
click at [333, 94] on label at bounding box center [333, 94] width 0 height 0
click at [0, 0] on input "checkbox" at bounding box center [0, 0] width 0 height 0
click at [920, 76] on button "Continue" at bounding box center [905, 72] width 80 height 22
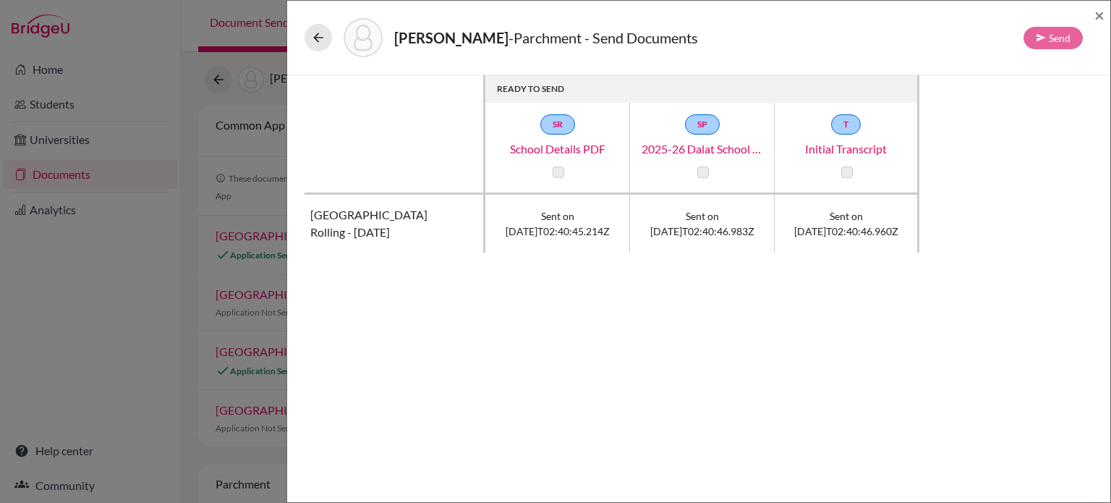
click at [558, 167] on label at bounding box center [559, 172] width 12 height 12
click at [1103, 13] on span "×" at bounding box center [1100, 14] width 10 height 21
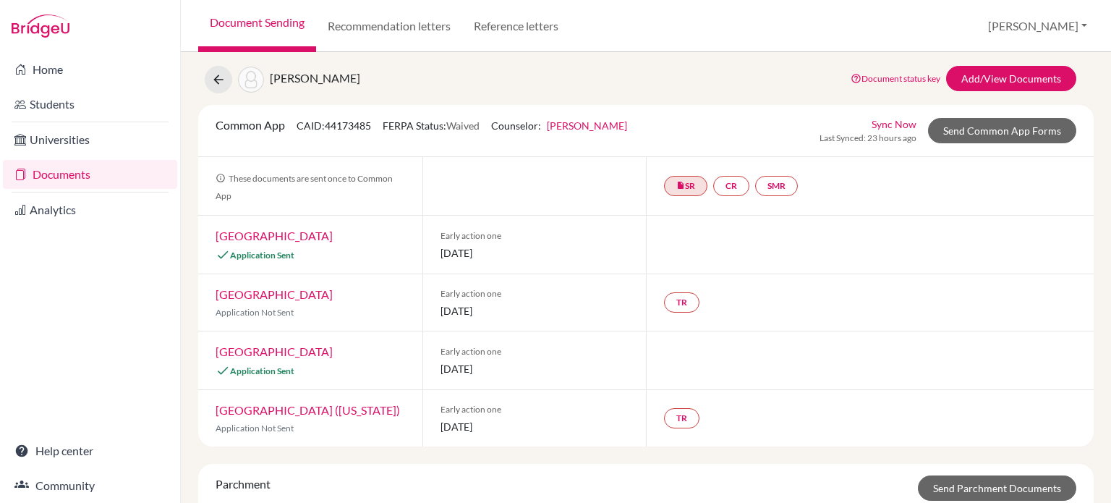
click at [330, 349] on link "[GEOGRAPHIC_DATA]" at bounding box center [274, 351] width 117 height 14
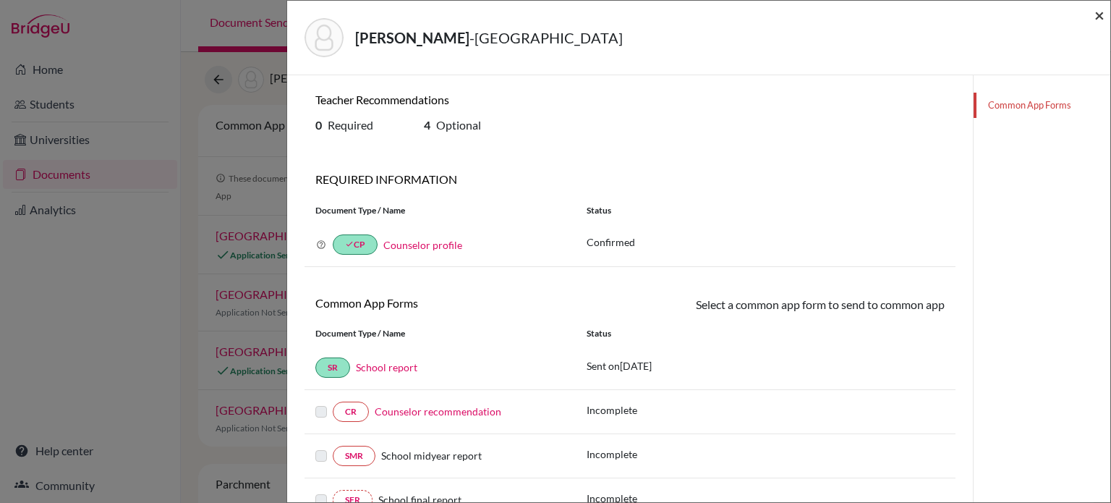
click at [1097, 20] on span "×" at bounding box center [1100, 14] width 10 height 21
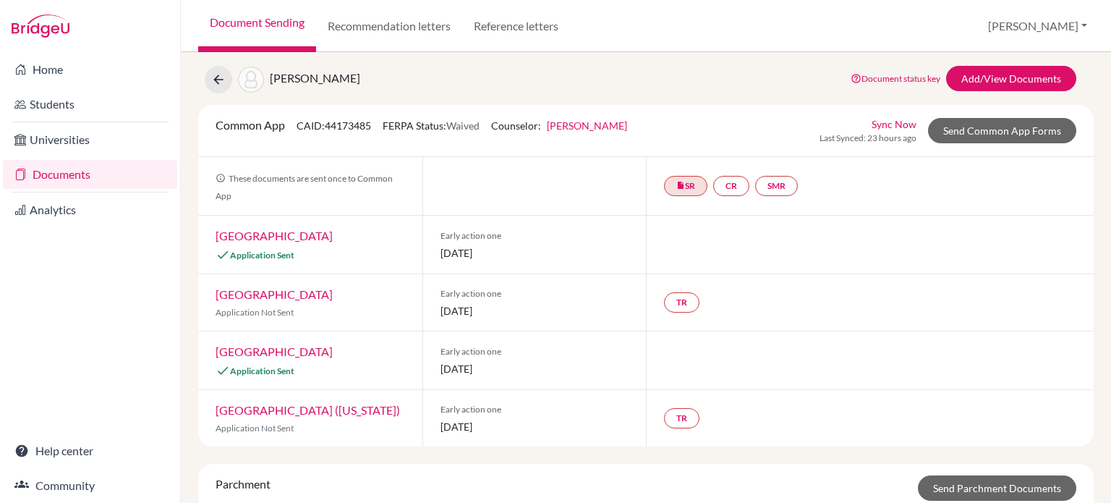
click at [304, 406] on link "[GEOGRAPHIC_DATA] ([US_STATE])" at bounding box center [308, 410] width 184 height 14
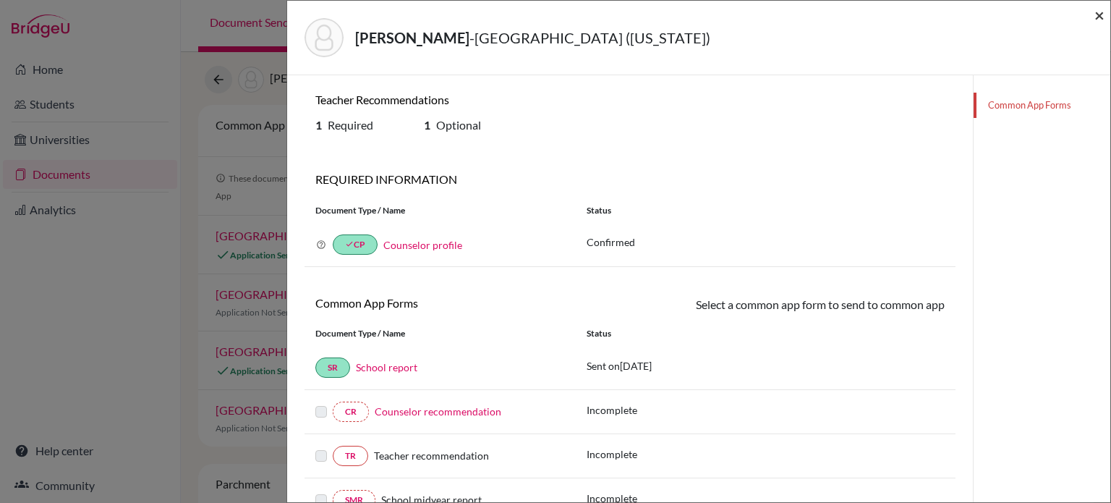
click at [1097, 20] on span "×" at bounding box center [1100, 14] width 10 height 21
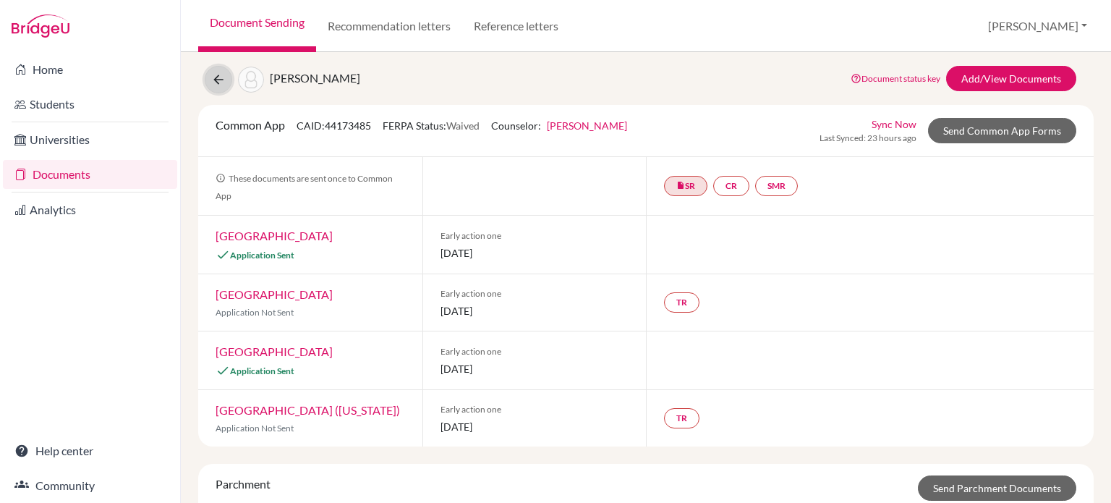
click at [218, 91] on button at bounding box center [218, 79] width 27 height 27
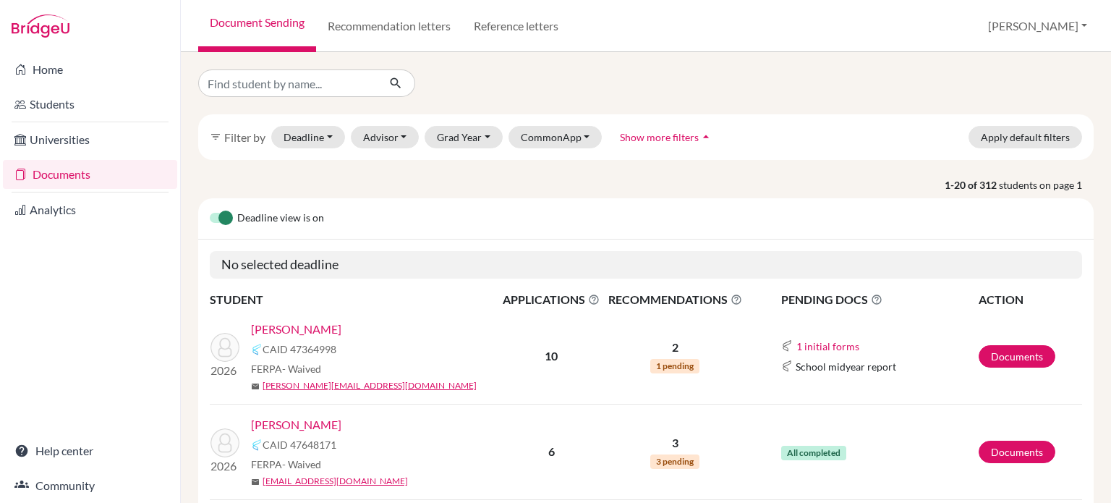
scroll to position [300, 0]
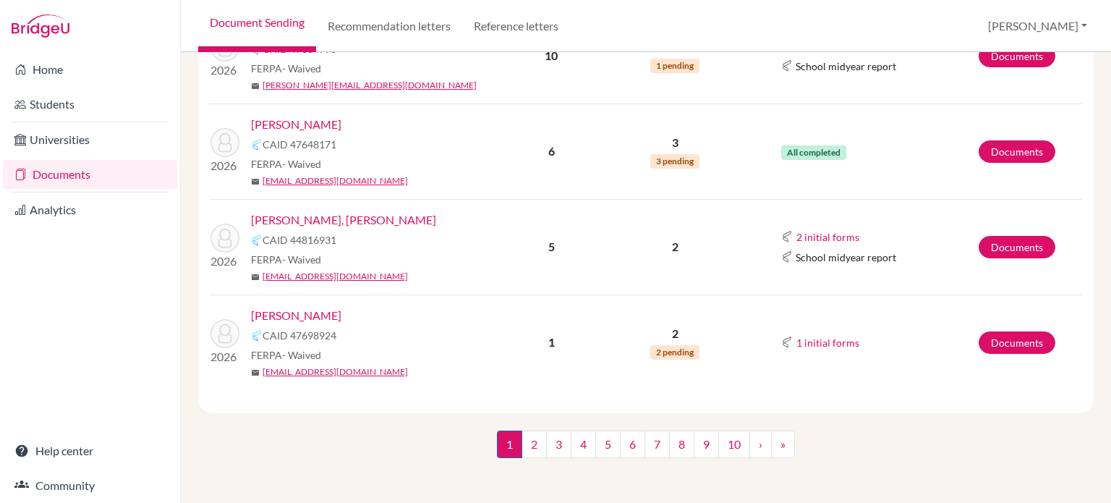
click at [300, 311] on link "Andrews, Aaron" at bounding box center [296, 315] width 90 height 17
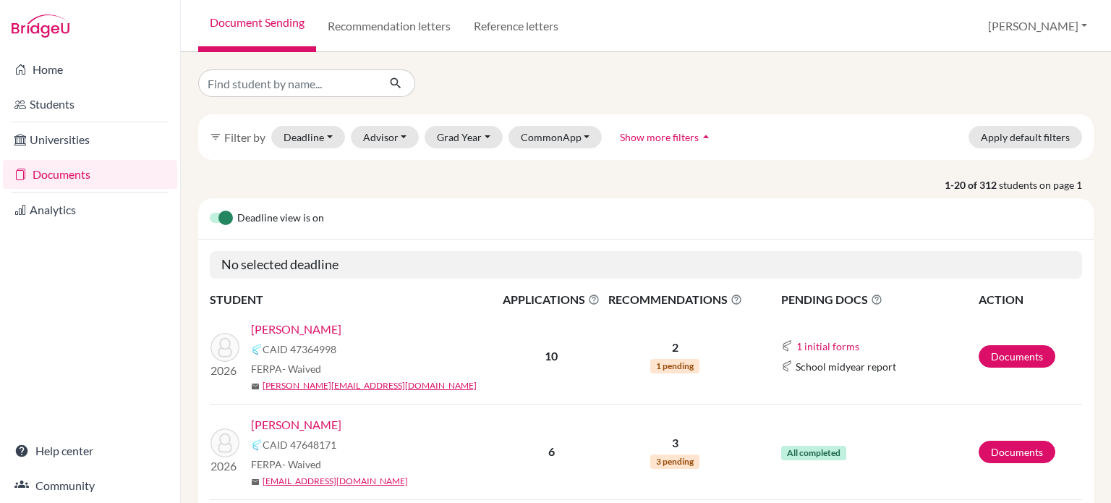
scroll to position [300, 0]
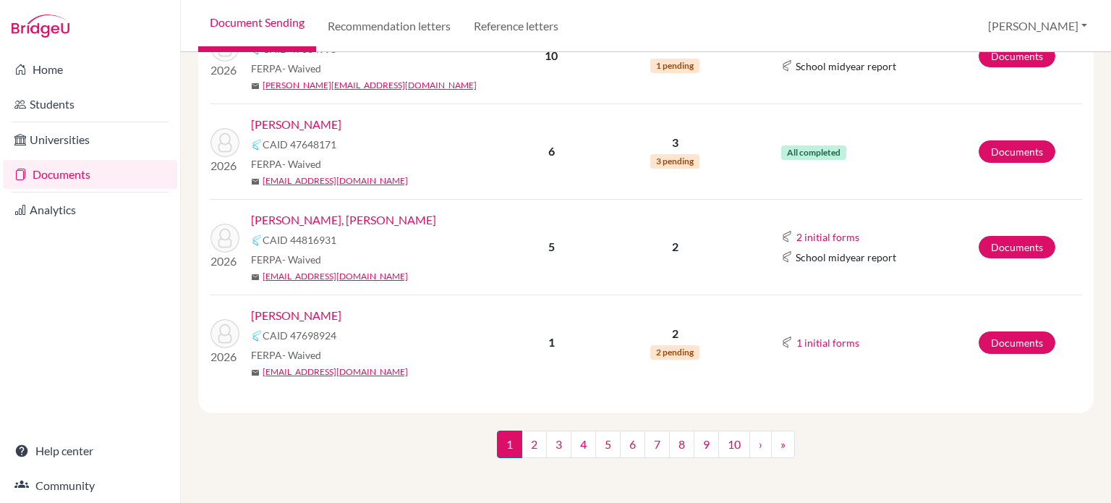
click at [283, 223] on link "[PERSON_NAME], [PERSON_NAME]" at bounding box center [343, 219] width 185 height 17
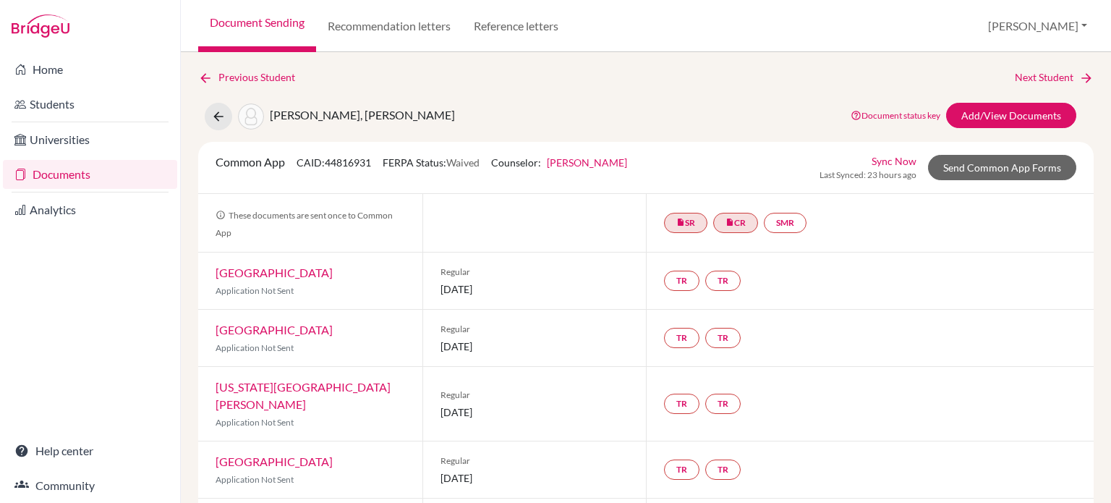
scroll to position [50, 0]
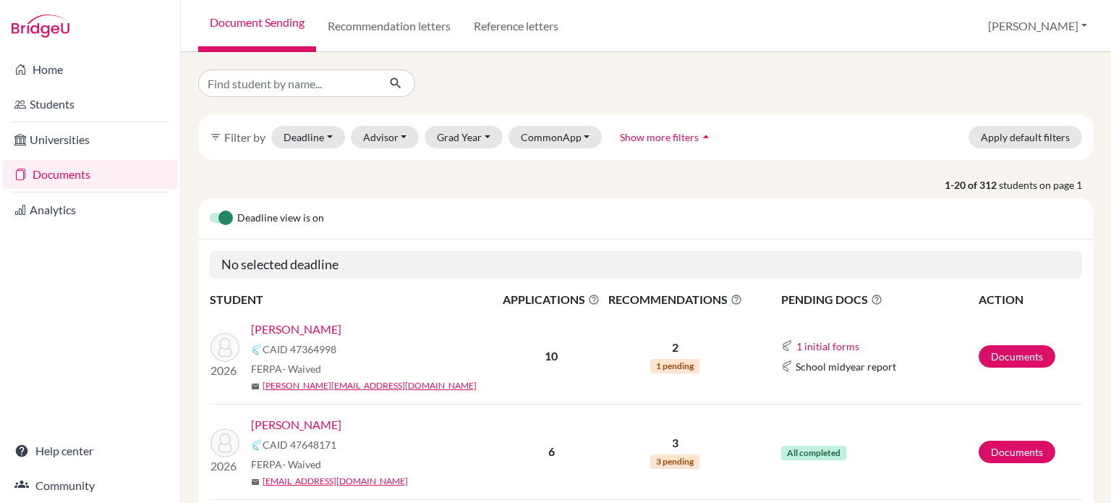
scroll to position [46, 0]
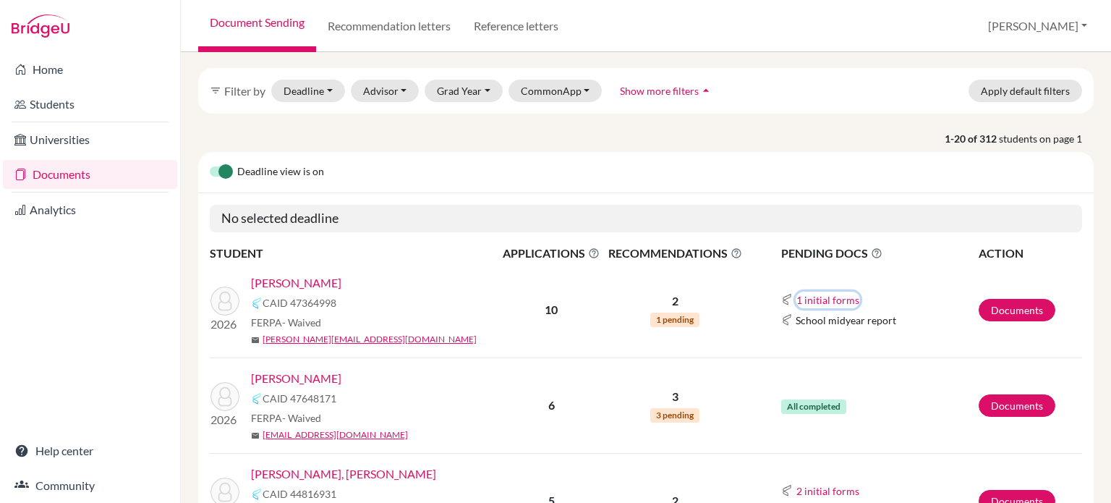
click at [822, 301] on button "1 initial forms" at bounding box center [828, 300] width 64 height 17
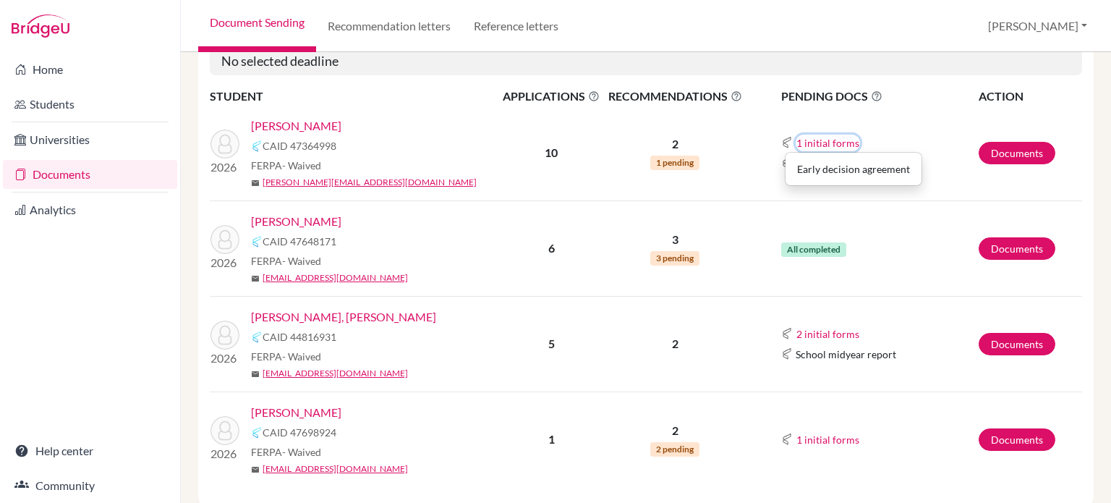
scroll to position [197, 0]
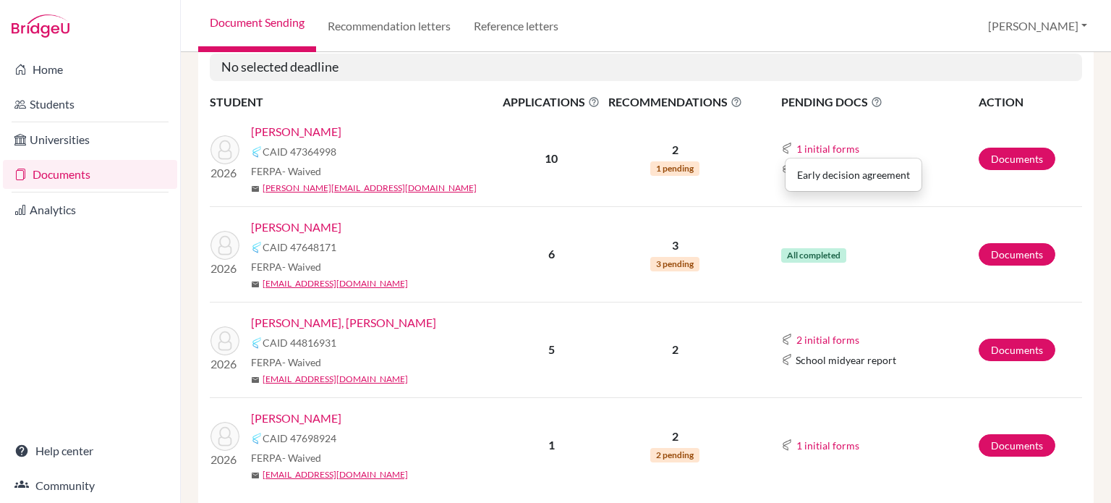
click at [313, 129] on link "Anderson, Soren" at bounding box center [296, 131] width 90 height 17
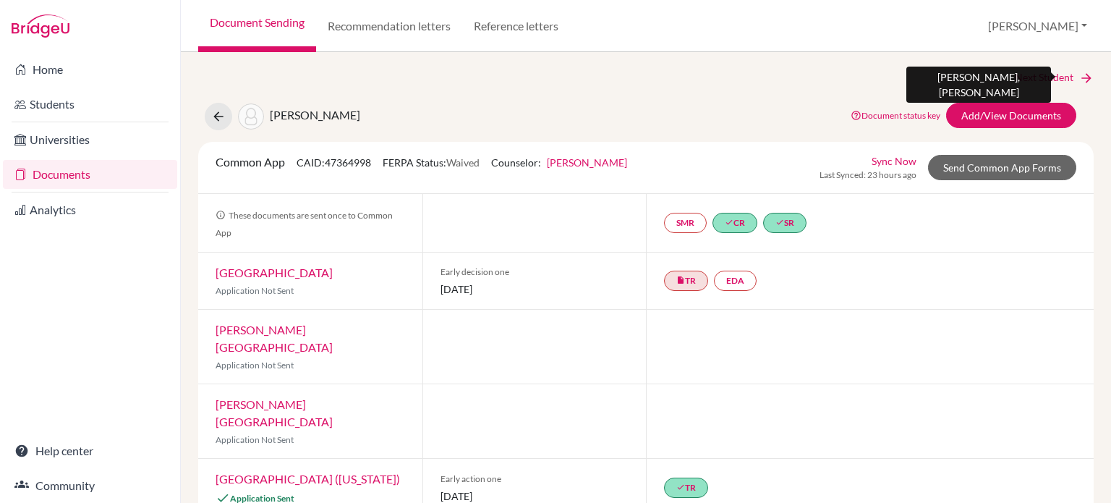
click at [1079, 79] on icon at bounding box center [1086, 78] width 14 height 14
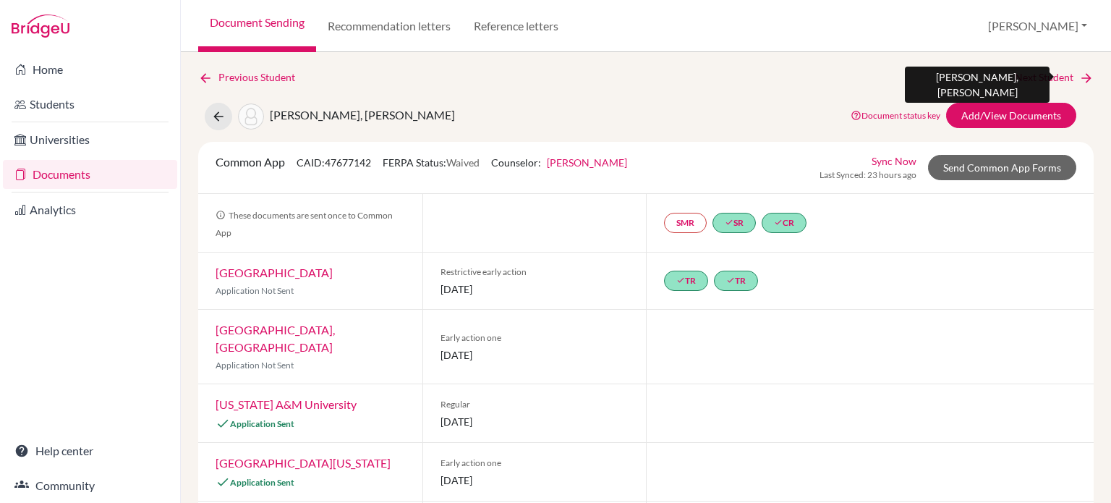
click at [1024, 77] on link "Next Student" at bounding box center [1054, 77] width 79 height 16
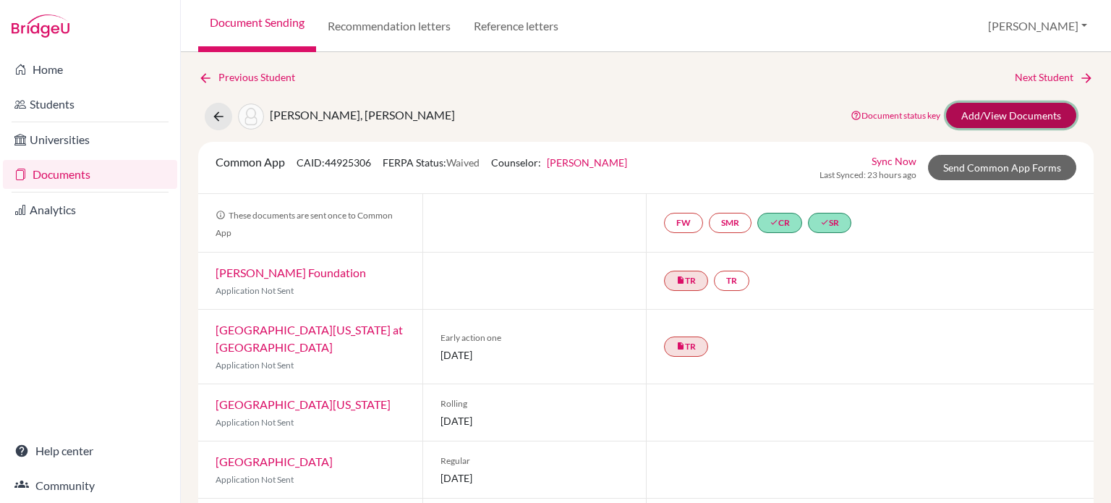
click at [976, 118] on link "Add/View Documents" at bounding box center [1011, 115] width 130 height 25
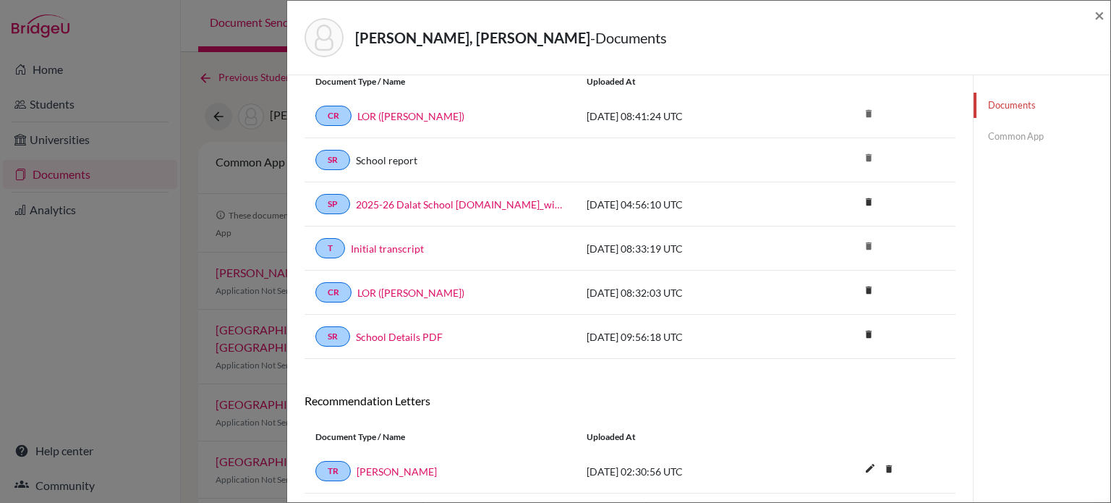
scroll to position [31, 0]
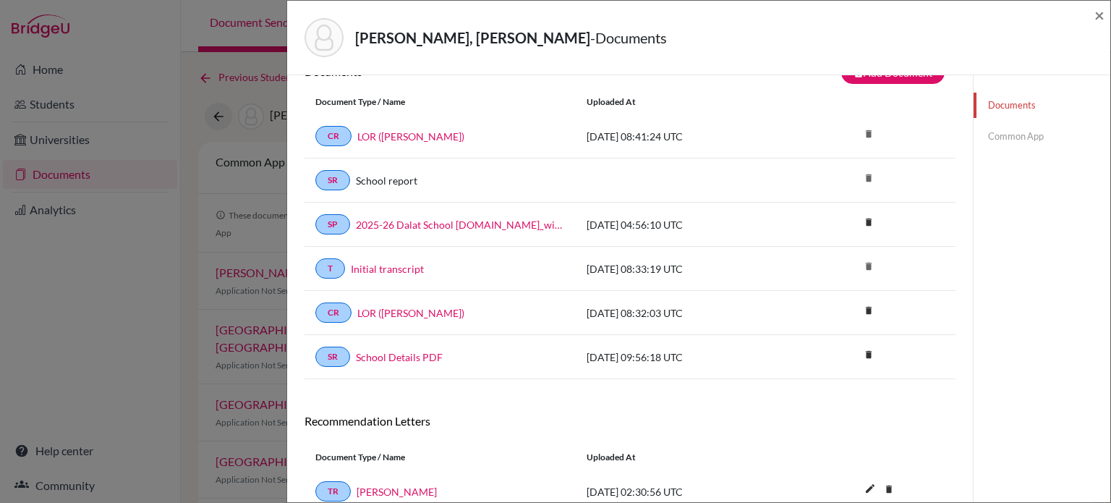
click at [1014, 136] on link "Common App" at bounding box center [1042, 136] width 137 height 25
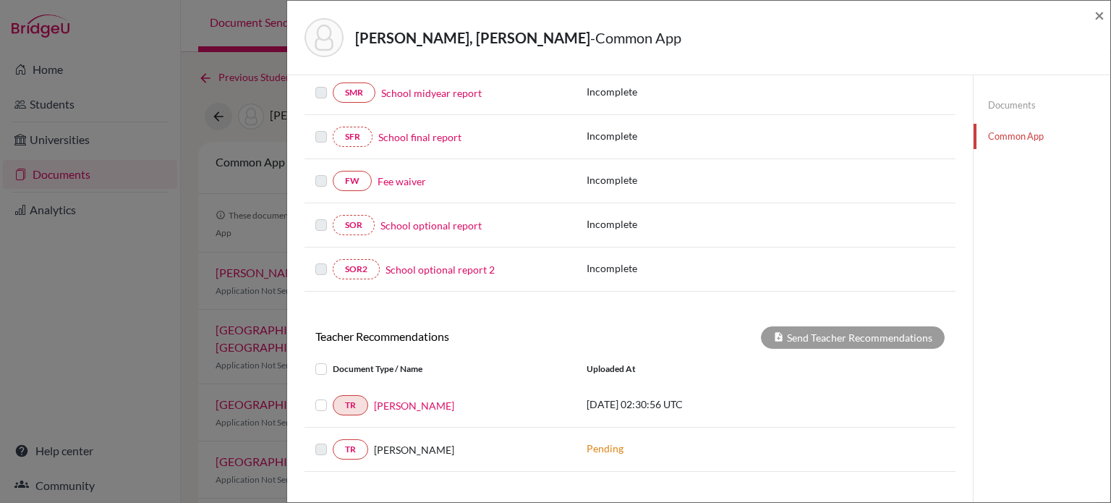
scroll to position [326, 0]
click at [333, 396] on label at bounding box center [333, 396] width 0 height 0
click at [0, 0] on input "checkbox" at bounding box center [0, 0] width 0 height 0
click at [825, 335] on button "Send Teacher Recommendations" at bounding box center [853, 337] width 184 height 22
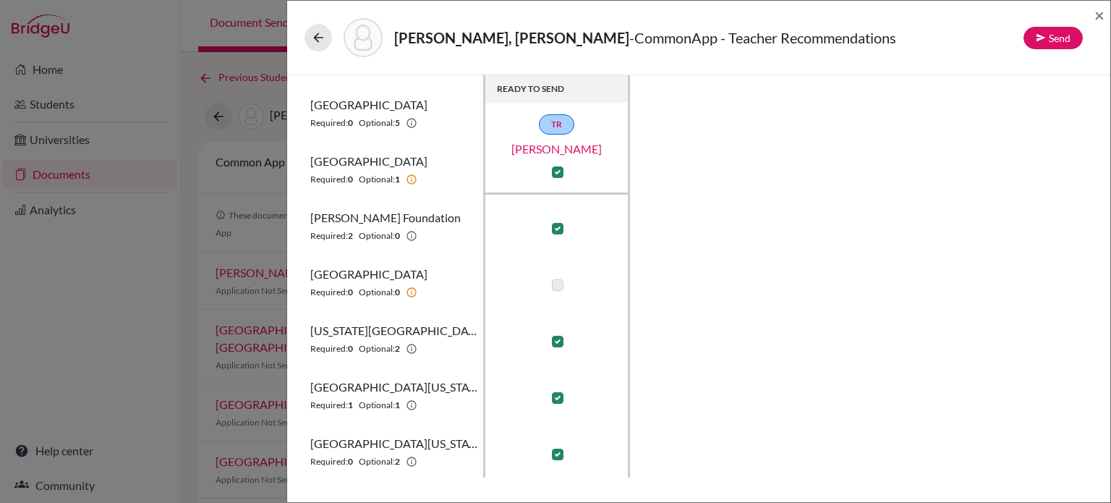
scroll to position [110, 0]
click at [1059, 28] on button "Send" at bounding box center [1053, 38] width 59 height 22
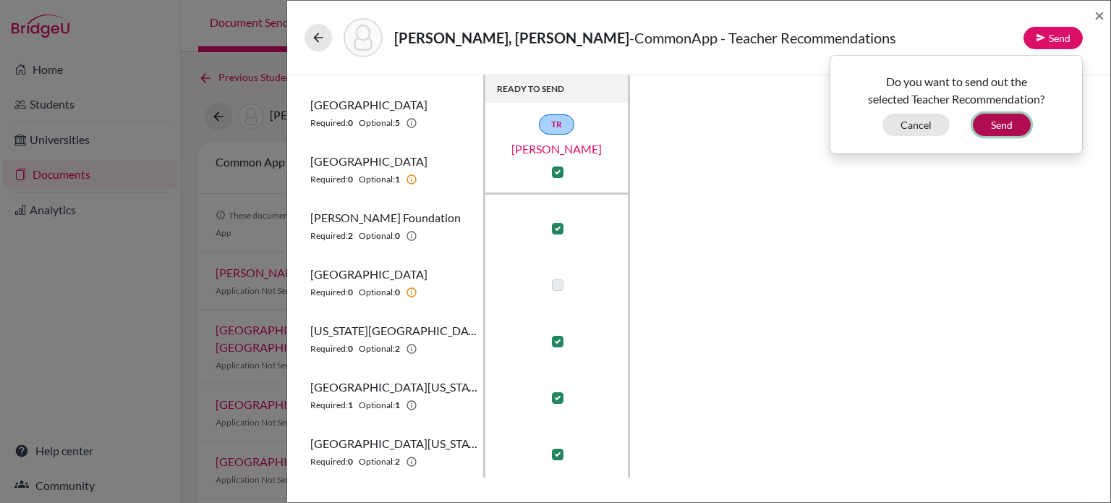
click at [1006, 124] on button "Send" at bounding box center [1002, 125] width 58 height 22
checkbox input "false"
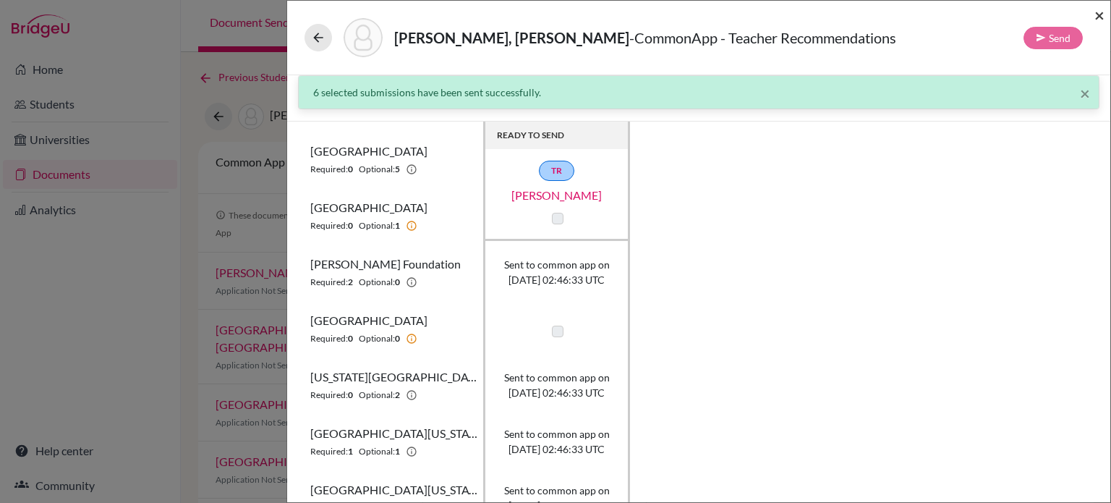
click at [1100, 14] on span "×" at bounding box center [1100, 14] width 10 height 21
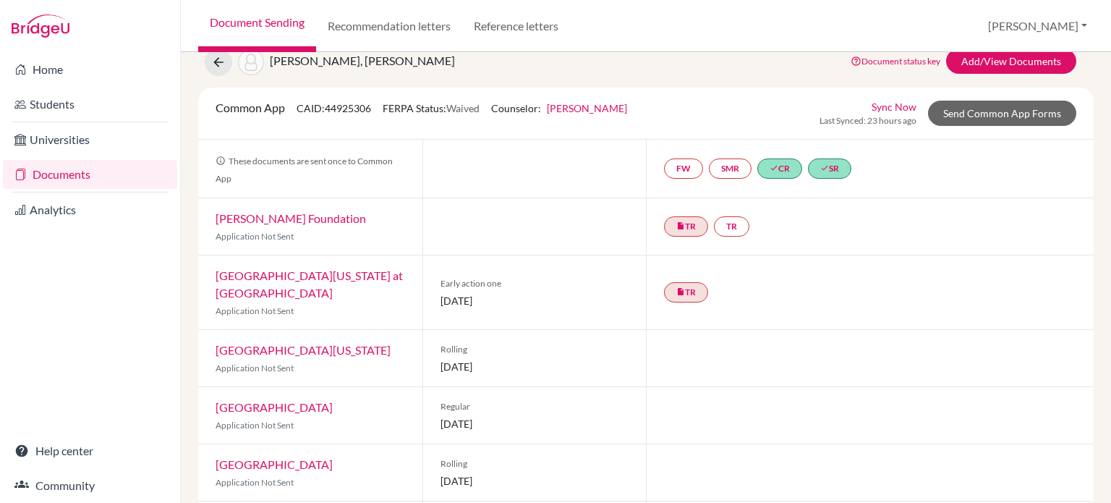
scroll to position [17, 0]
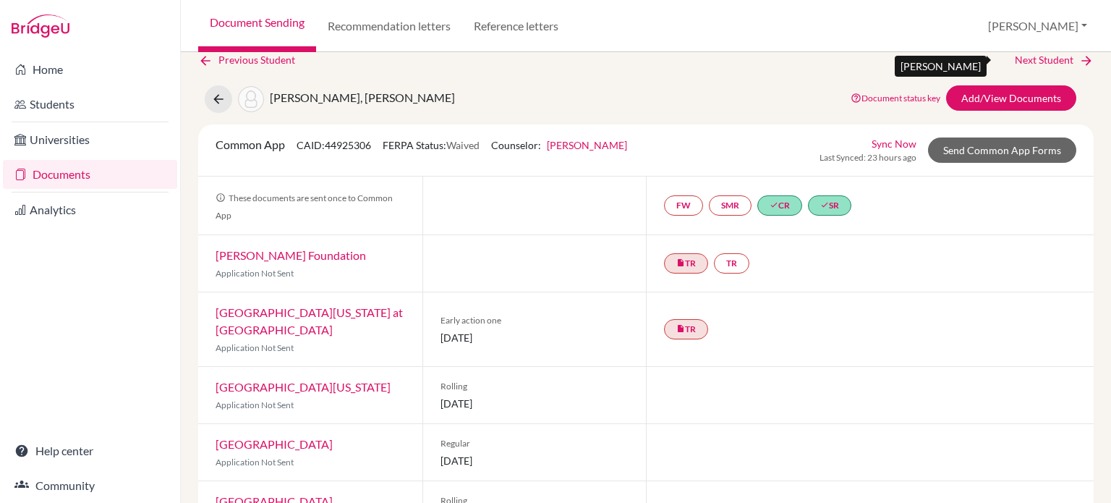
click at [1051, 57] on link "Next Student" at bounding box center [1054, 60] width 79 height 16
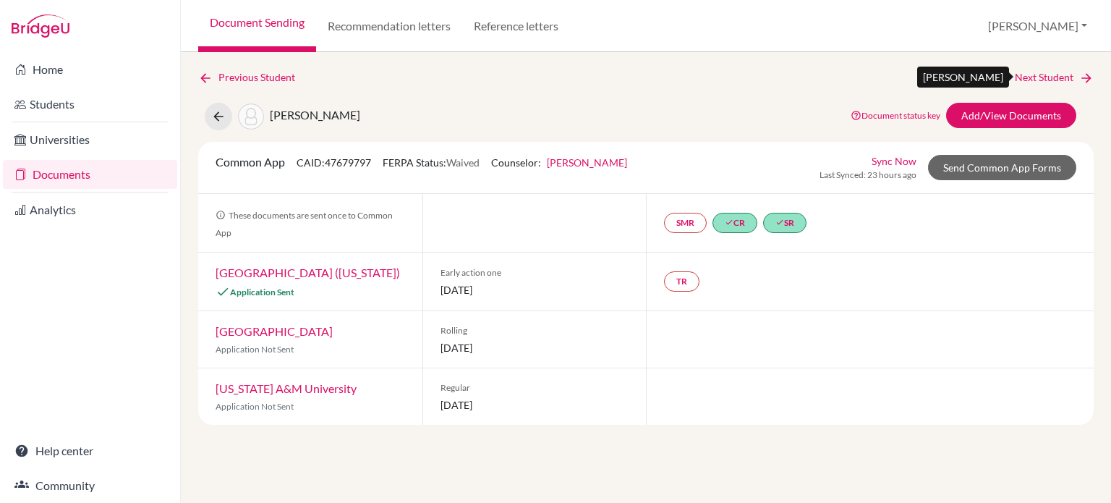
click at [1045, 82] on link "Next Student" at bounding box center [1054, 77] width 79 height 16
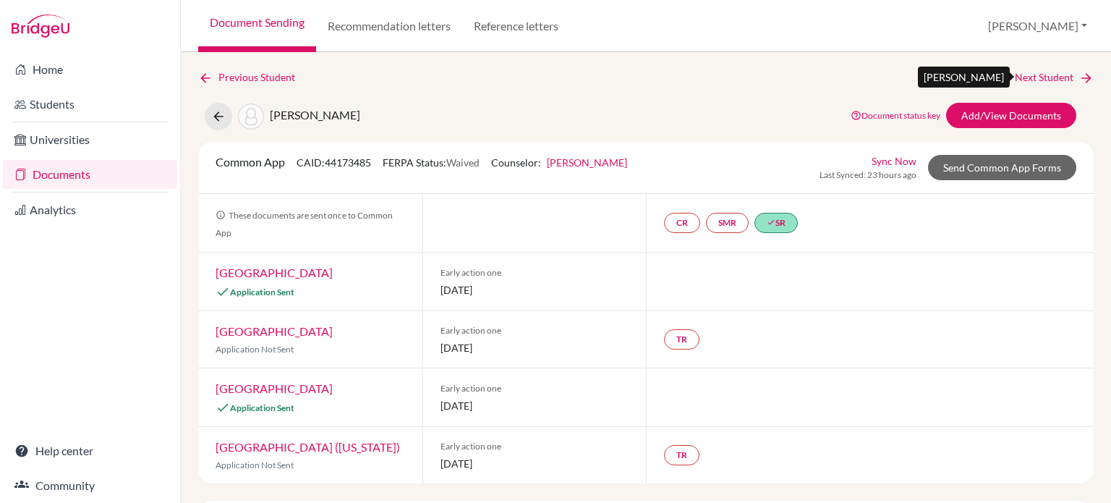
click at [1045, 82] on link "Next Student" at bounding box center [1054, 77] width 79 height 16
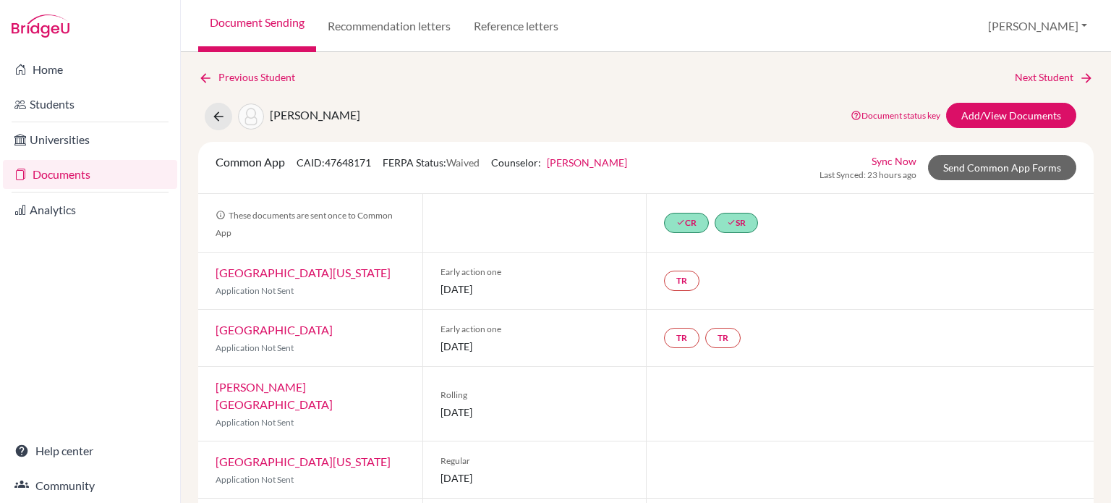
click at [812, 93] on div "Previous Student Next Student [PERSON_NAME] Document status key TR Requirement.…" at bounding box center [646, 340] width 896 height 543
